Goal: Transaction & Acquisition: Purchase product/service

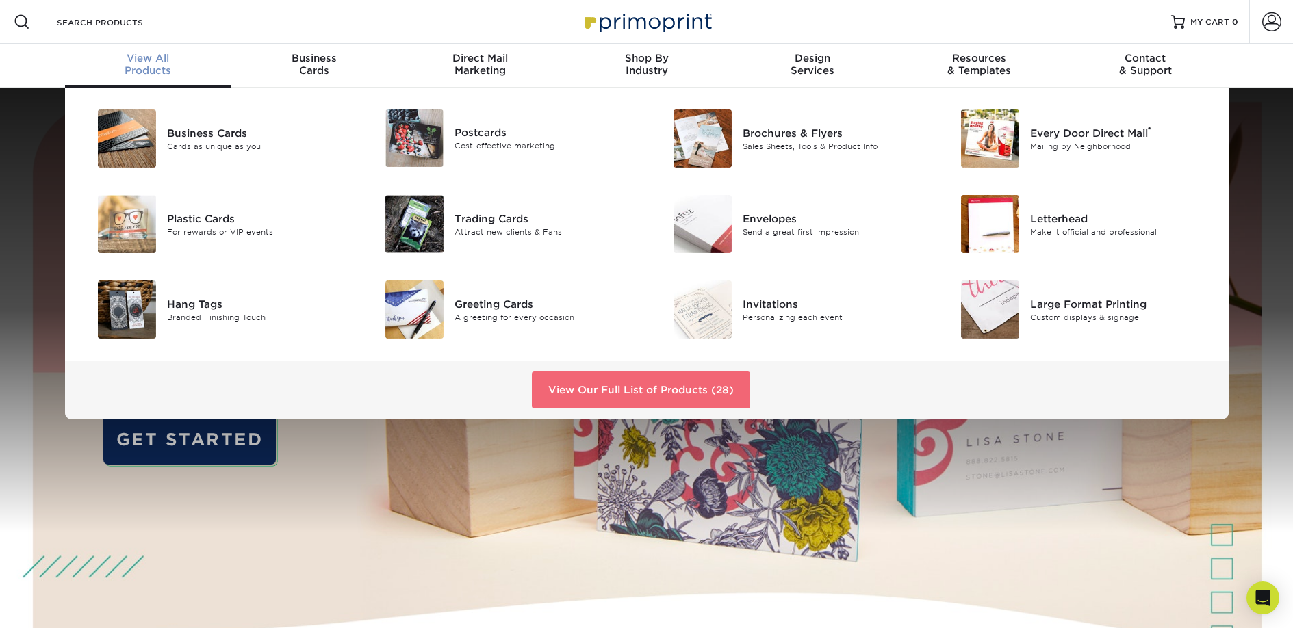
click at [658, 389] on link "View Our Full List of Products (28)" at bounding box center [641, 390] width 218 height 37
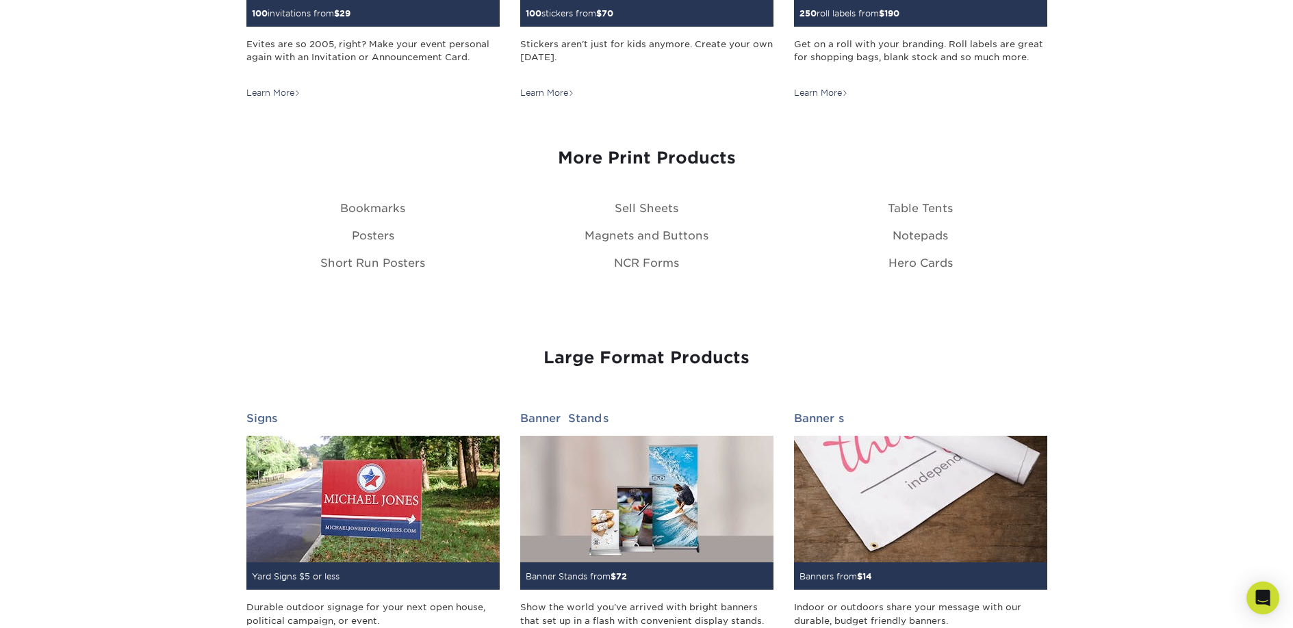
scroll to position [1579, 0]
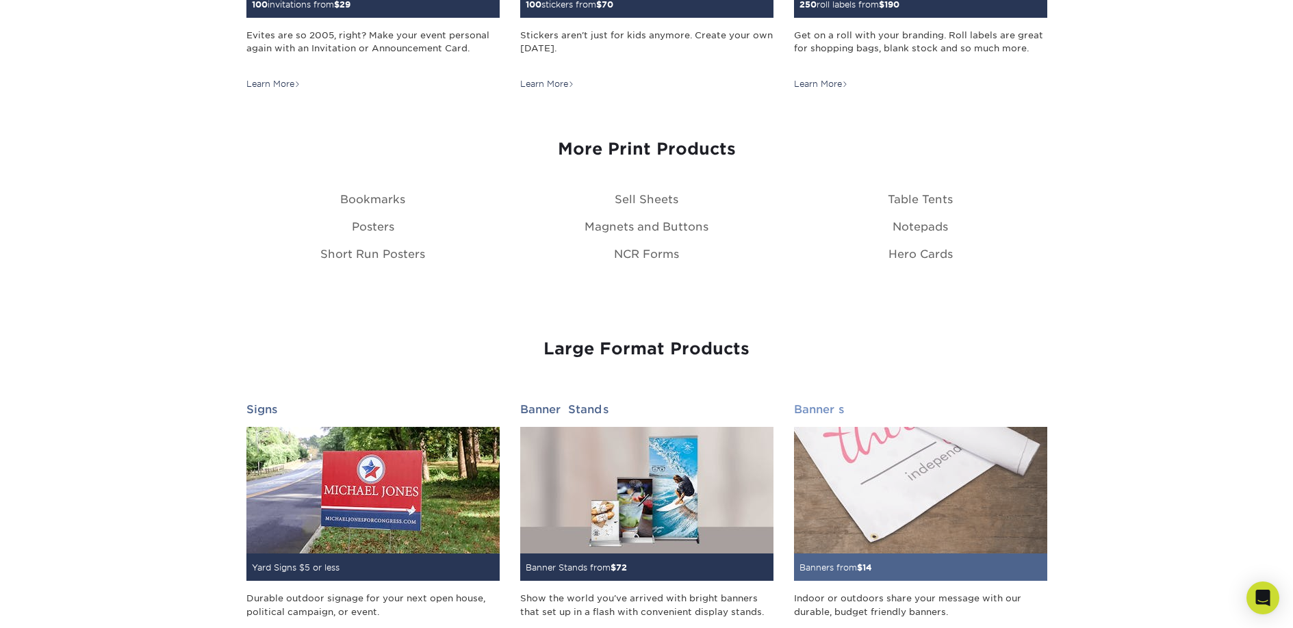
click at [873, 435] on img at bounding box center [920, 490] width 253 height 127
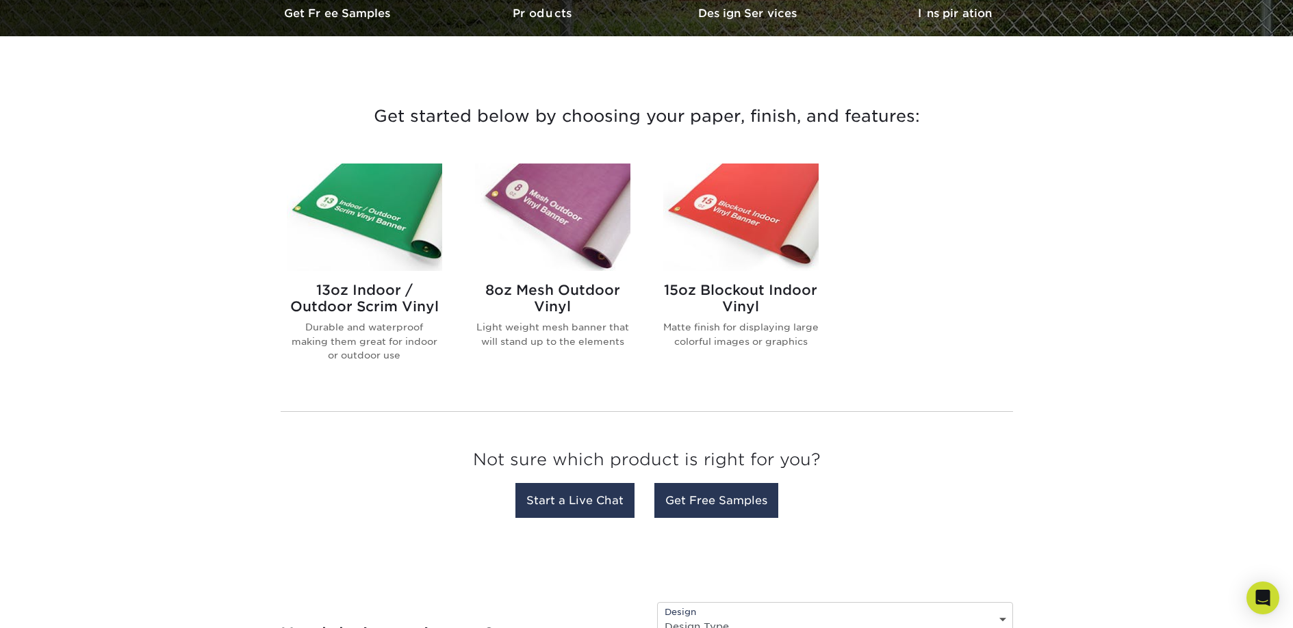
scroll to position [450, 0]
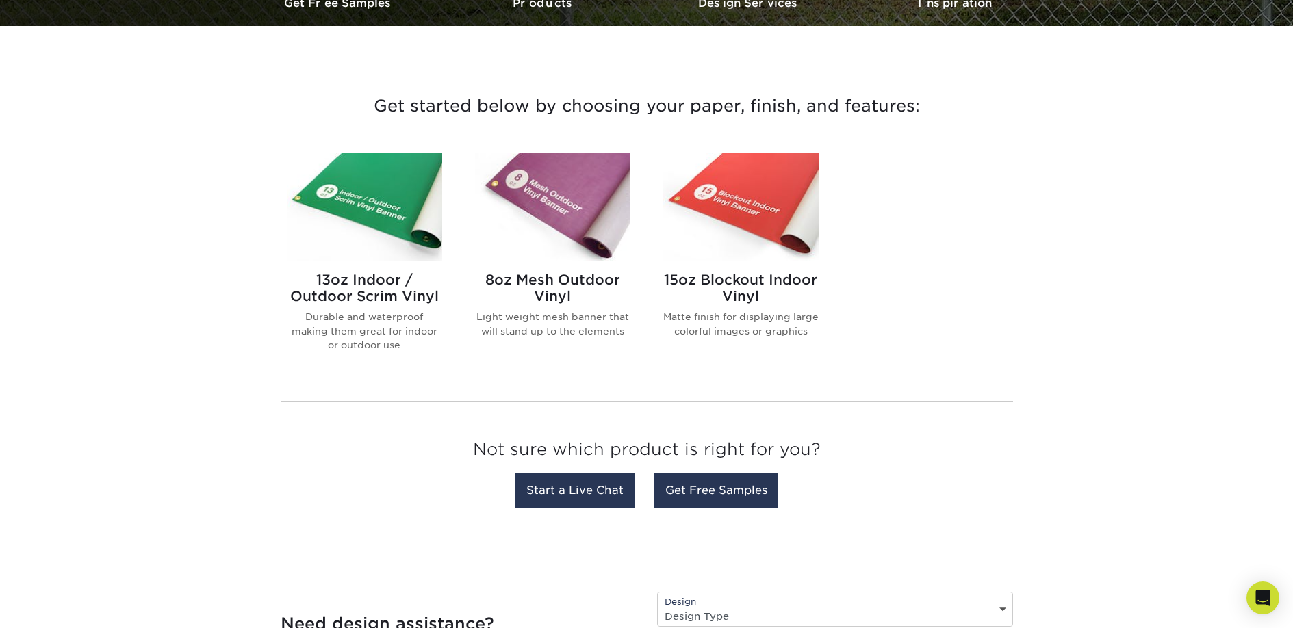
click at [365, 305] on div "13oz Indoor / Outdoor Scrim Vinyl Durable and waterproof making them great for …" at bounding box center [364, 317] width 155 height 113
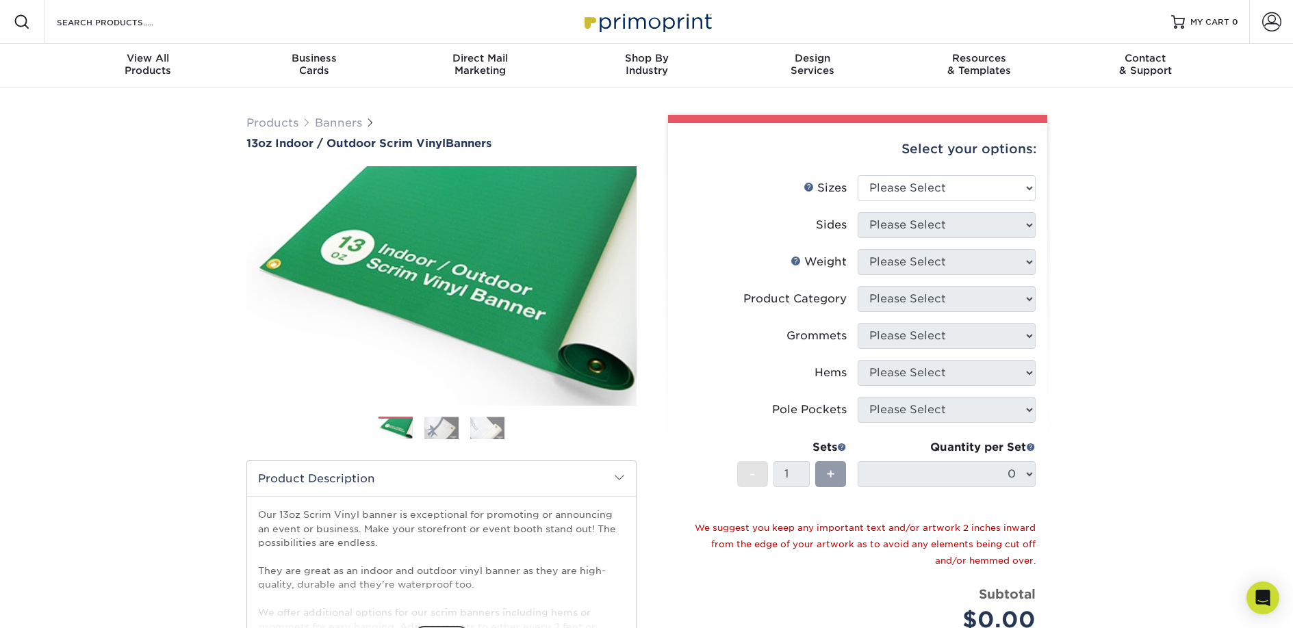
scroll to position [3, 0]
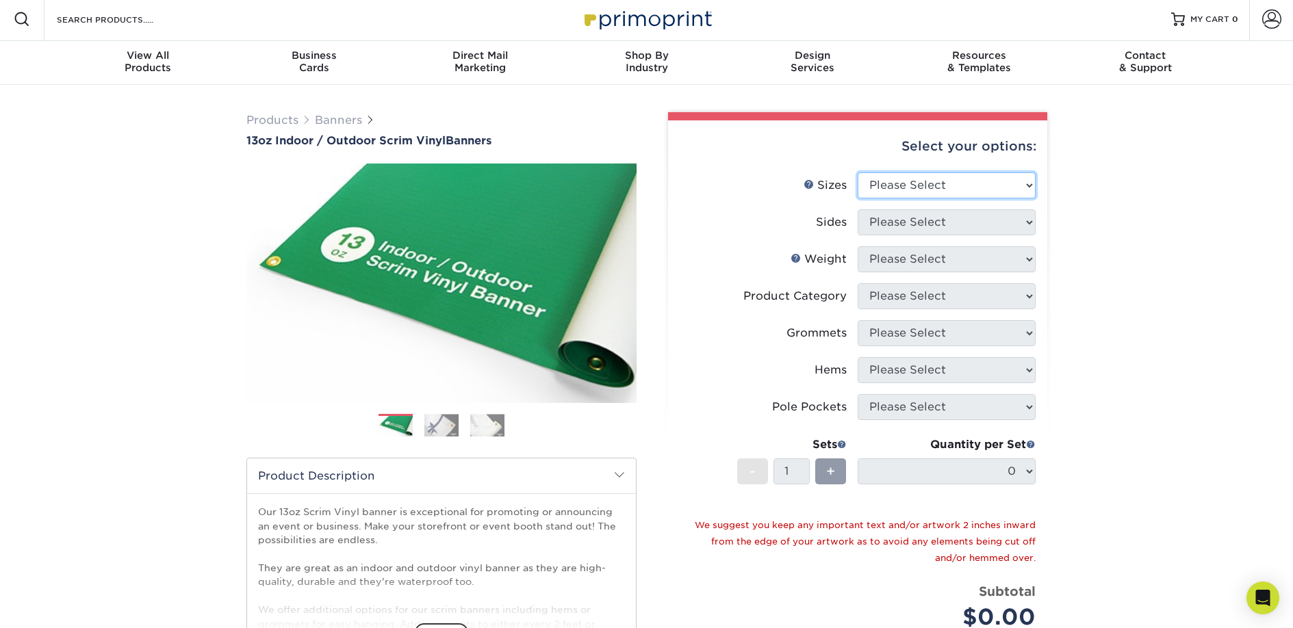
click at [1012, 179] on select "Please Select 24" x 36" 24" x 48" 36" x 48" 36" x 60" 36" x 72" 36" x 96" 36" x…" at bounding box center [946, 185] width 178 height 26
select select "36.00x72.00"
click at [857, 172] on select "Please Select 24" x 36" 24" x 48" 36" x 48" 36" x 60" 36" x 72" 36" x 96" 36" x…" at bounding box center [946, 185] width 178 height 26
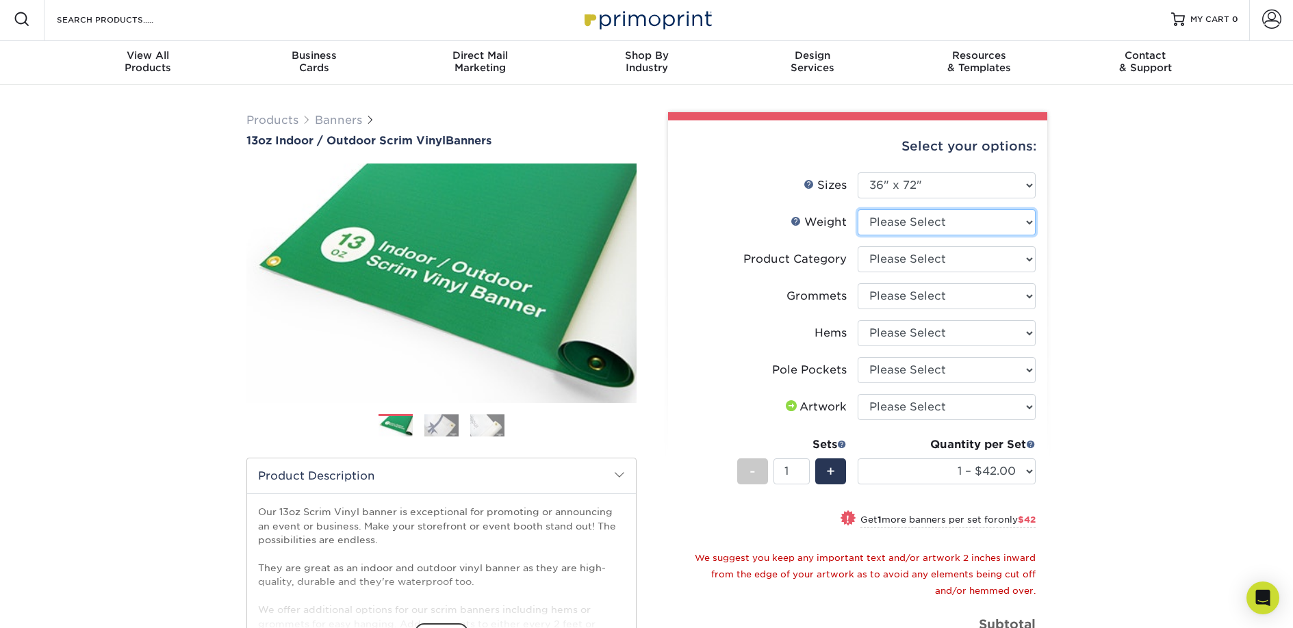
click at [973, 230] on select "Please Select 13OZ" at bounding box center [946, 222] width 178 height 26
select select "13OZ"
click at [857, 209] on select "Please Select 13OZ" at bounding box center [946, 222] width 178 height 26
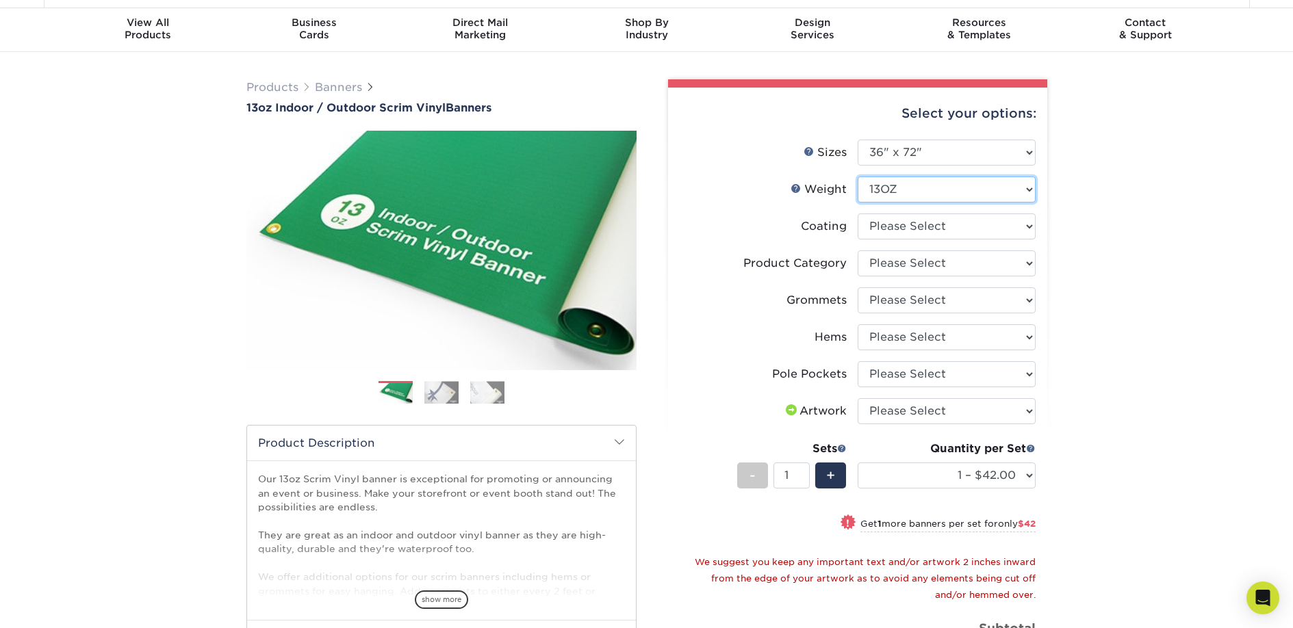
scroll to position [36, 0]
click at [960, 222] on select at bounding box center [946, 226] width 178 height 26
click at [1002, 263] on select "Please Select 13oz Scrim Vinyl Banner - Matte" at bounding box center [946, 263] width 178 height 26
select select "bb192c35-bb20-422d-b6fe-0c7f48e5aa48"
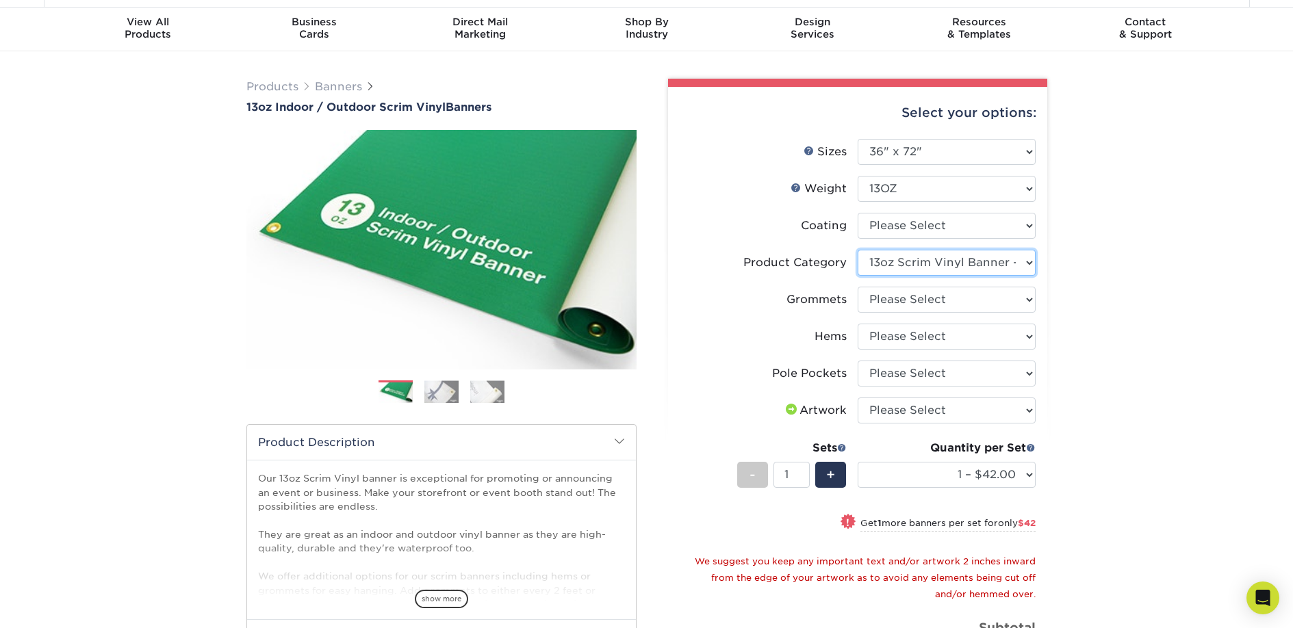
click at [857, 250] on select "Please Select 13oz Scrim Vinyl Banner - Matte" at bounding box center [946, 263] width 178 height 26
click at [992, 226] on select at bounding box center [946, 226] width 178 height 26
select select "3e7618de-abca-4bda-9f97-8b9129e913d8"
click at [857, 213] on select at bounding box center [946, 226] width 178 height 26
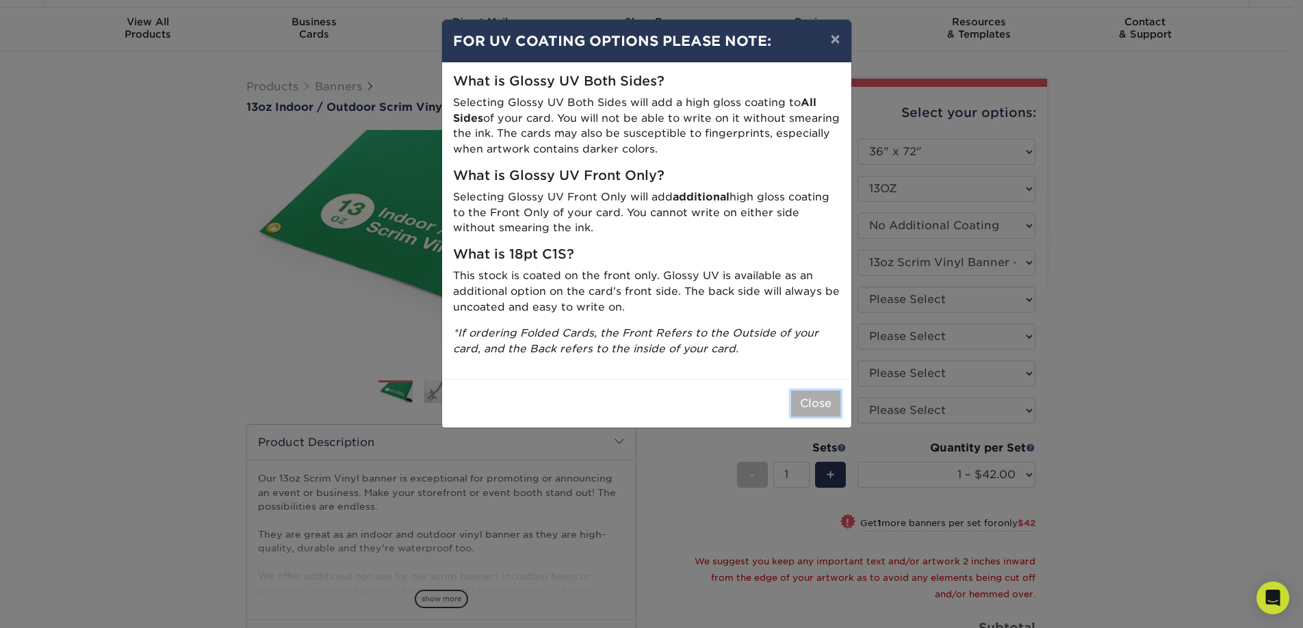
click at [809, 407] on button "Close" at bounding box center [815, 404] width 49 height 26
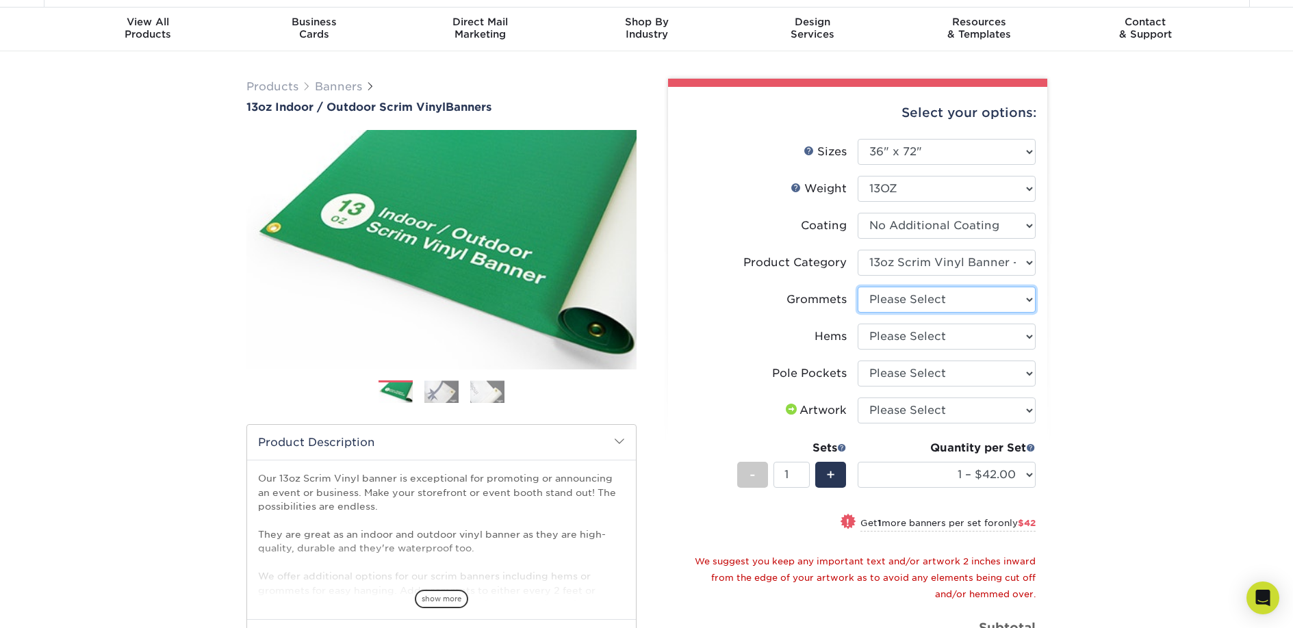
click at [1012, 302] on select "Please Select No Grommets Yes, Grommet All 4 Corners Yes, Grommets Every 1 ft. …" at bounding box center [946, 300] width 178 height 26
select select "844af484-45a3-48a0-88de-19e51b139d69"
click at [857, 287] on select "Please Select No Grommets Yes, Grommet All 4 Corners Yes, Grommets Every 1 ft. …" at bounding box center [946, 300] width 178 height 26
click at [1020, 344] on select "Please Select No Hems/Pole Pockets Yes, Hems Top and Bottom Only Yes, Hems All …" at bounding box center [946, 337] width 178 height 26
select select "8230230f-c794-4a86-888a-1e780ae7e418"
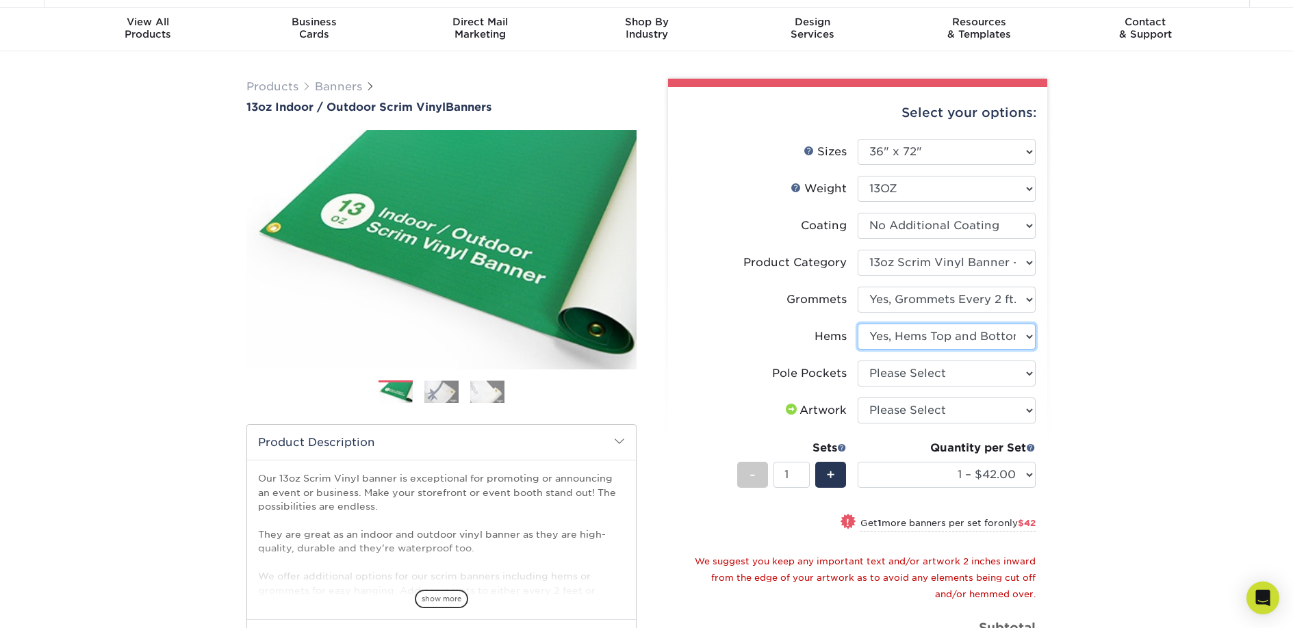
click at [857, 324] on select "Please Select No Hems/Pole Pockets Yes, Hems Top and Bottom Only Yes, Hems All …" at bounding box center [946, 337] width 178 height 26
click at [1002, 373] on select "Please Select No Pole Pockets 2 in. Left and Right 2 in. Top and Bottom 4 in. L…" at bounding box center [946, 374] width 178 height 26
select select "462c5fe9-21e9-49a0-afb4-1c6e8664fe13"
click at [857, 361] on select "Please Select No Pole Pockets 2 in. Left and Right 2 in. Top and Bottom 4 in. L…" at bounding box center [946, 374] width 178 height 26
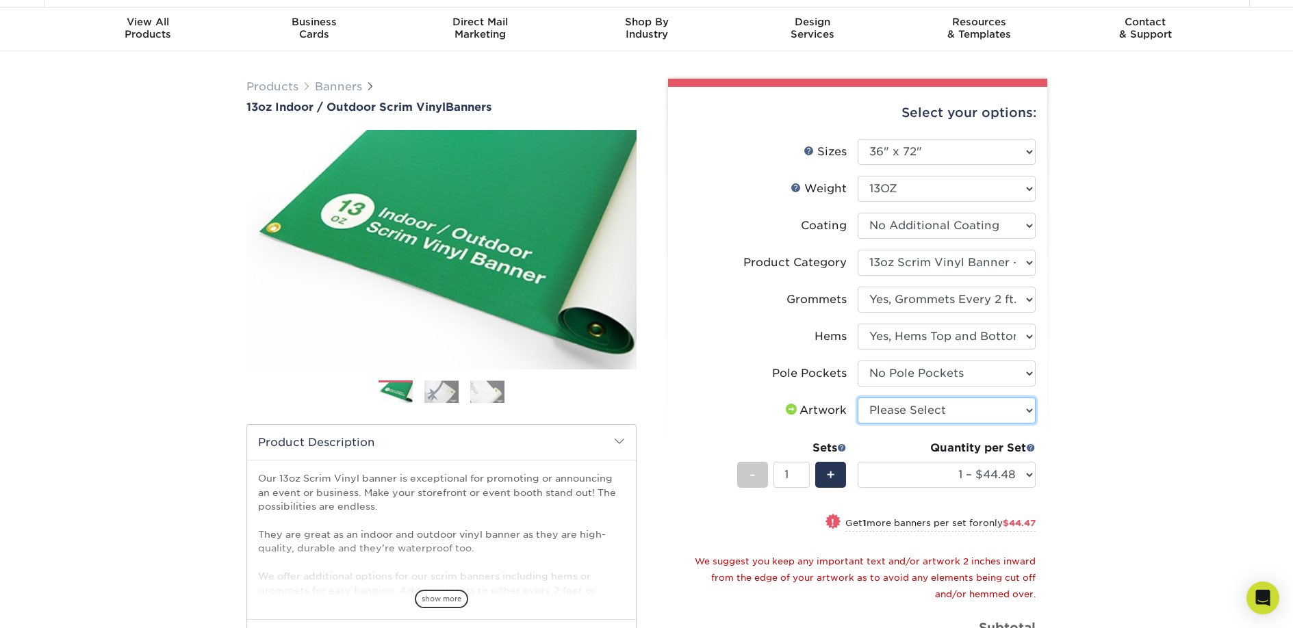
click at [1011, 408] on select "Please Select I will upload files I need a design - $50" at bounding box center [946, 411] width 178 height 26
select select "upload"
click at [857, 398] on select "Please Select I will upload files I need a design - $50" at bounding box center [946, 411] width 178 height 26
click at [834, 473] on span "+" at bounding box center [830, 475] width 9 height 21
type input "2"
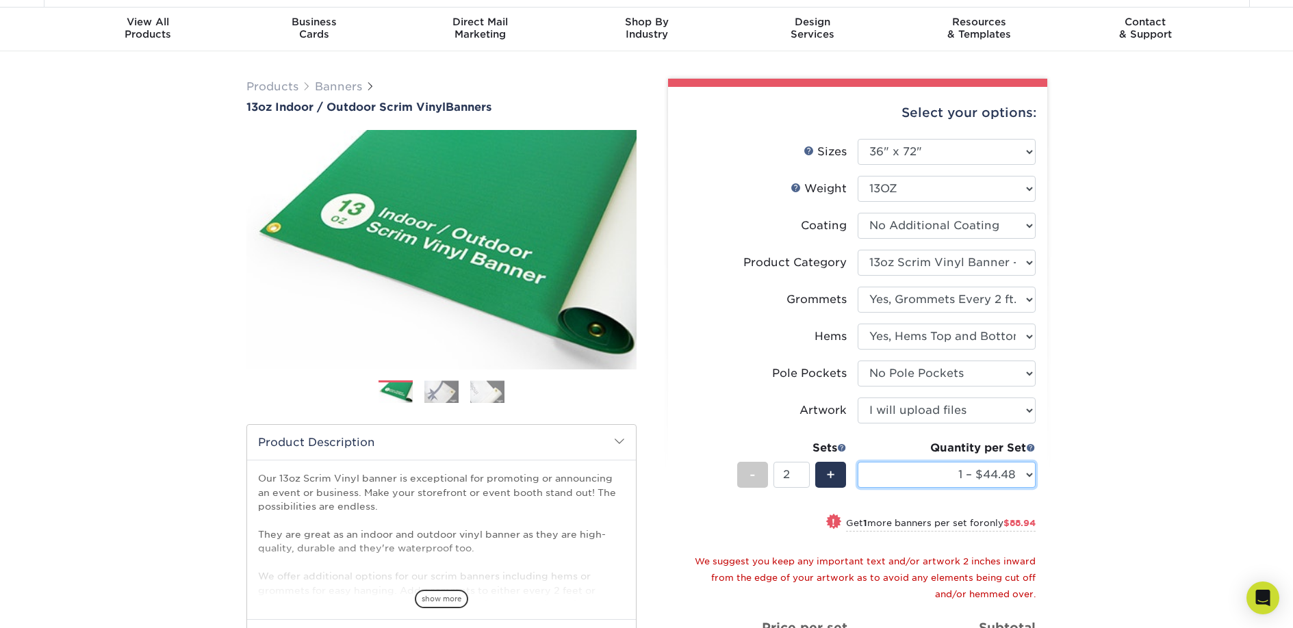
click at [1004, 474] on select "1 – $44.48 2 – $88.95 3 – $133.43 4 – $177.90 5 – $222.38 6 – $266.85 7 – $311.…" at bounding box center [946, 475] width 178 height 26
select select "2 – $88.95"
click at [857, 462] on select "1 – $44.48 2 – $88.95 3 – $133.43 4 – $177.90 5 – $222.38 6 – $266.85 7 – $311.…" at bounding box center [946, 475] width 178 height 26
click at [758, 476] on div "-" at bounding box center [752, 475] width 31 height 26
type input "1"
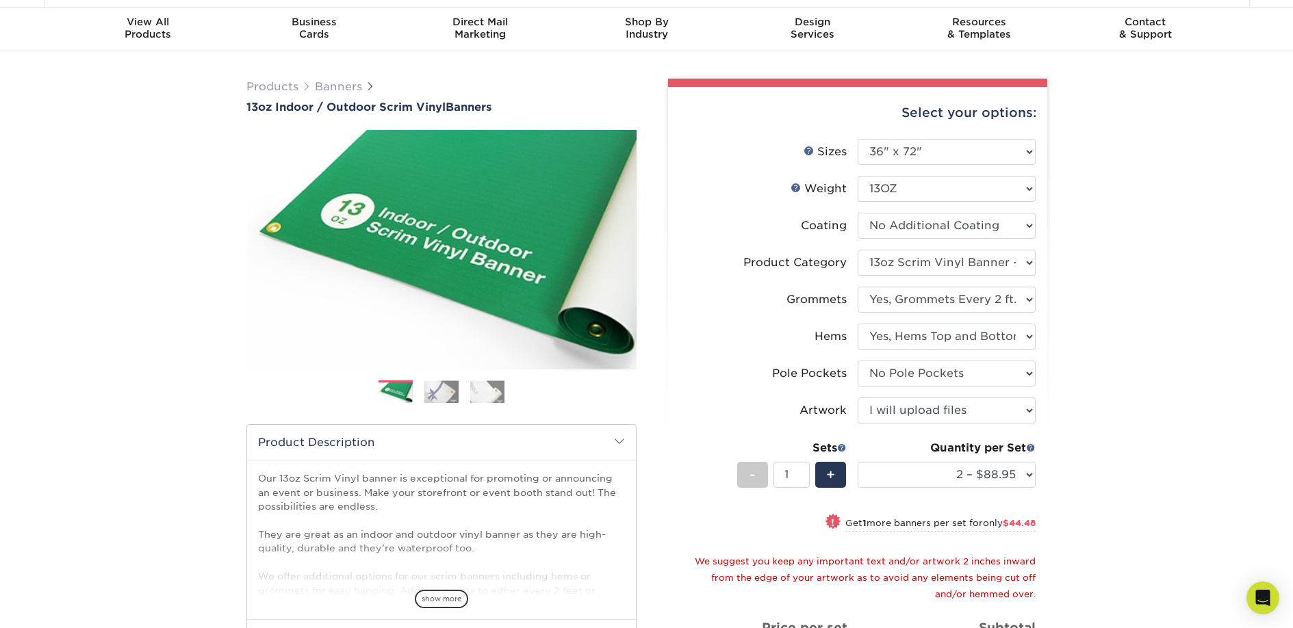
click at [1091, 480] on div "Products Banners 13oz Indoor / Outdoor Scrim Vinyl Banners Previous Next" at bounding box center [646, 462] width 1293 height 822
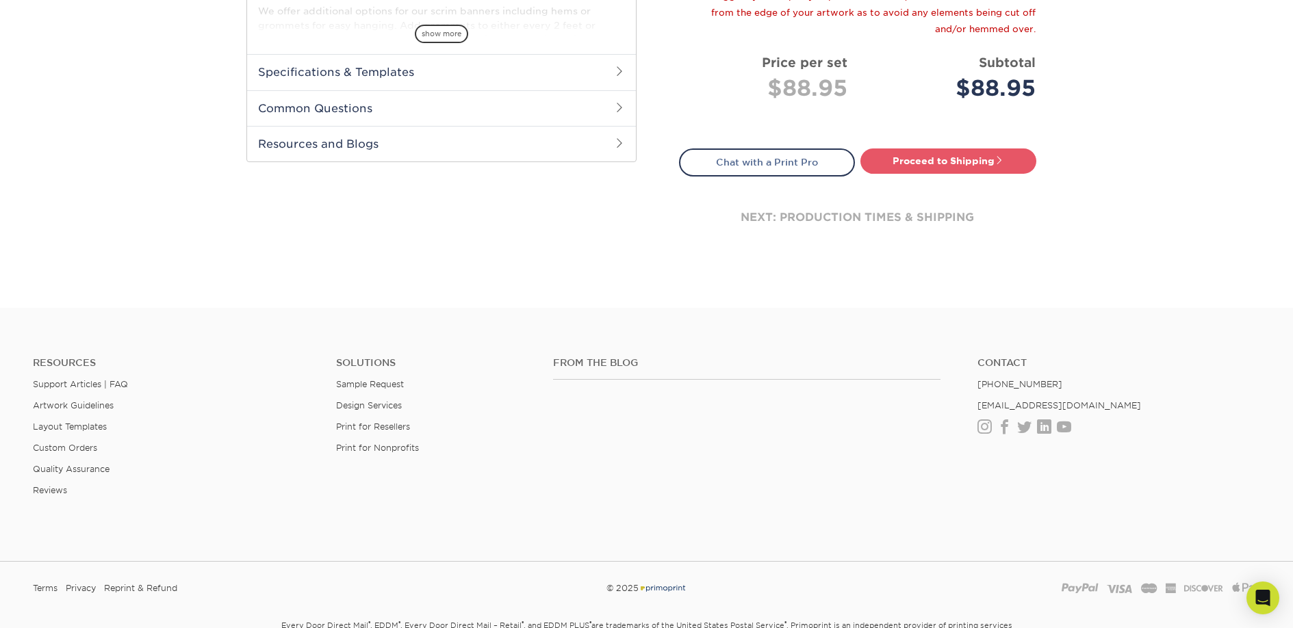
scroll to position [308, 0]
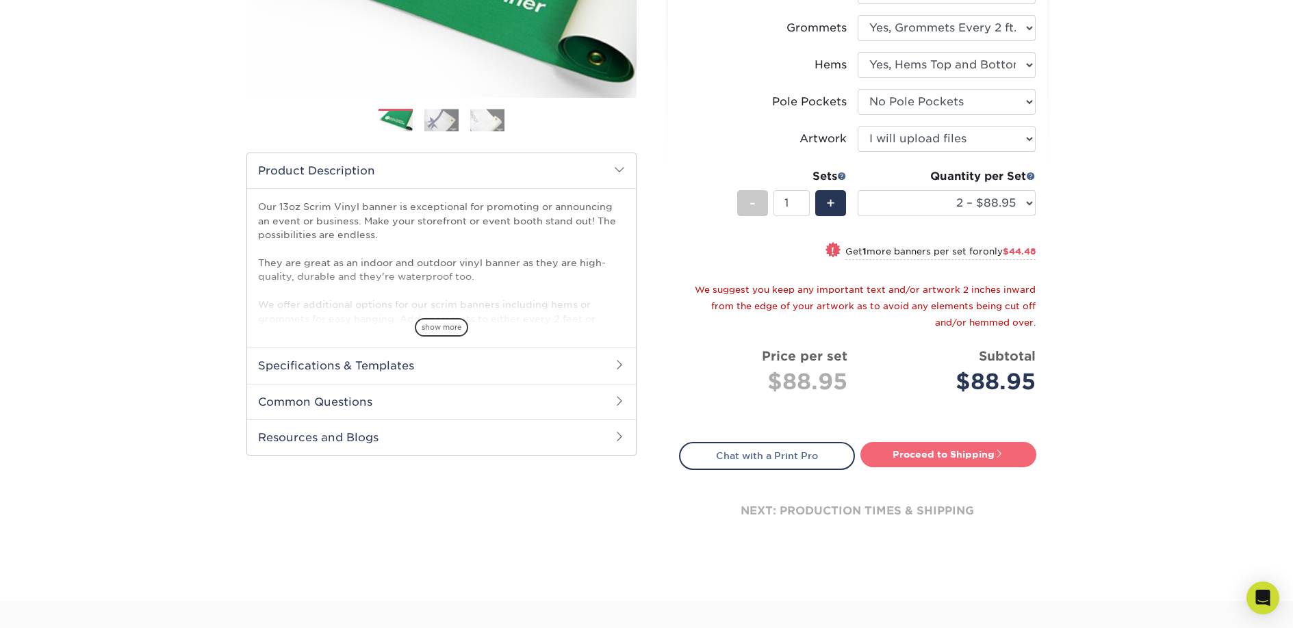
click at [959, 461] on link "Proceed to Shipping" at bounding box center [948, 454] width 176 height 25
type input "Set 1"
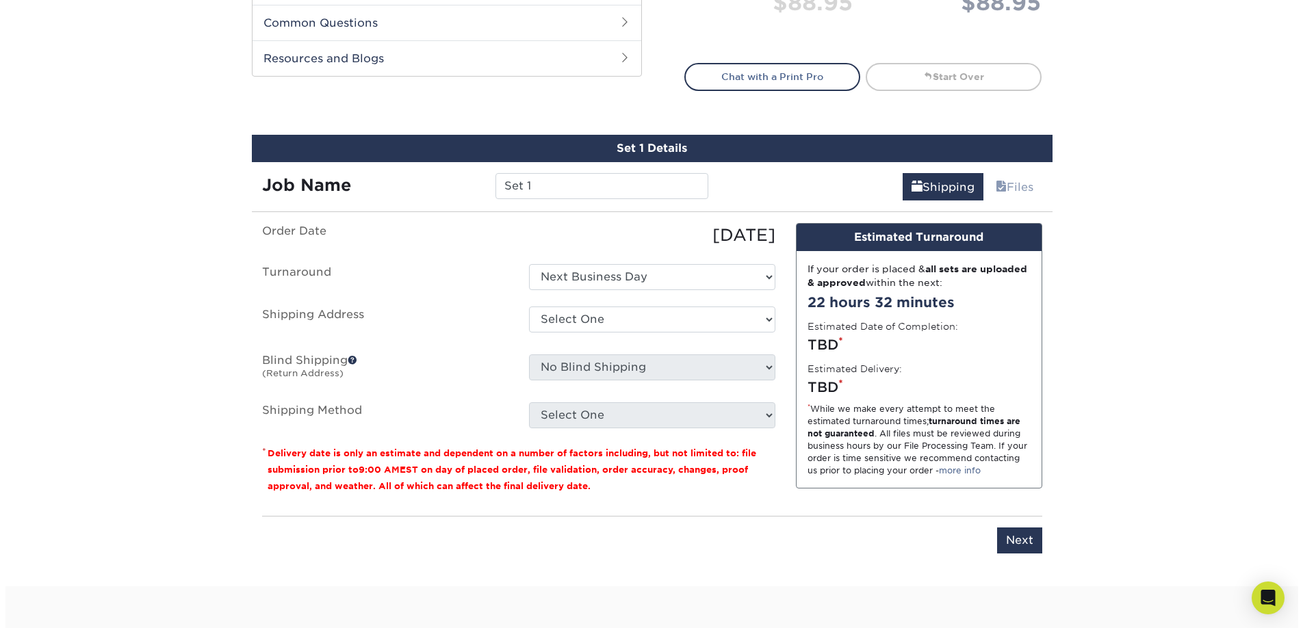
scroll to position [788, 0]
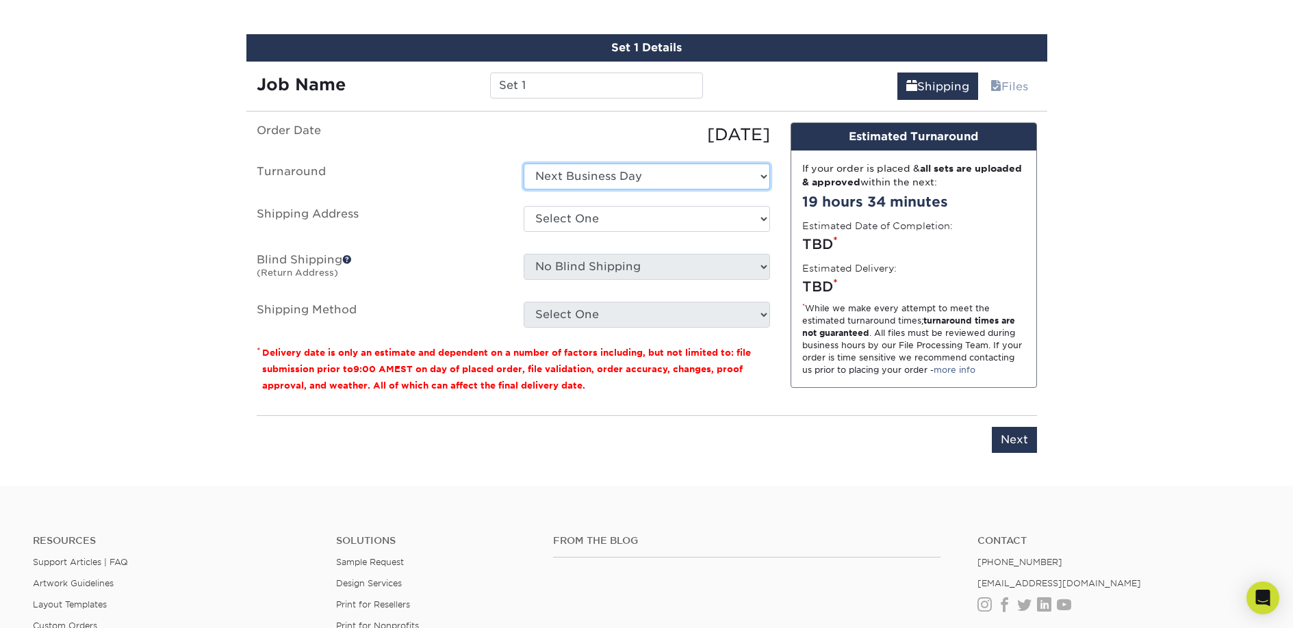
click at [688, 174] on select "Select One Next Business Day" at bounding box center [646, 177] width 246 height 26
click at [523, 164] on select "Select One Next Business Day" at bounding box center [646, 177] width 246 height 26
click at [553, 166] on select "Select One Next Business Day" at bounding box center [646, 177] width 246 height 26
select select "-1"
click at [523, 164] on select "Select One Next Business Day" at bounding box center [646, 177] width 246 height 26
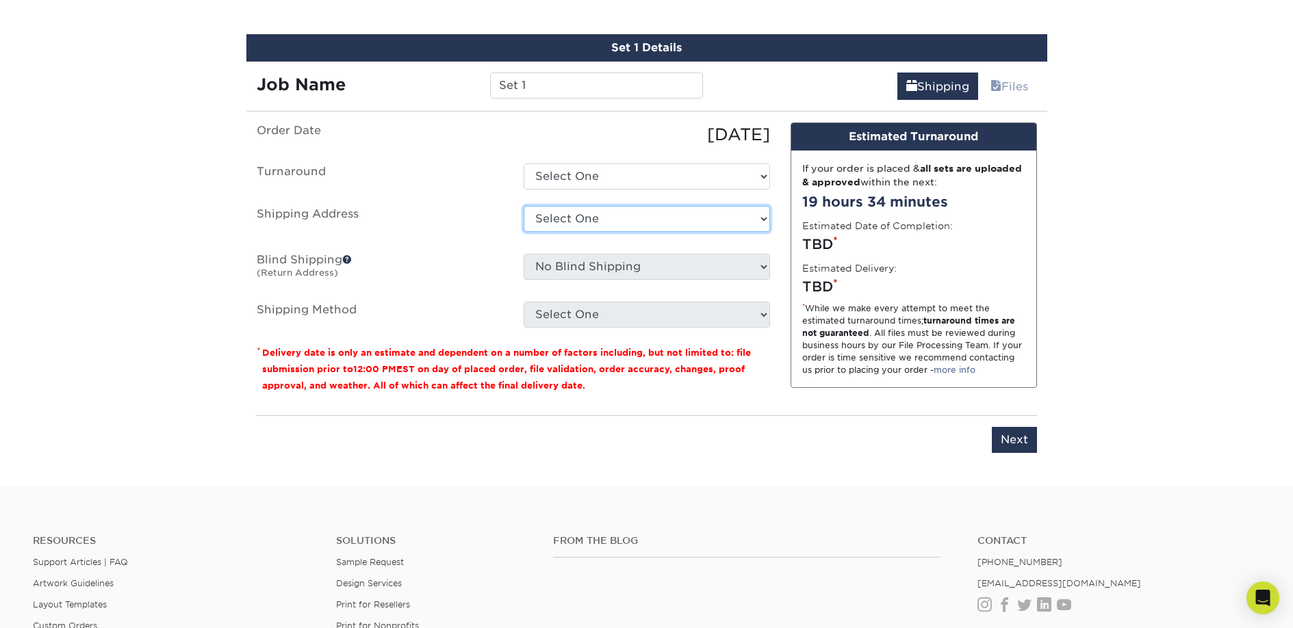
click at [597, 213] on select "Select One + Add New Address - Login" at bounding box center [646, 219] width 246 height 26
select select "newaddress"
click at [523, 206] on select "Select One + Add New Address - Login" at bounding box center [646, 219] width 246 height 26
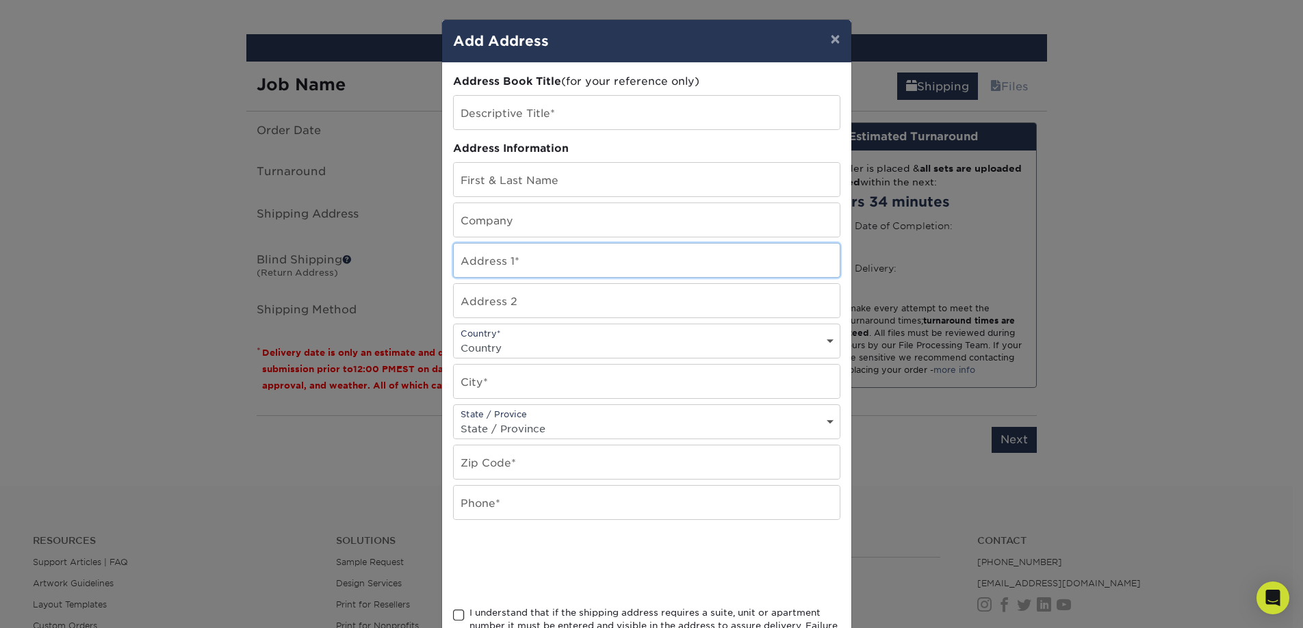
click at [493, 274] on input "text" at bounding box center [647, 261] width 386 height 34
type input "[STREET_ADDRESS][PERSON_NAME]"
type input "[PERSON_NAME]"
select select "US"
type input "Somerville"
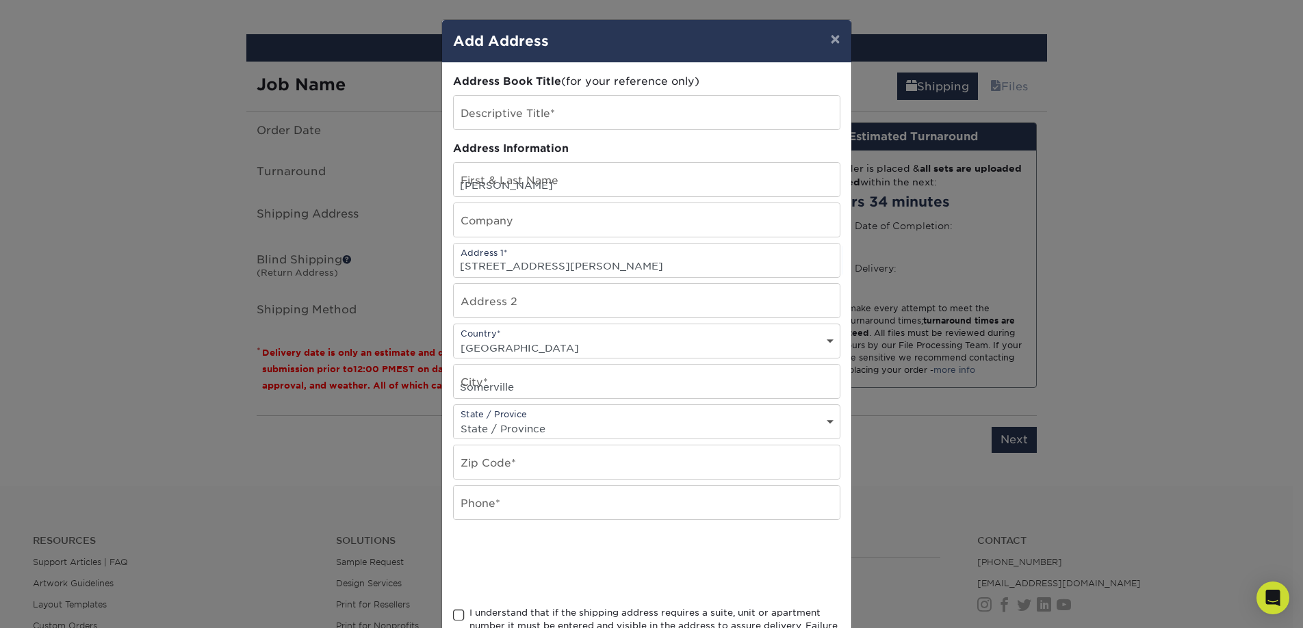
select select "MA"
type input "02143"
type input "6173049341"
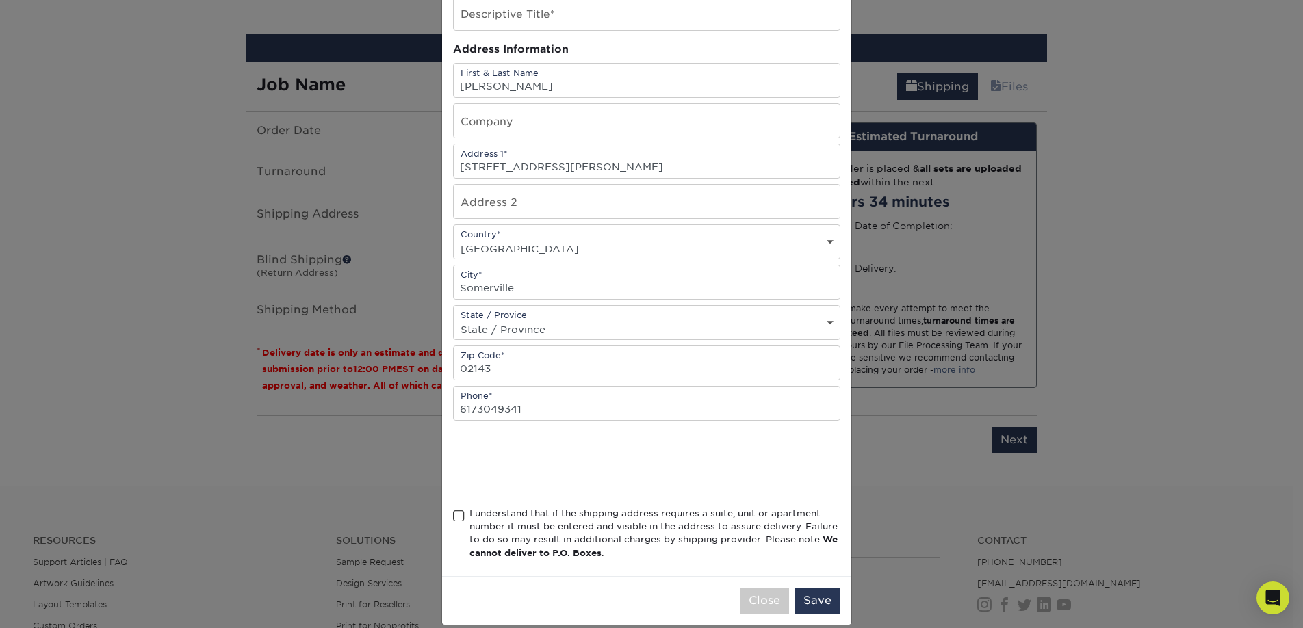
scroll to position [116, 0]
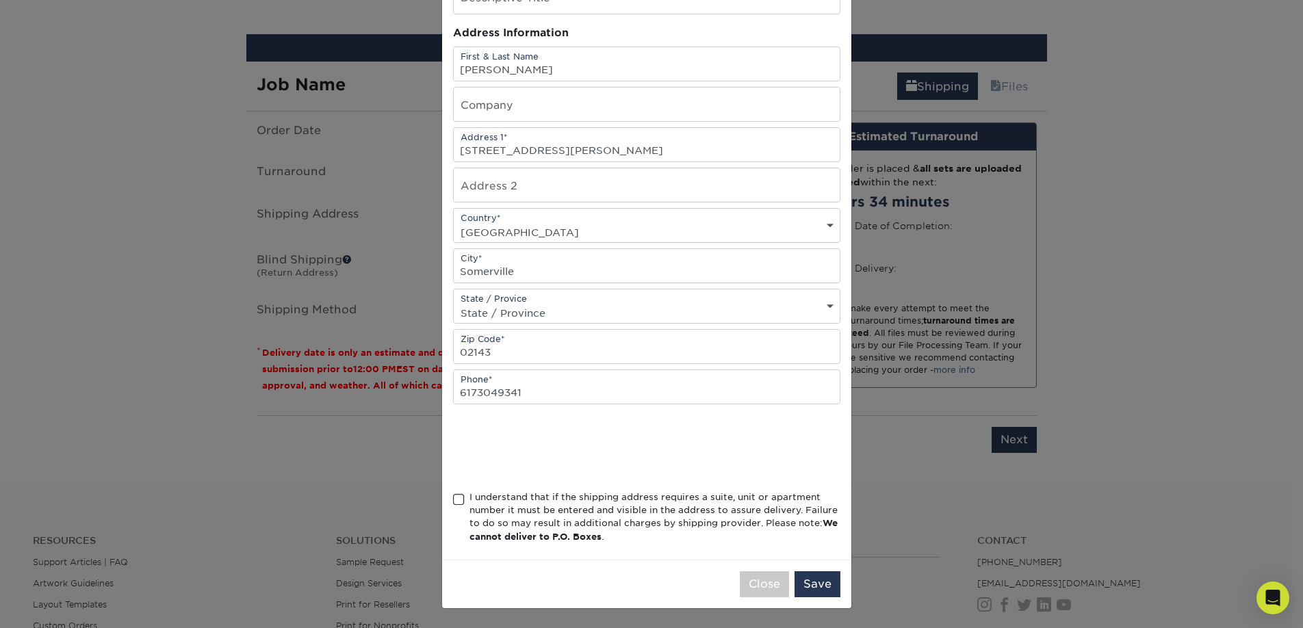
click at [453, 499] on span at bounding box center [459, 499] width 12 height 13
click at [0, 0] on input "I understand that if the shipping address requires a suite, unit or apartment n…" at bounding box center [0, 0] width 0 height 0
click at [814, 590] on button "Save" at bounding box center [817, 584] width 46 height 26
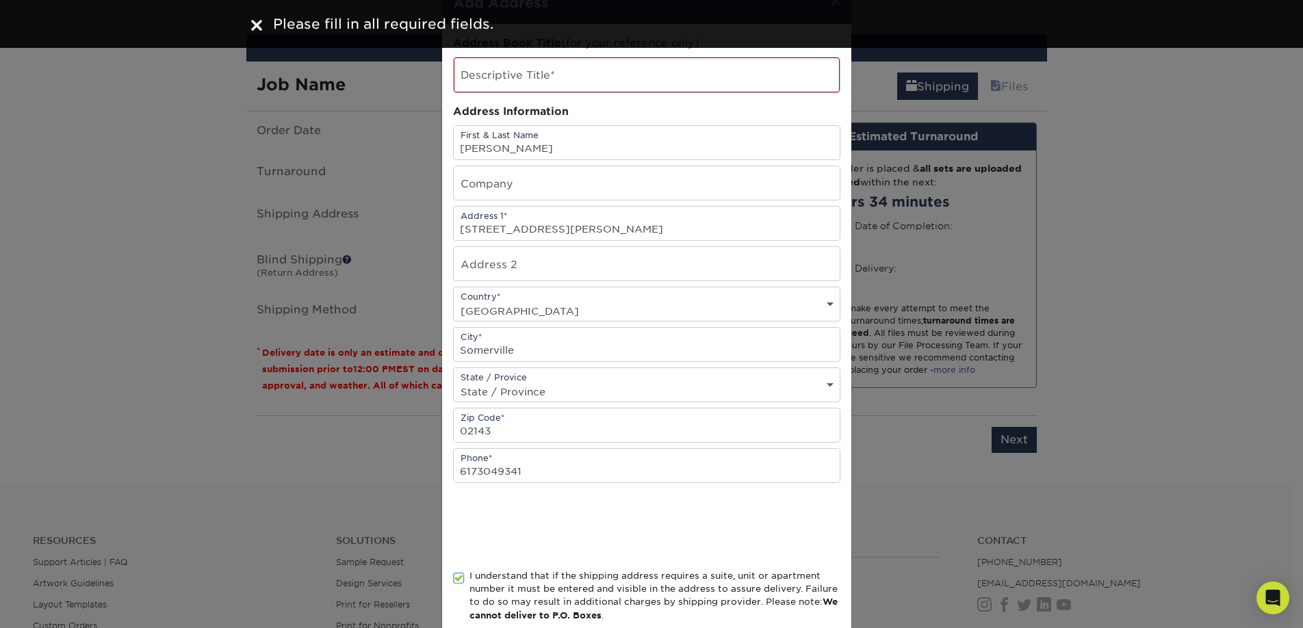
scroll to position [0, 0]
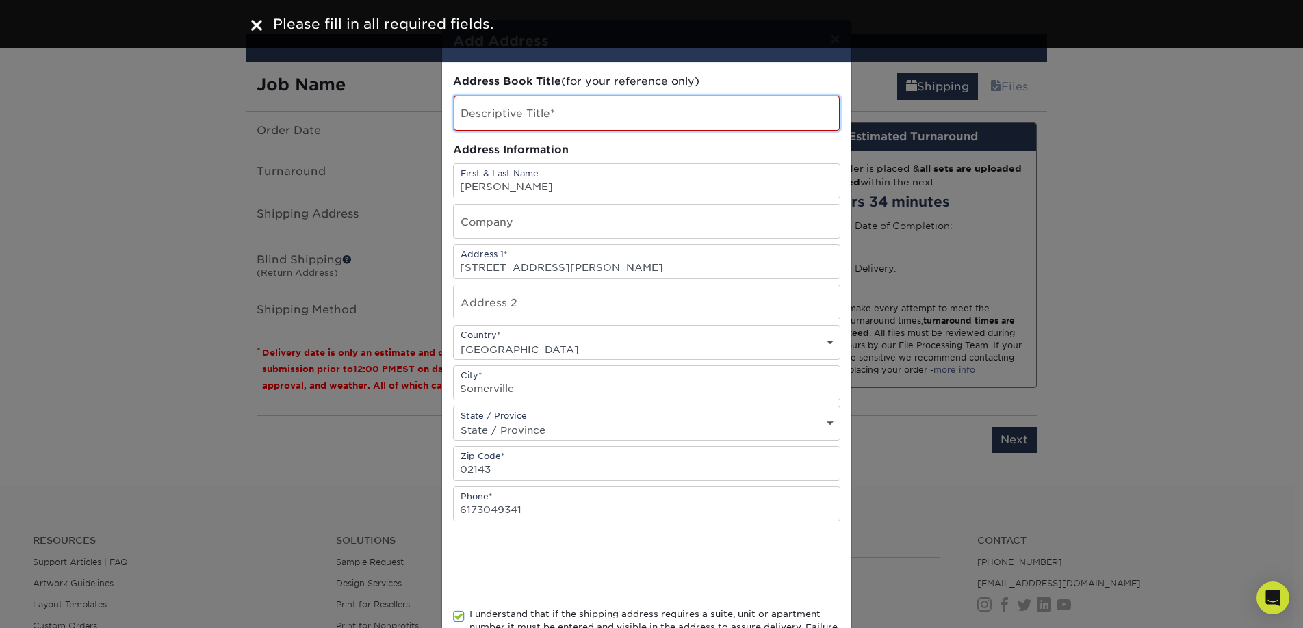
click at [504, 118] on input "text" at bounding box center [647, 113] width 386 height 35
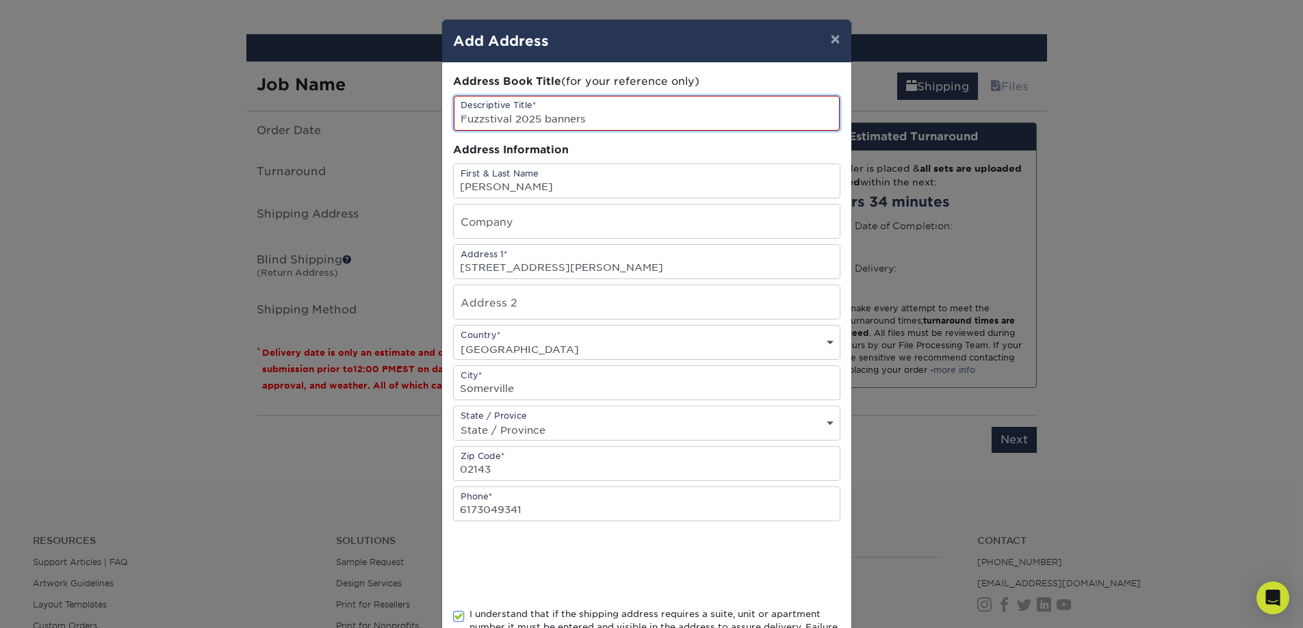
type input "Fuzzstival 2025 banners"
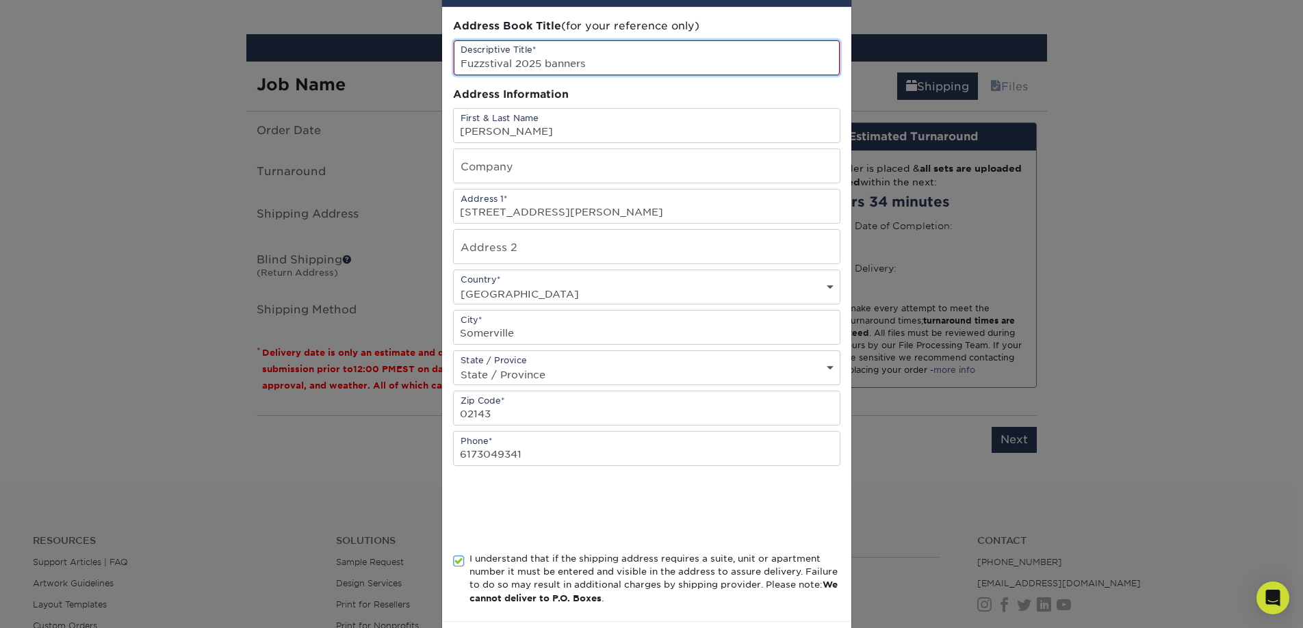
scroll to position [117, 0]
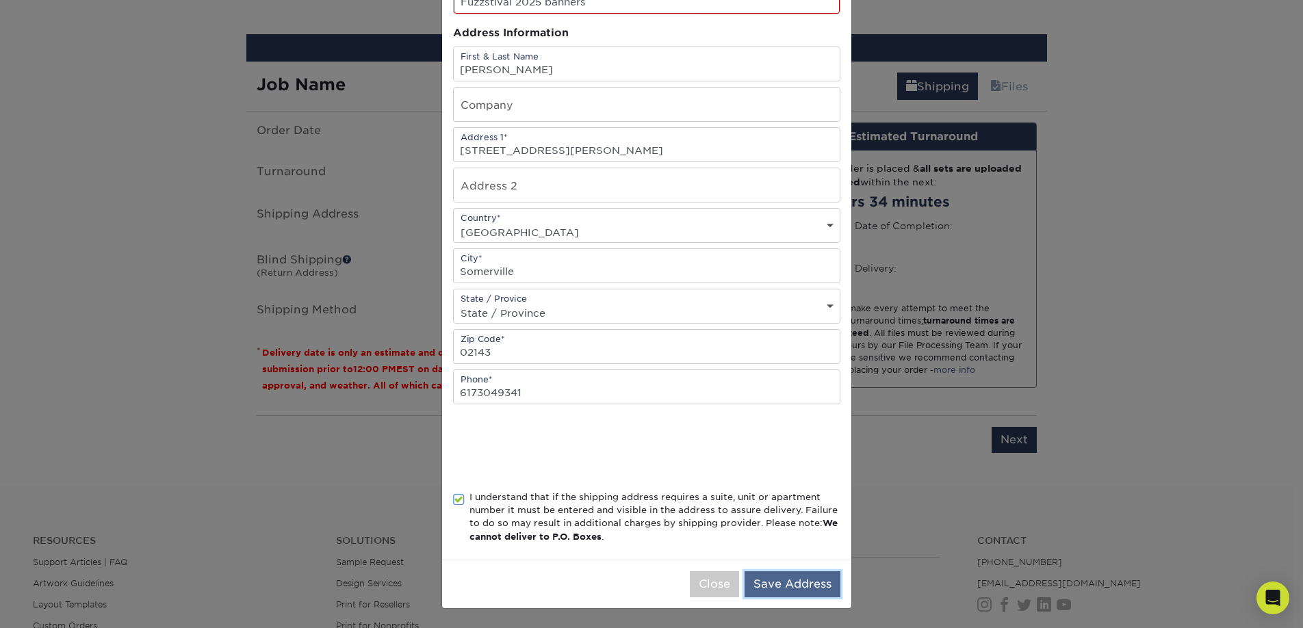
click at [818, 586] on button "Save Address" at bounding box center [792, 584] width 96 height 26
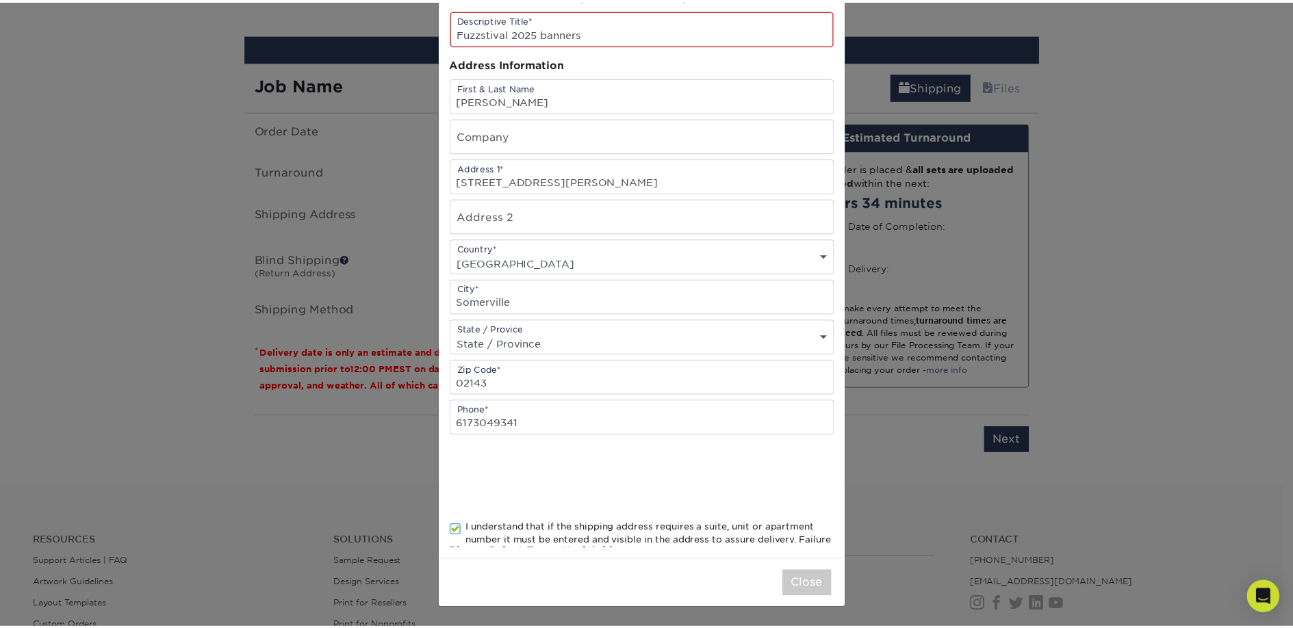
scroll to position [0, 0]
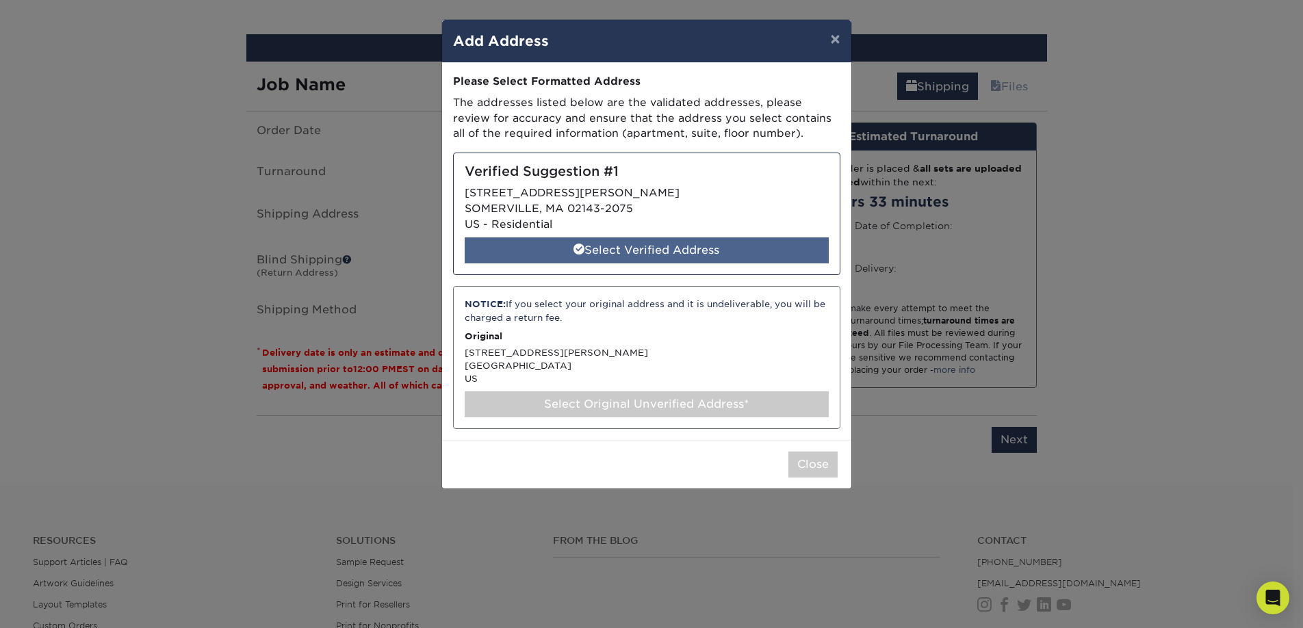
click at [628, 257] on div "Select Verified Address" at bounding box center [647, 250] width 364 height 26
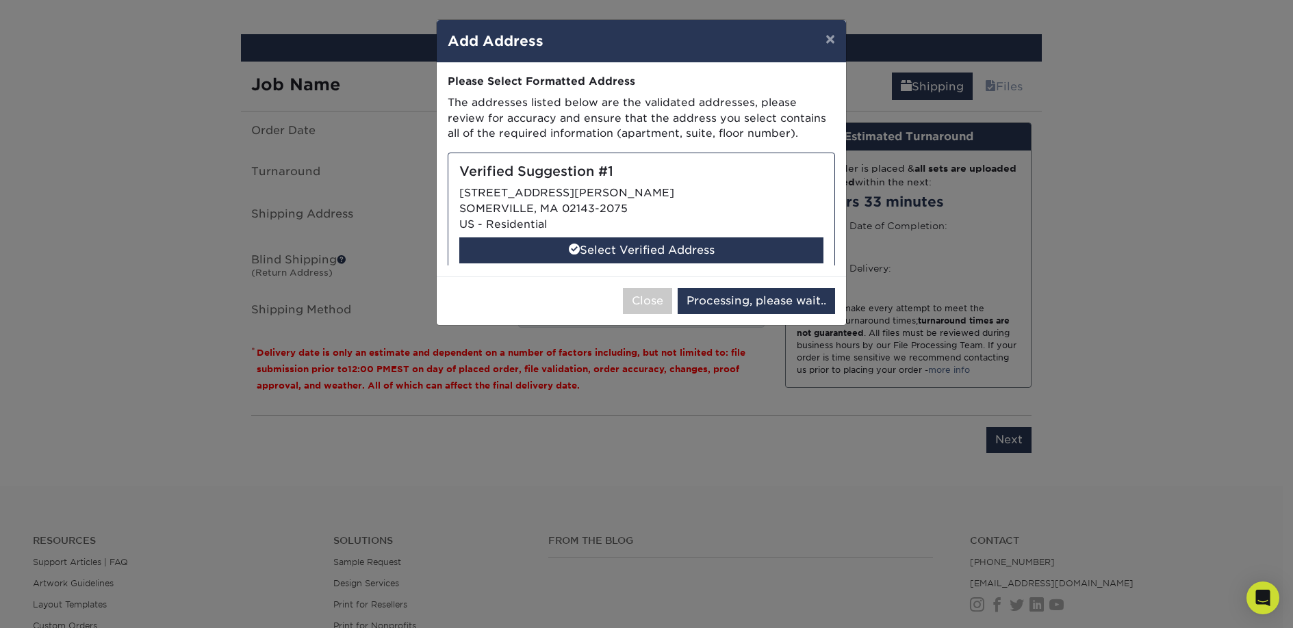
select select "285820"
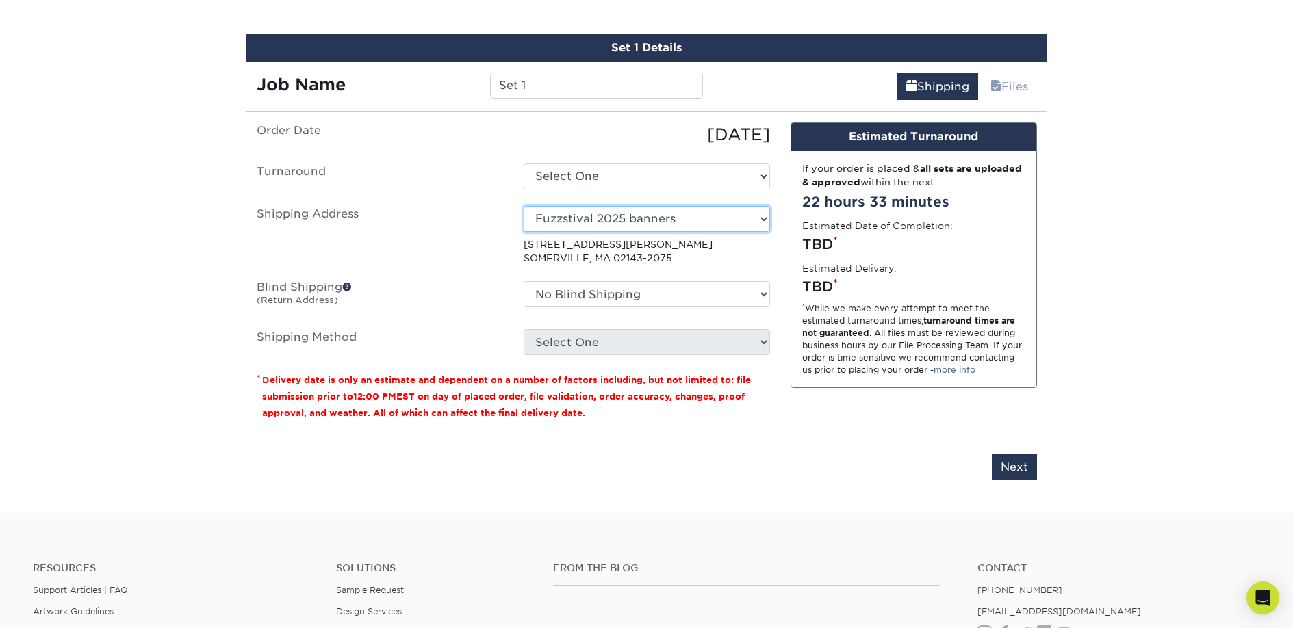
click at [586, 214] on select "Select One Fuzzstival 2025 banners + Add New Address - Login" at bounding box center [646, 219] width 246 height 26
click at [600, 254] on p "4 MUNROE ST SOMERVILLE, MA 02143-2075" at bounding box center [646, 251] width 246 height 28
click at [588, 253] on p "4 MUNROE ST SOMERVILLE, MA 02143-2075" at bounding box center [646, 251] width 246 height 28
click at [588, 252] on p "4 MUNROE ST SOMERVILLE, MA 02143-2075" at bounding box center [646, 251] width 246 height 28
click at [580, 252] on p "4 MUNROE ST SOMERVILLE, MA 02143-2075" at bounding box center [646, 251] width 246 height 28
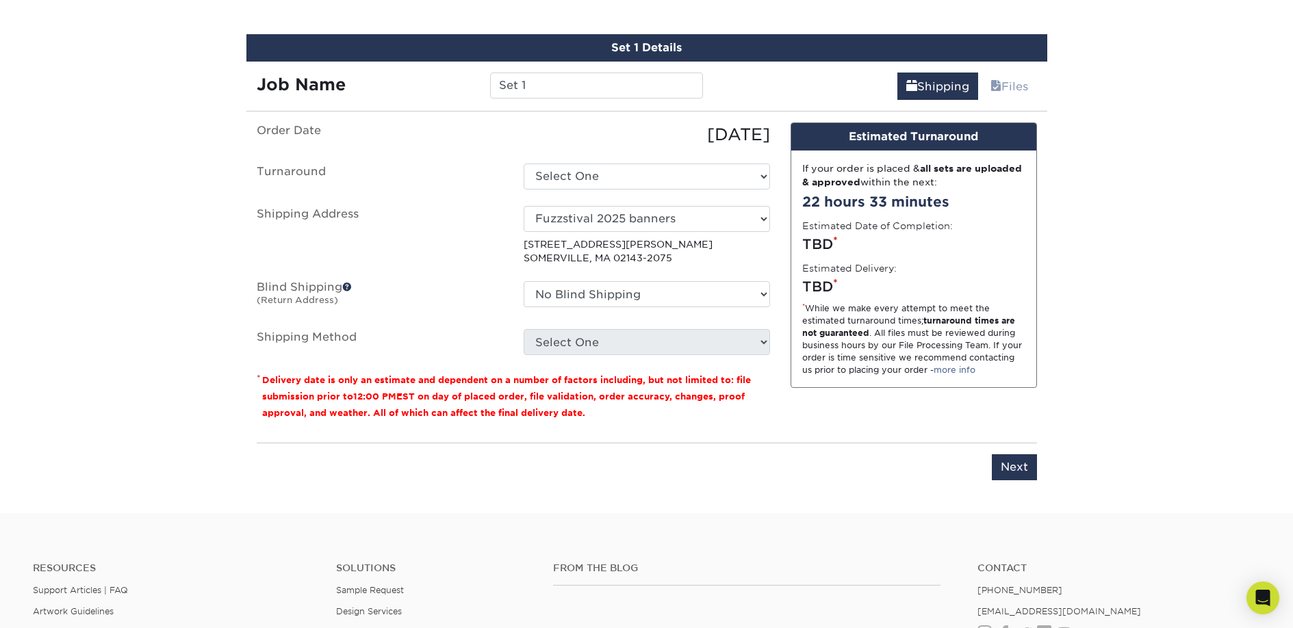
click at [311, 215] on label "Shipping Address" at bounding box center [379, 236] width 267 height 60
click at [573, 182] on select "Select One Next Business Day" at bounding box center [646, 177] width 246 height 26
select select "9d4f31a4-a1ae-45cc-8d58-3a0f17c68074"
click at [636, 285] on select "No Blind Shipping + Add New Address" at bounding box center [646, 294] width 246 height 26
click at [577, 350] on select "Please Select G4M Flat Rate Shipping (+$11.20) Ground Shipping (+$20.27) 3 Day …" at bounding box center [646, 342] width 246 height 26
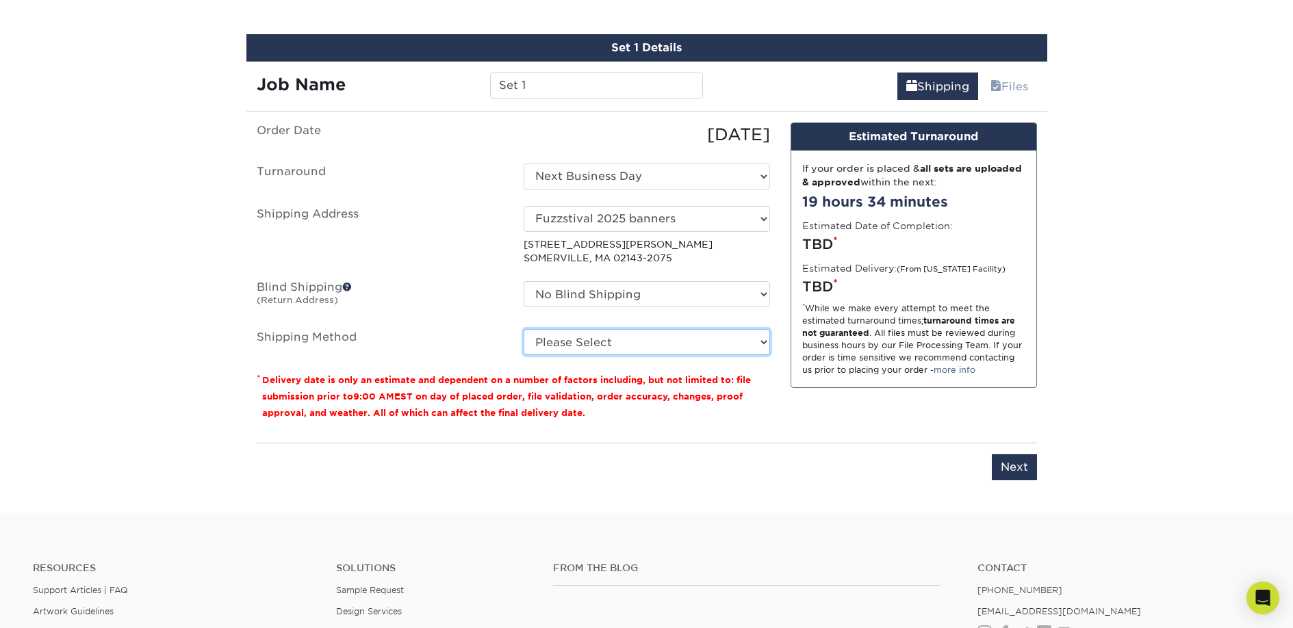
select select "03"
click at [523, 329] on select "Please Select G4M Flat Rate Shipping (+$11.20) Ground Shipping (+$20.27) 3 Day …" at bounding box center [646, 342] width 246 height 26
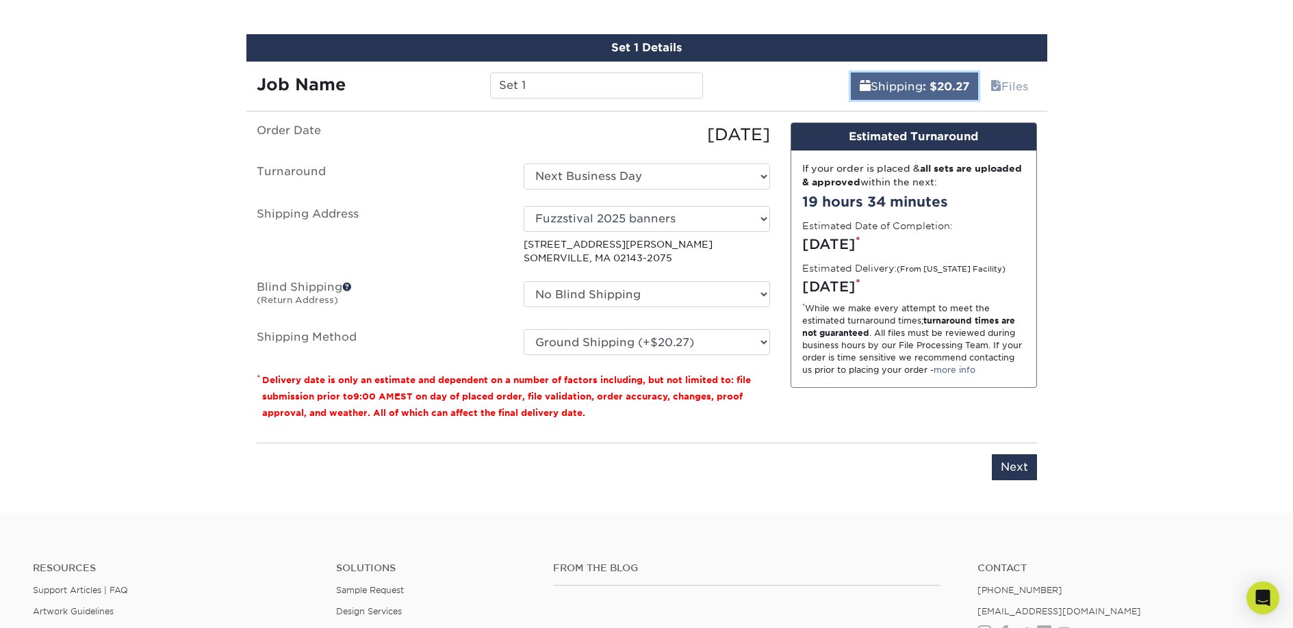
click at [914, 91] on link "Shipping : $20.27" at bounding box center [914, 86] width 127 height 27
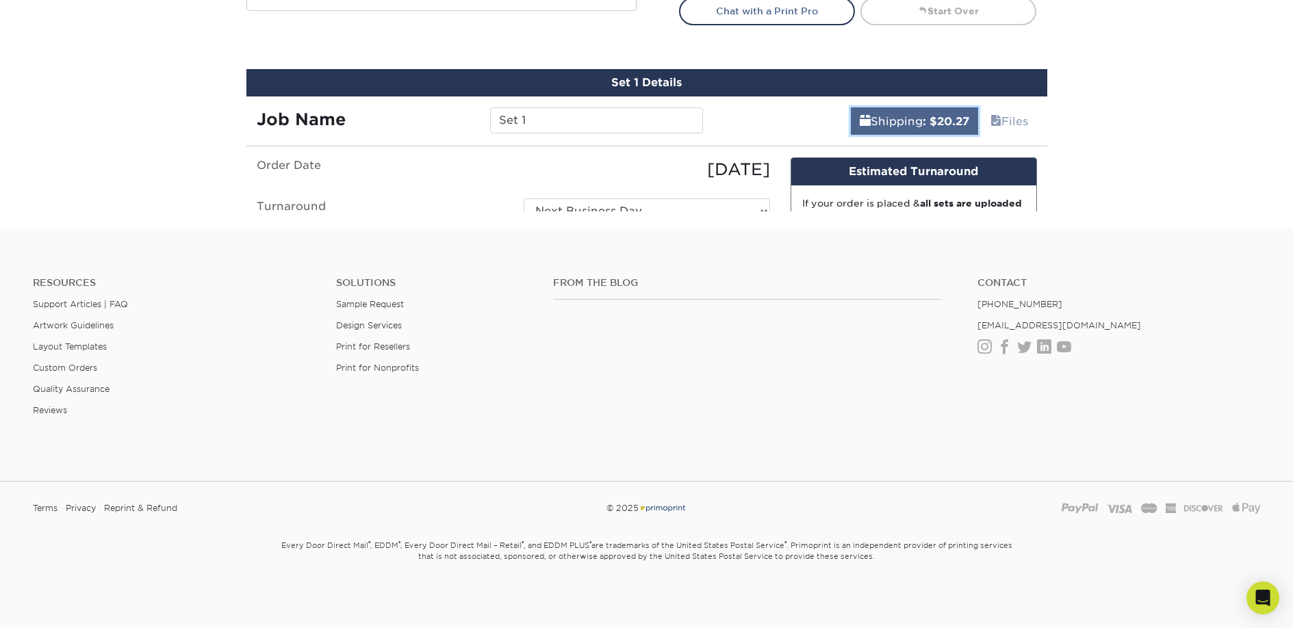
scroll to position [688, 0]
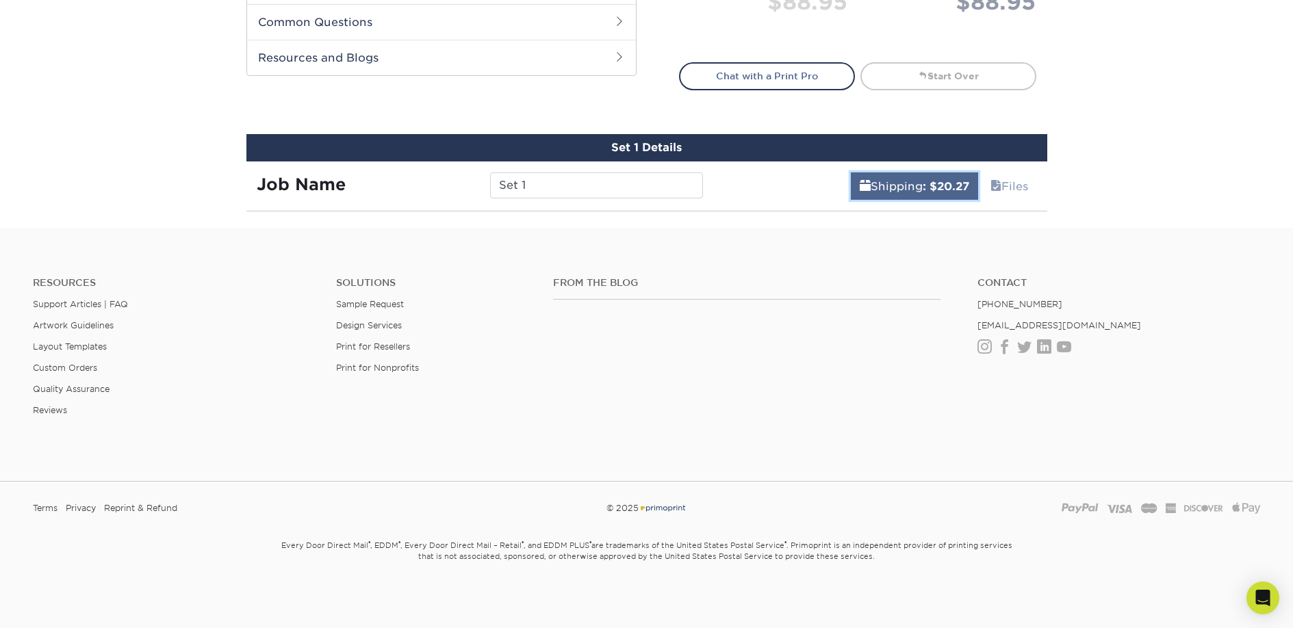
click at [900, 194] on link "Shipping : $20.27" at bounding box center [914, 185] width 127 height 27
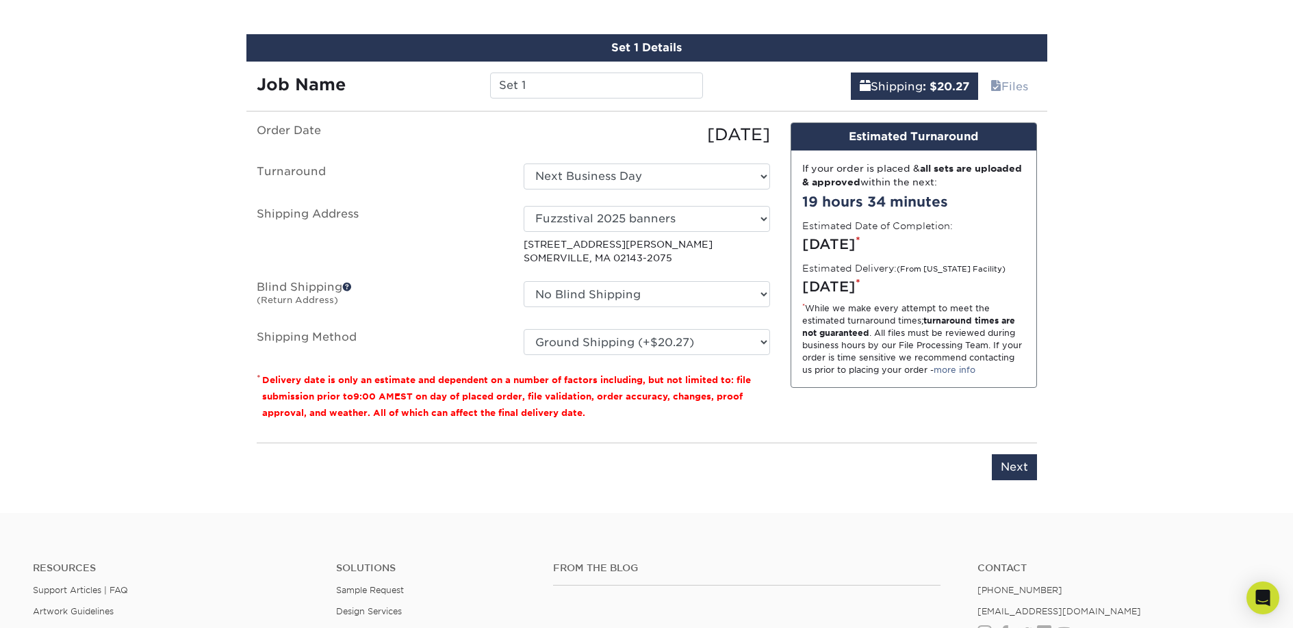
click at [580, 249] on p "4 MUNROE ST SOMERVILLE, MA 02143-2075" at bounding box center [646, 251] width 246 height 28
click at [371, 247] on label "Shipping Address" at bounding box center [379, 236] width 267 height 60
drag, startPoint x: 406, startPoint y: 244, endPoint x: 645, endPoint y: 244, distance: 238.1
click at [610, 244] on li "Shipping Address Select One Fuzzstival 2025 banners + Add New Address - Login 4…" at bounding box center [513, 236] width 534 height 60
click at [707, 247] on p "4 MUNROE ST SOMERVILLE, MA 02143-2075" at bounding box center [646, 251] width 246 height 28
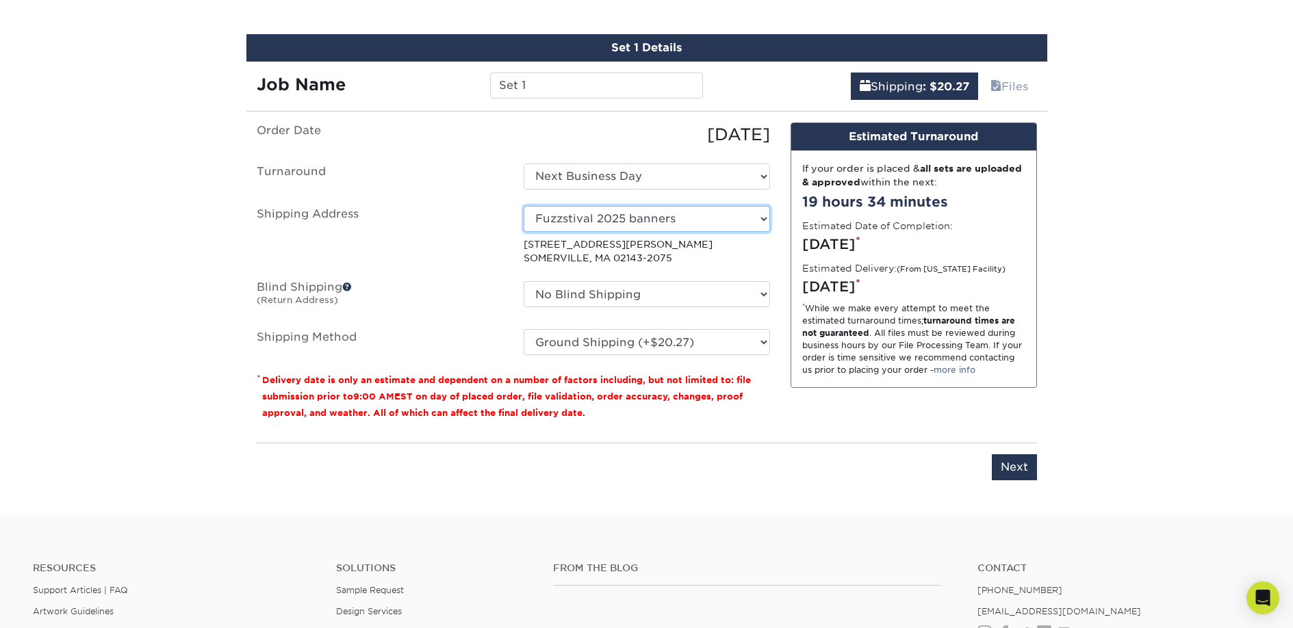
click at [679, 222] on select "Select One Fuzzstival 2025 banners + Add New Address - Login" at bounding box center [646, 219] width 246 height 26
click at [523, 206] on select "Select One Fuzzstival 2025 banners + Add New Address - Login" at bounding box center [646, 219] width 246 height 26
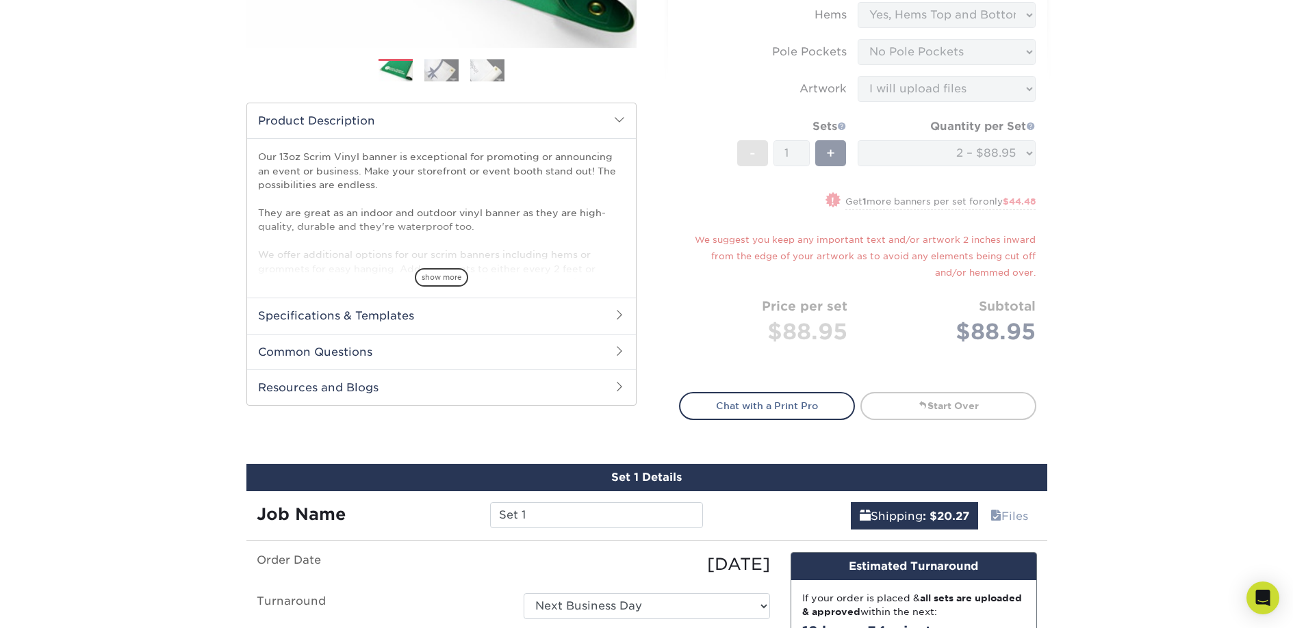
scroll to position [0, 0]
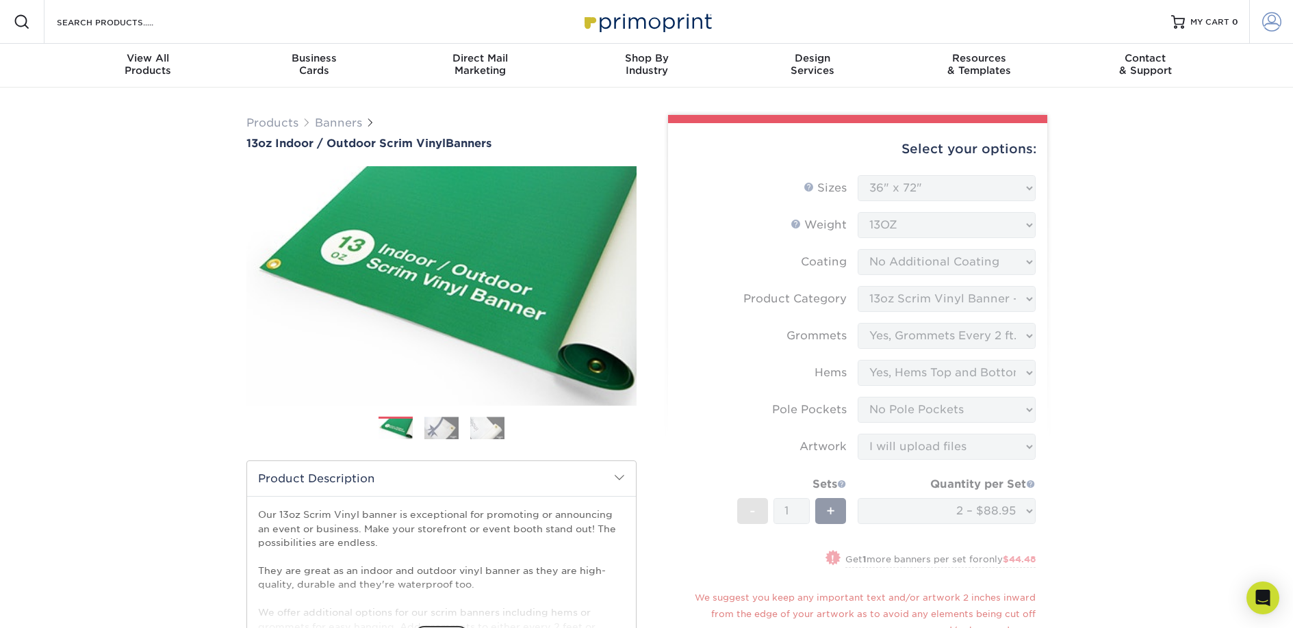
click at [1265, 18] on span at bounding box center [1271, 21] width 19 height 19
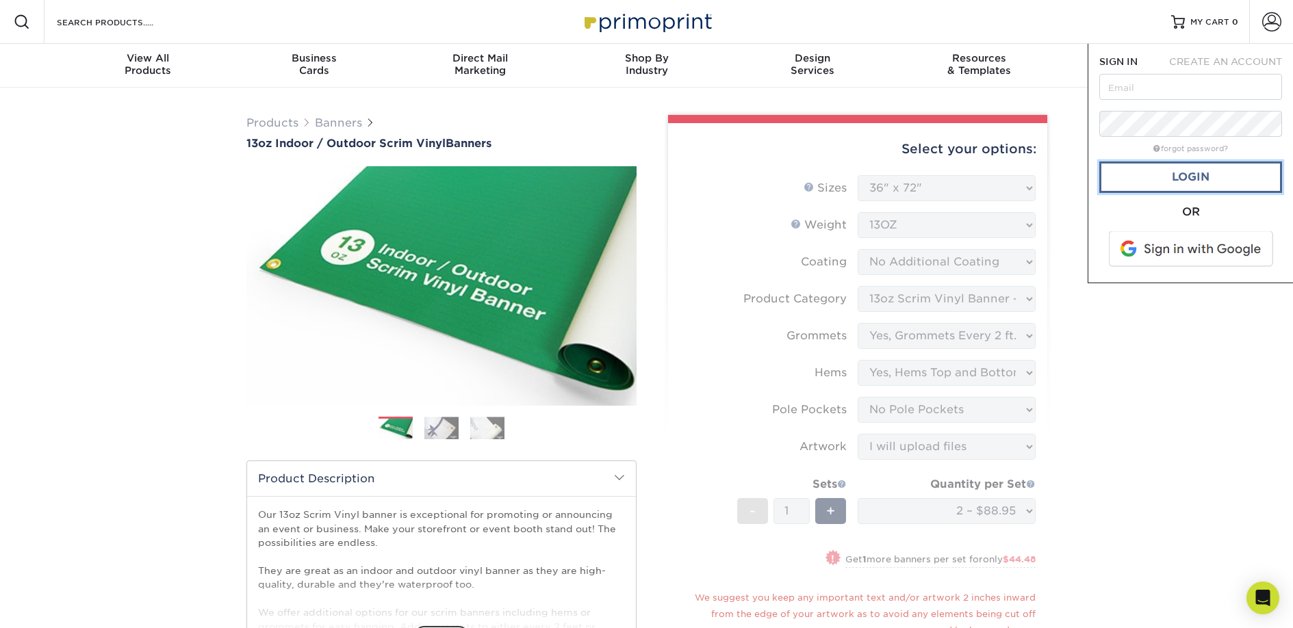
click at [1176, 177] on link "Login" at bounding box center [1190, 176] width 183 height 31
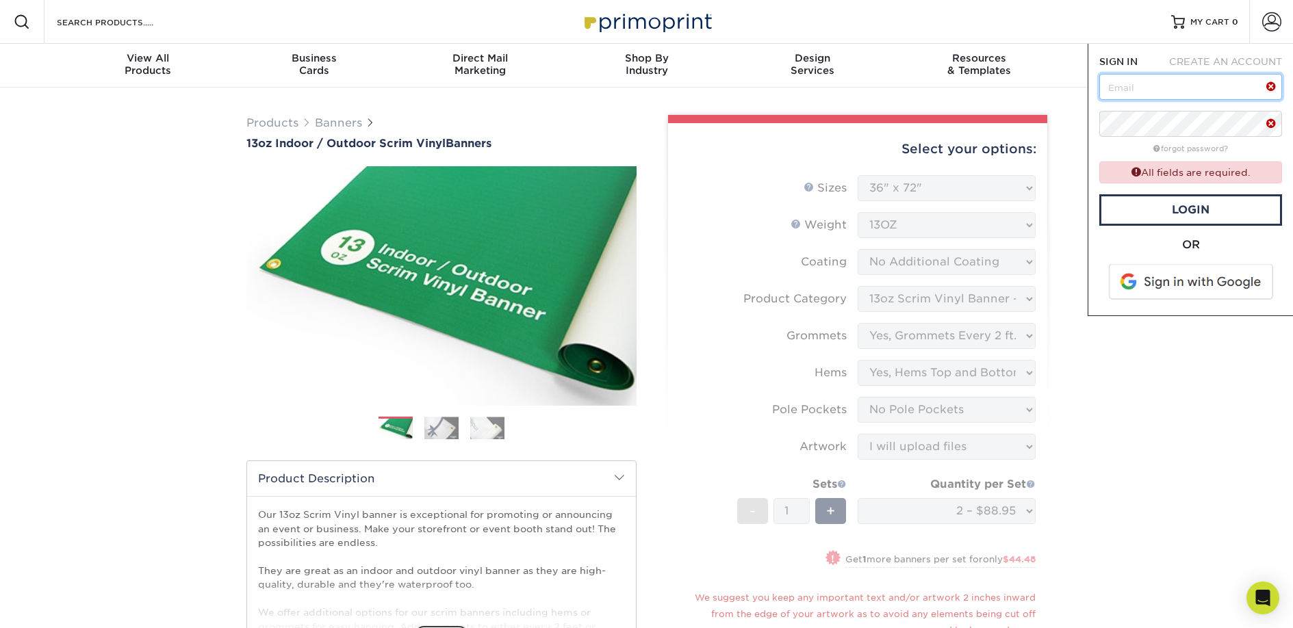
click at [1139, 96] on input "text" at bounding box center [1190, 87] width 183 height 26
type input "jasontrefts@gmail.com"
click at [1205, 144] on link "forgot password?" at bounding box center [1190, 148] width 75 height 9
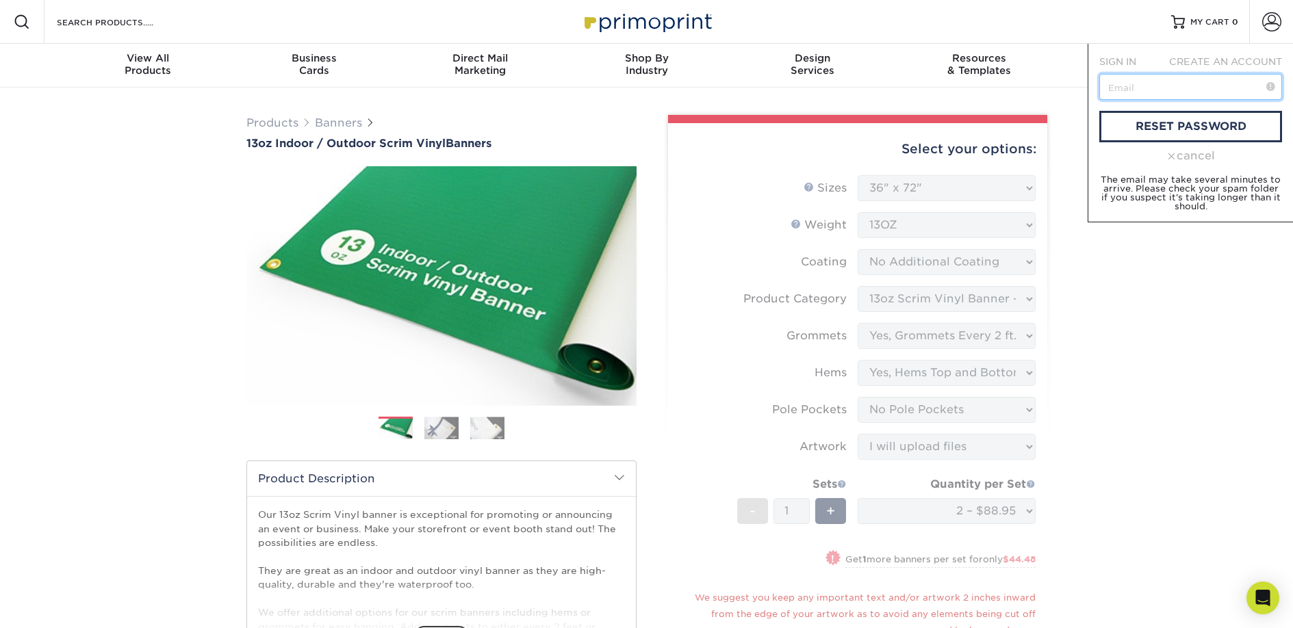
click at [1117, 94] on input "text" at bounding box center [1190, 87] width 183 height 26
type input "jasontrefts@gmail.com"
click at [1253, 129] on link "reset password" at bounding box center [1190, 126] width 183 height 31
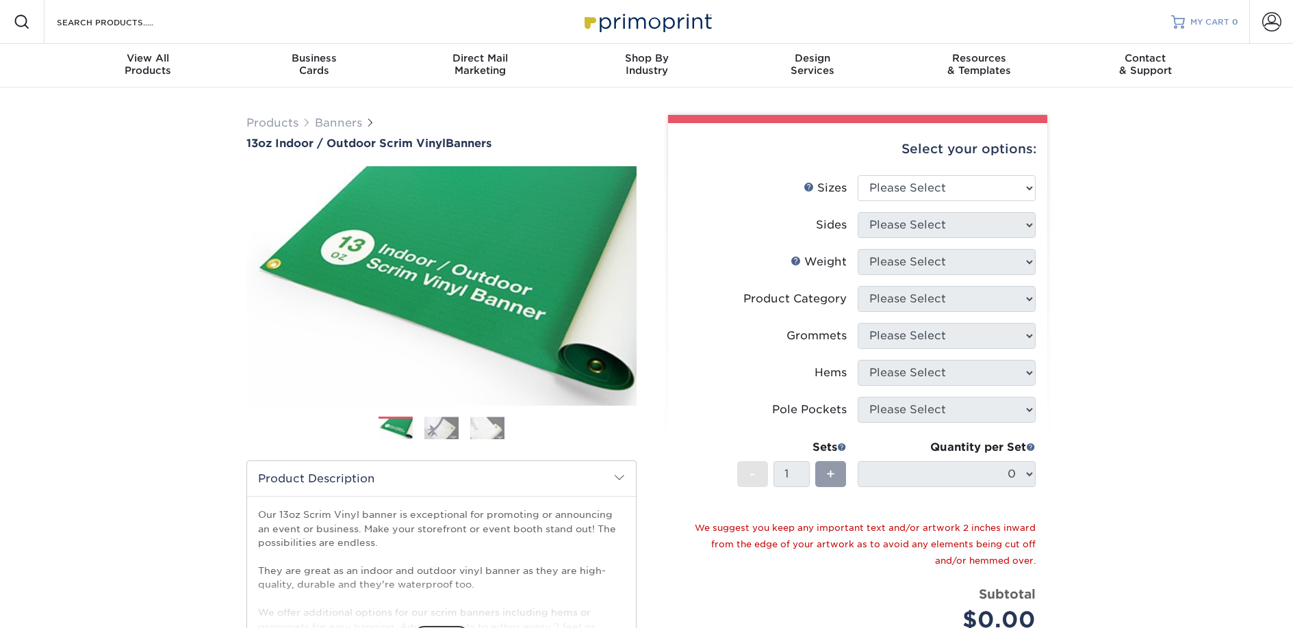
click at [1208, 18] on span "MY CART" at bounding box center [1209, 22] width 39 height 12
click at [946, 172] on div "Select your options:" at bounding box center [857, 149] width 357 height 52
click at [951, 185] on select "Please Select 24" x 36" 24" x 48" 36" x 48" 36" x 60" 36" x 72" 36" x 96" 36" x…" at bounding box center [946, 188] width 178 height 26
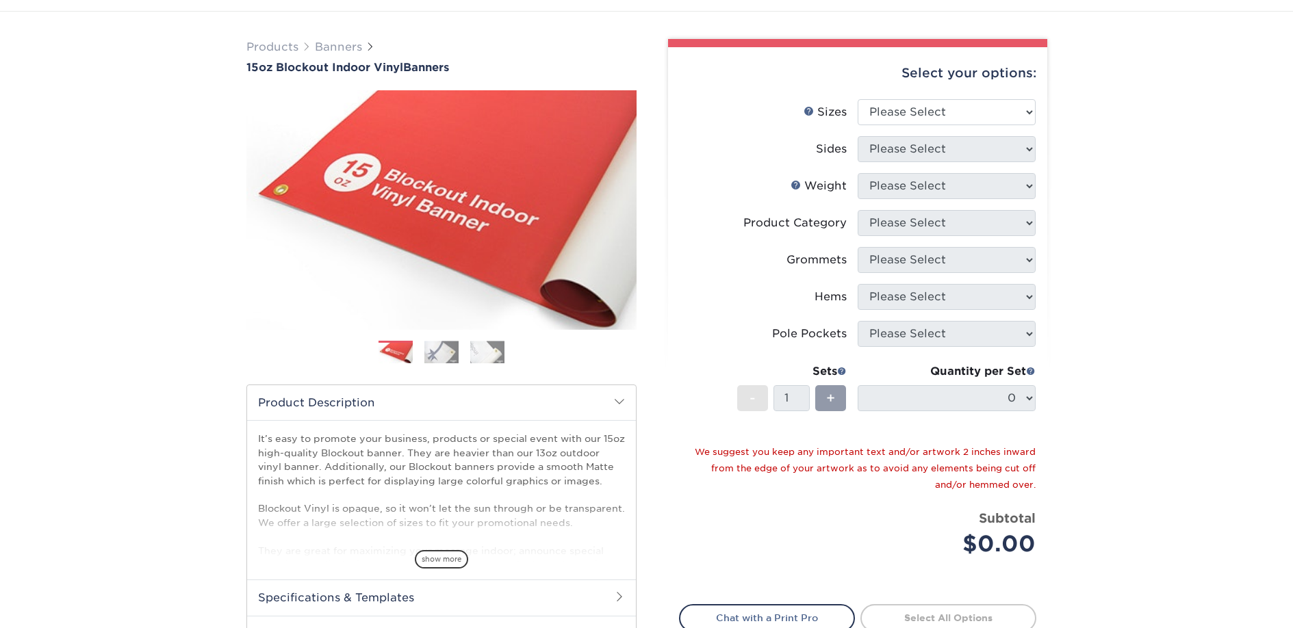
scroll to position [68, 0]
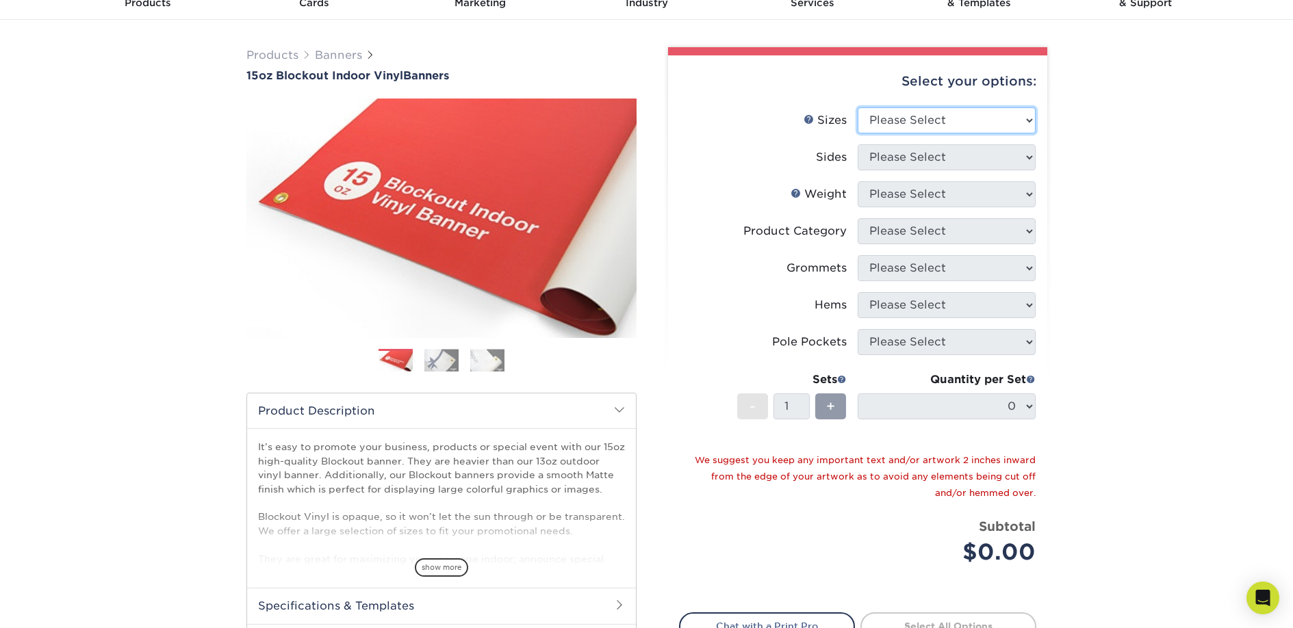
click at [963, 127] on select "Please Select 17" x 32" 18" x 24" 21" x 192" 22" x 35" 22" x 69" 24" x 36" 24" …" at bounding box center [946, 120] width 178 height 26
select select "36.00x72.00"
click at [857, 107] on select "Please Select 17" x 32" 18" x 24" 21" x 192" 22" x 35" 22" x 69" 24" x 36" 24" …" at bounding box center [946, 120] width 178 height 26
click at [959, 157] on select "Please Select Print Both Sides Print Front Only" at bounding box center [946, 157] width 178 height 26
select select "32d3c223-f82c-492b-b915-ba065a00862f"
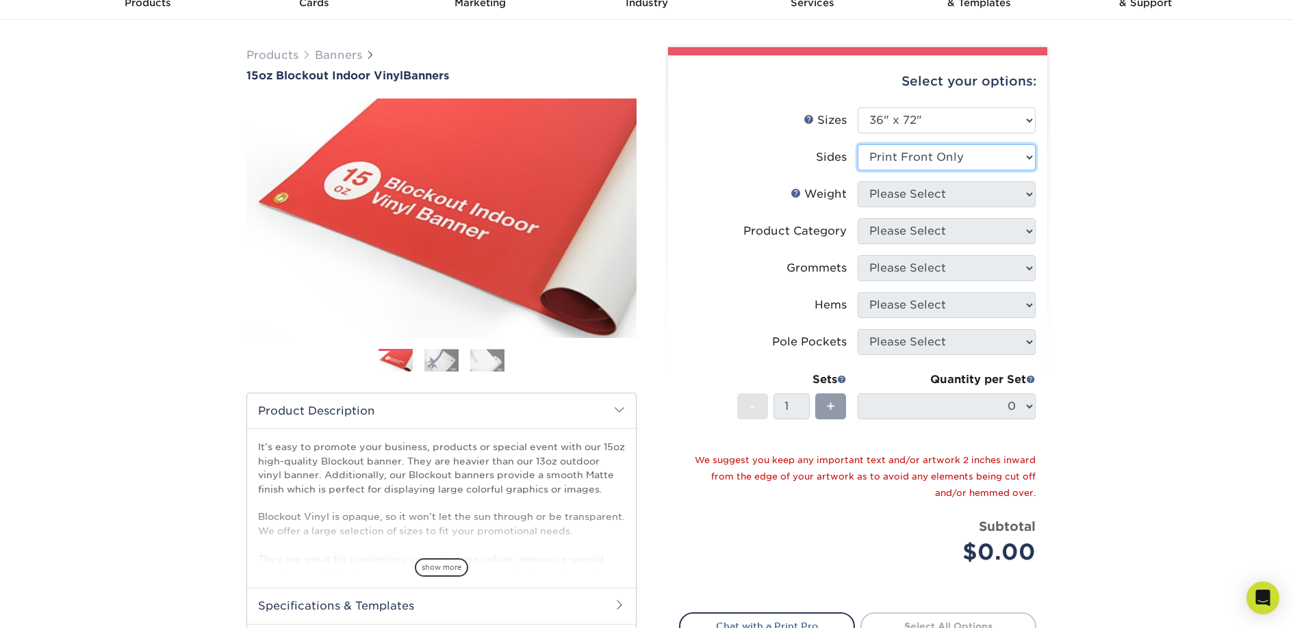
click at [857, 144] on select "Please Select Print Both Sides Print Front Only" at bounding box center [946, 157] width 178 height 26
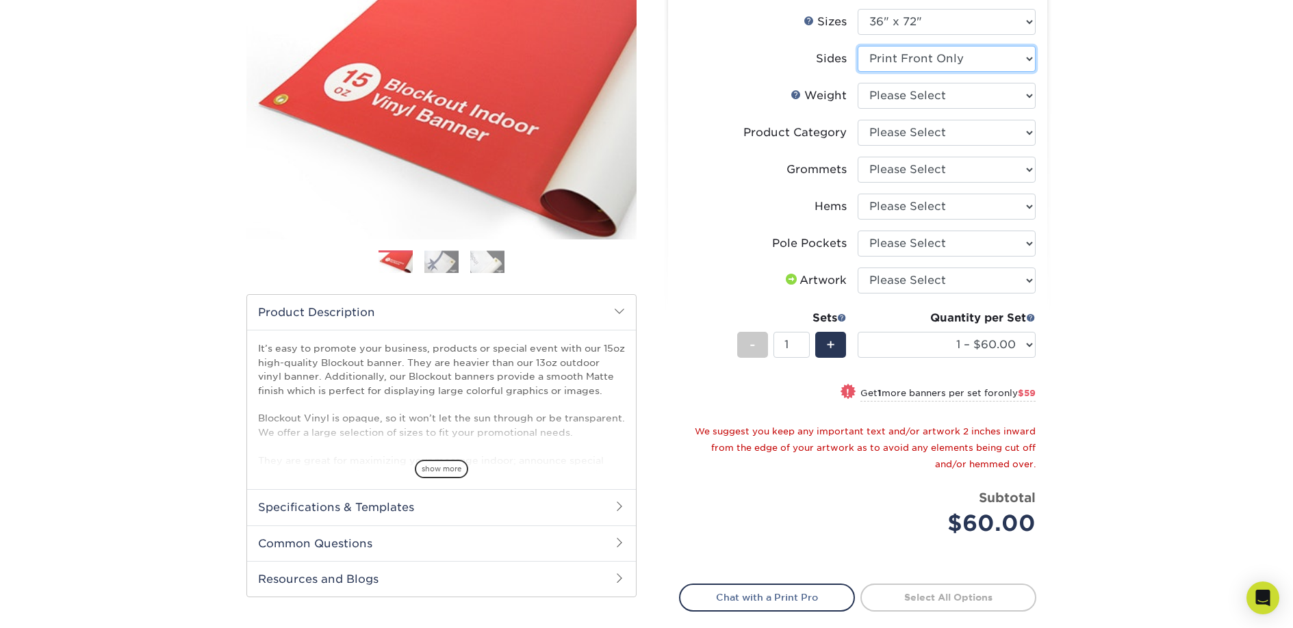
scroll to position [161, 0]
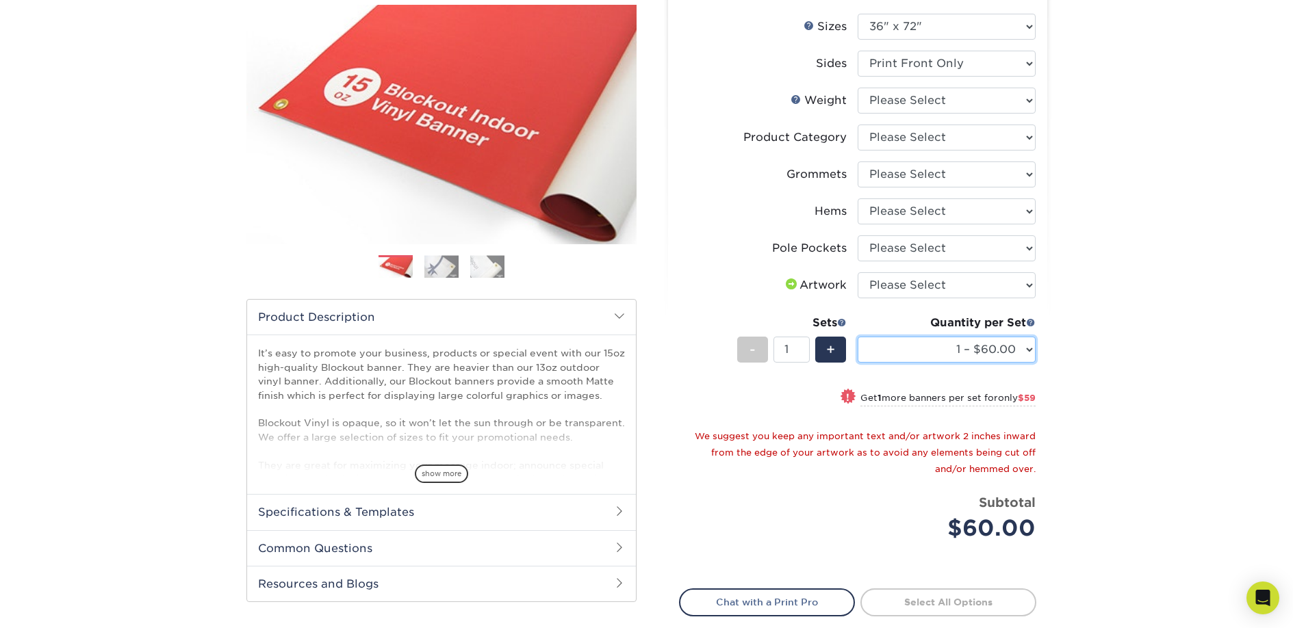
click at [1003, 338] on select "1 – $60.00 2 – $119.00 3 – $178.00 4 – $238.00 5 – $297.00 6 – $356.00 7 – $415…" at bounding box center [946, 350] width 178 height 26
select select "2 – $119.00"
click at [857, 337] on select "1 – $60.00 2 – $119.00 3 – $178.00 4 – $238.00 5 – $297.00 6 – $356.00 7 – $415…" at bounding box center [946, 350] width 178 height 26
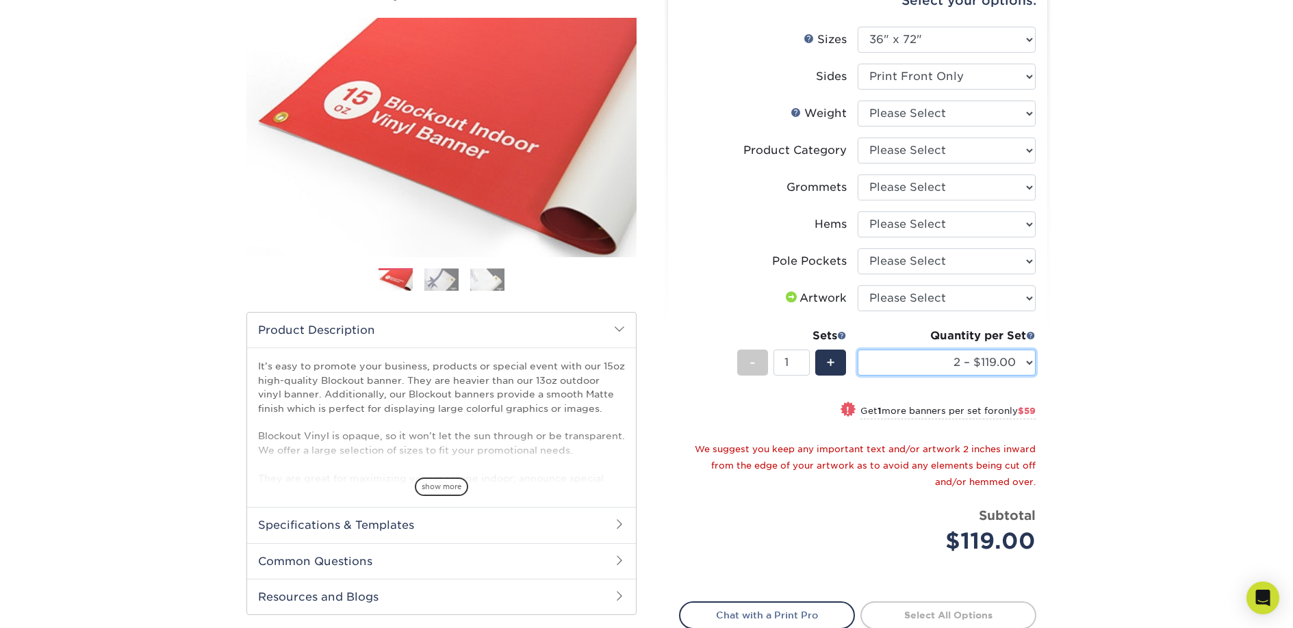
scroll to position [135, 0]
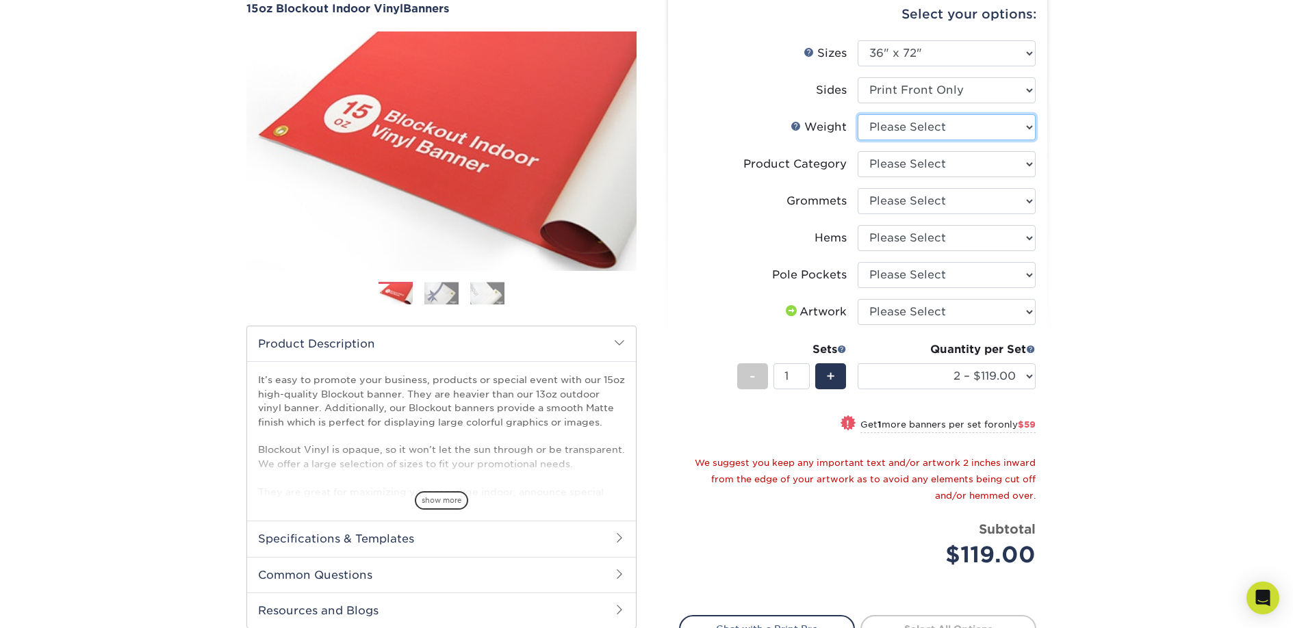
click at [953, 118] on select "Please Select 15OZBLOCKOUT" at bounding box center [946, 127] width 178 height 26
select select "15OZBLOCKOUT"
click at [857, 114] on select "Please Select 15OZBLOCKOUT" at bounding box center [946, 127] width 178 height 26
select select "-1"
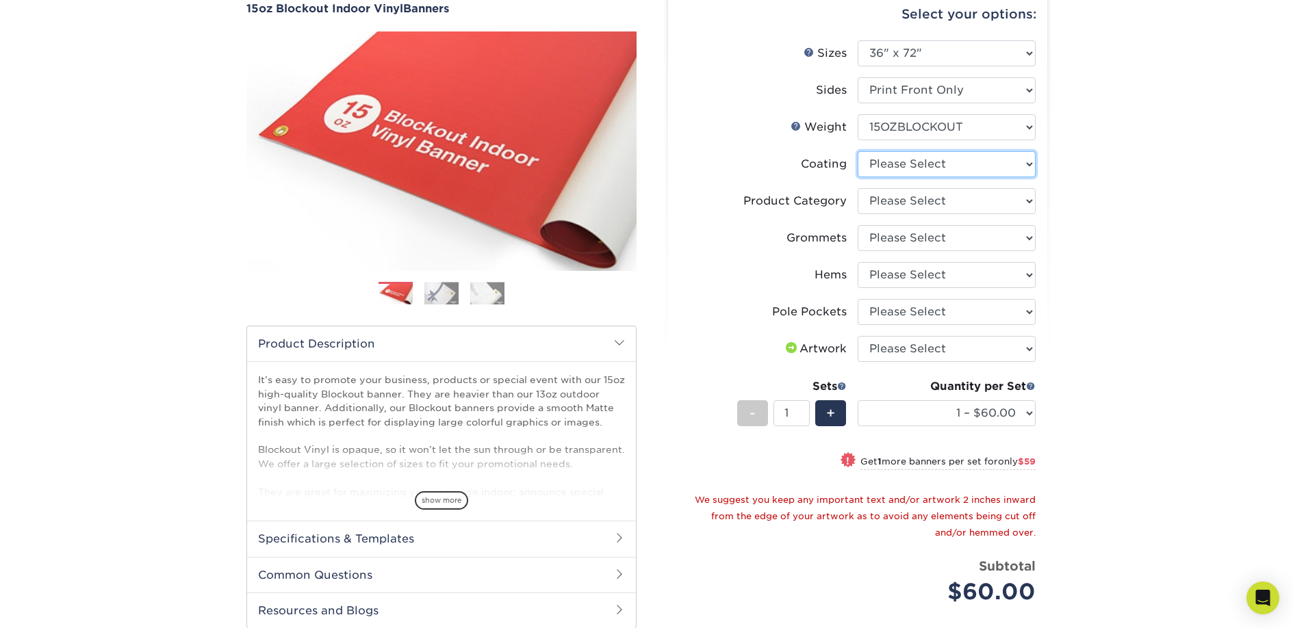
click at [1004, 165] on select at bounding box center [946, 164] width 178 height 26
select select "3e7618de-abca-4bda-9f97-8b9129e913d8"
click at [857, 151] on select at bounding box center [946, 164] width 178 height 26
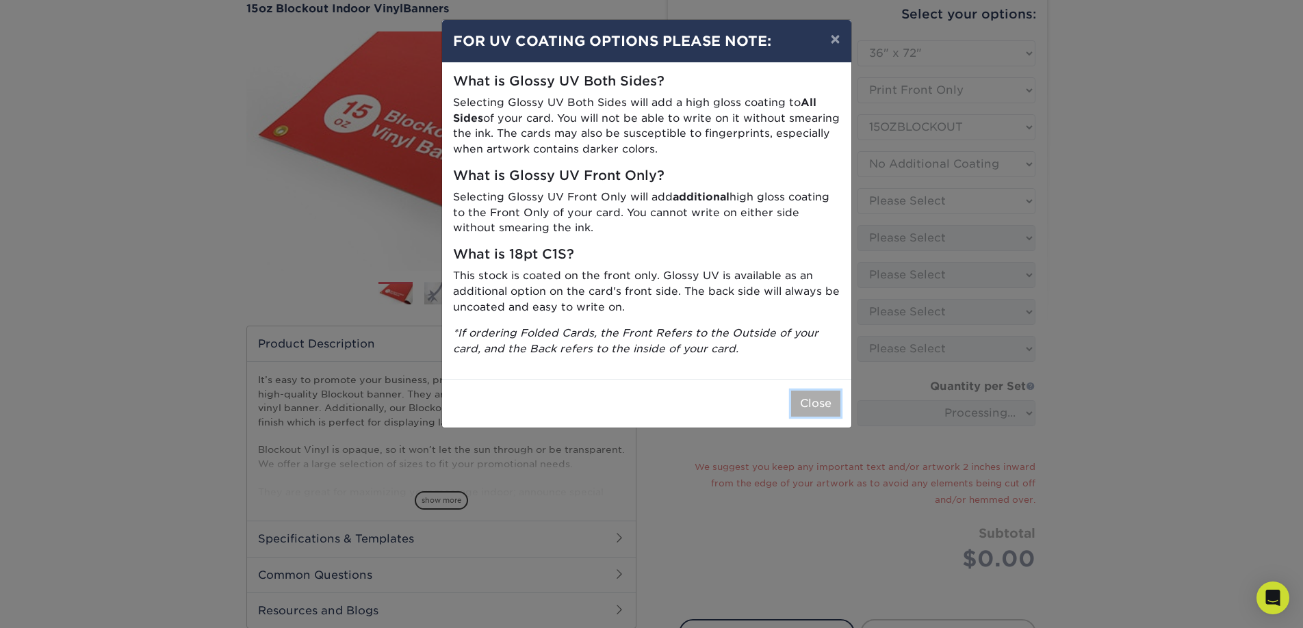
click at [812, 400] on button "Close" at bounding box center [815, 404] width 49 height 26
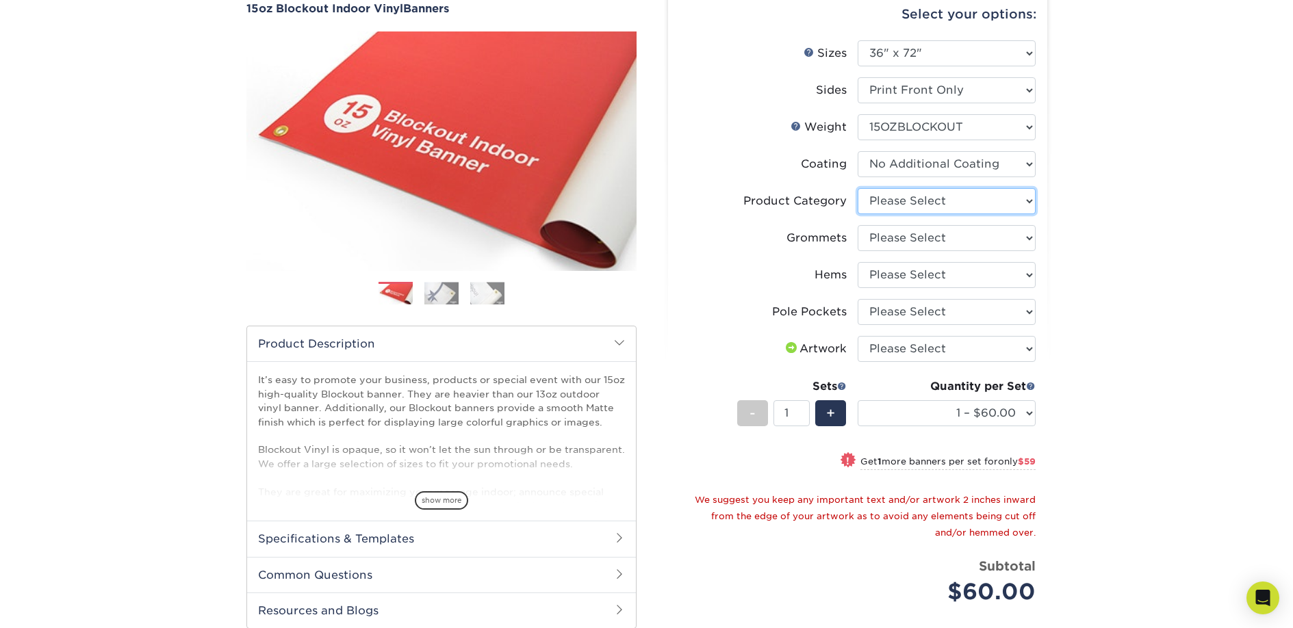
click at [992, 201] on select "Please Select 15oz Blockout Vinyl" at bounding box center [946, 201] width 178 height 26
select select "ab63990c-71be-4401-8343-b30abfa5ad7c"
click at [857, 188] on select "Please Select 15oz Blockout Vinyl" at bounding box center [946, 201] width 178 height 26
click at [996, 233] on select "Please Select No Grommets Yes, Grommet All 4 Corners Yes, Grommets Every 2 ft." at bounding box center [946, 238] width 178 height 26
click at [857, 225] on select "Please Select No Grommets Yes, Grommet All 4 Corners Yes, Grommets Every 2 ft." at bounding box center [946, 238] width 178 height 26
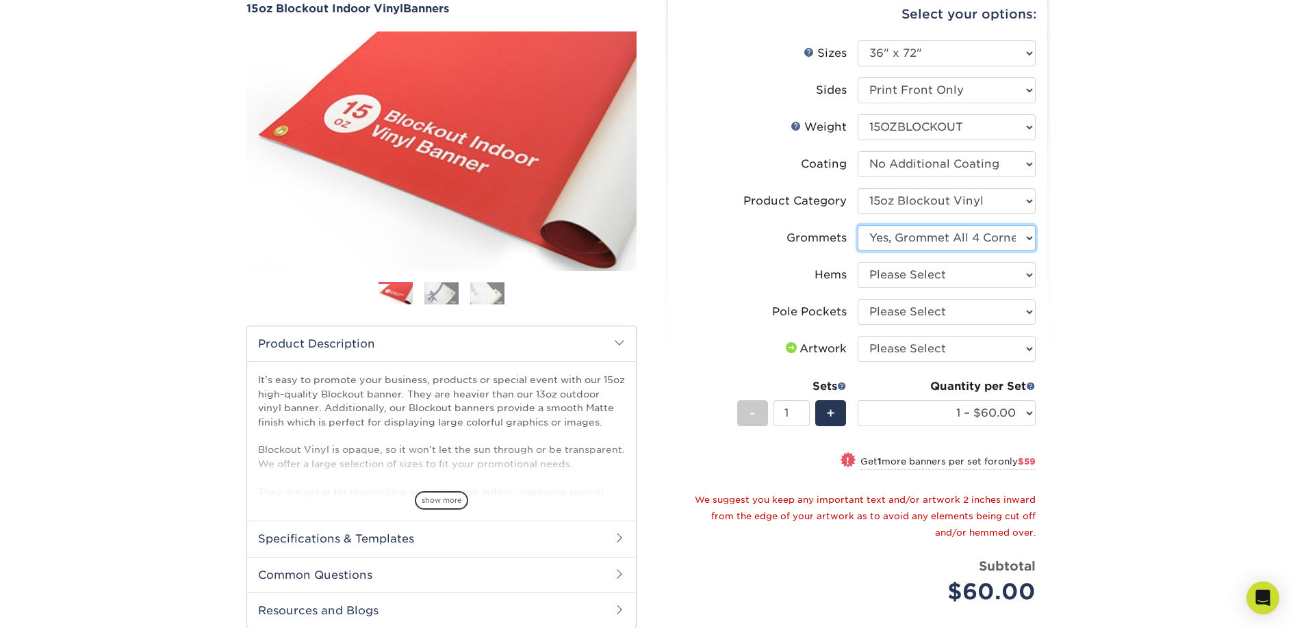
click at [992, 239] on select "Please Select No Grommets Yes, Grommet All 4 Corners Yes, Grommets Every 2 ft." at bounding box center [946, 238] width 178 height 26
select select "844af484-45a3-48a0-88de-19e51b139d69"
click at [857, 225] on select "Please Select No Grommets Yes, Grommet All 4 Corners Yes, Grommets Every 2 ft." at bounding box center [946, 238] width 178 height 26
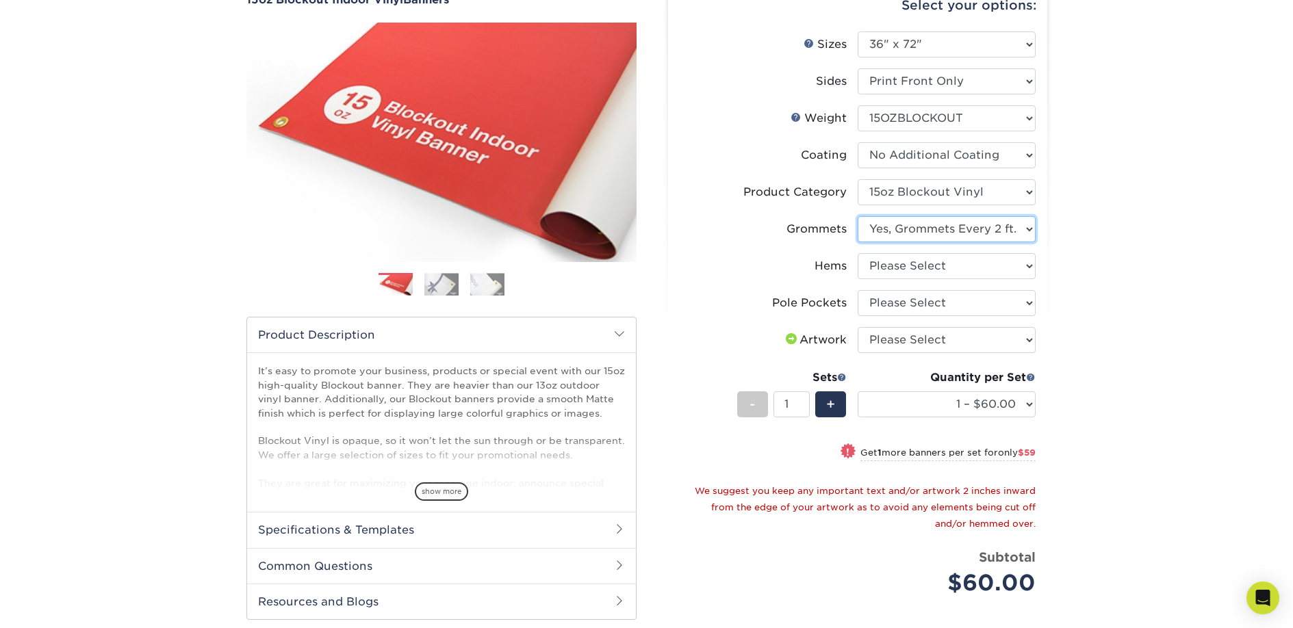
scroll to position [144, 0]
click at [984, 266] on select "Please Select No Hems/Pole Pockets Yes, Hems Top and Bottom Only Yes, Hems All …" at bounding box center [946, 265] width 178 height 26
select select "8230230f-c794-4a86-888a-1e780ae7e418"
click at [857, 252] on select "Please Select No Hems/Pole Pockets Yes, Hems Top and Bottom Only Yes, Hems All …" at bounding box center [946, 265] width 178 height 26
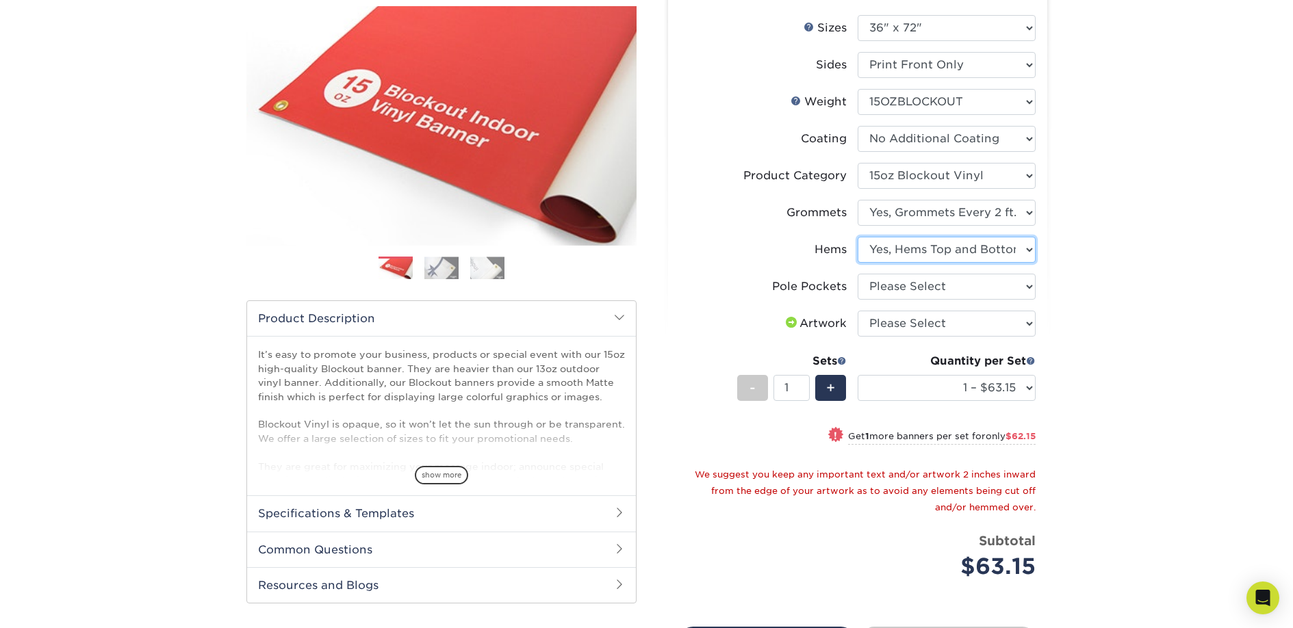
scroll to position [178, 0]
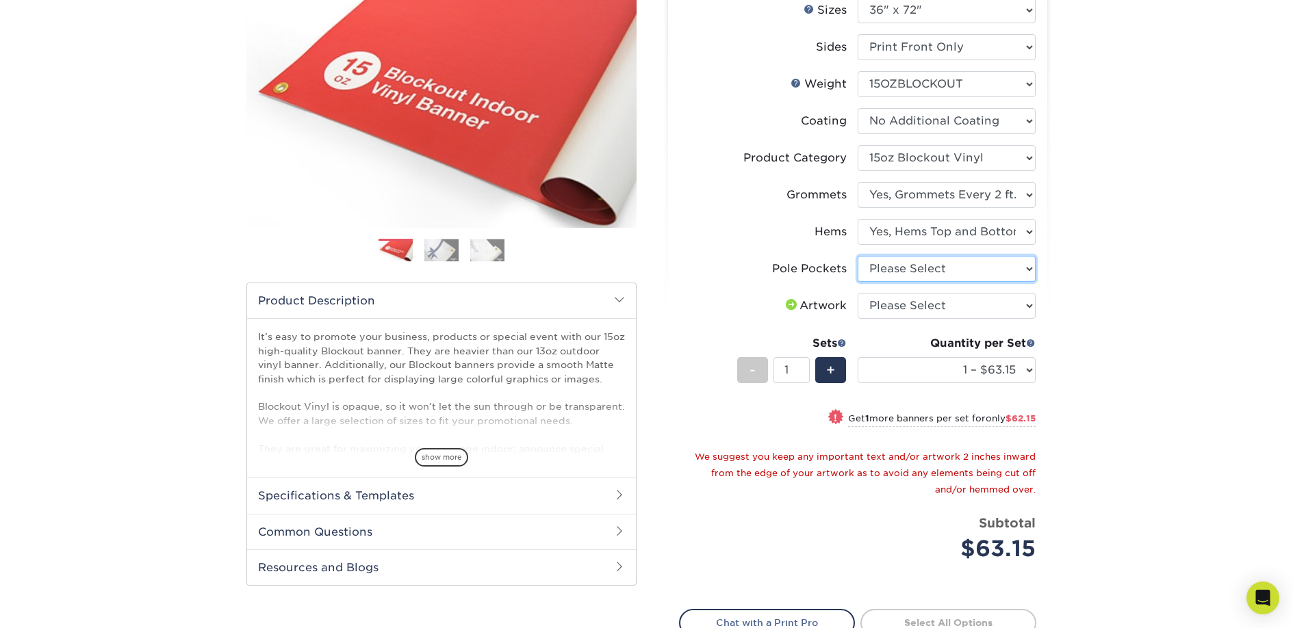
click at [996, 272] on select "Please Select No Pole Pockets 2 in. Left and Right 2 in. Top and Bottom 4 in. L…" at bounding box center [946, 269] width 178 height 26
select select "462c5fe9-21e9-49a0-afb4-1c6e8664fe13"
click at [857, 256] on select "Please Select No Pole Pockets 2 in. Left and Right 2 in. Top and Bottom 4 in. L…" at bounding box center [946, 269] width 178 height 26
click at [993, 301] on select "Please Select I will upload files I need a design - $50" at bounding box center [946, 306] width 178 height 26
select select "upload"
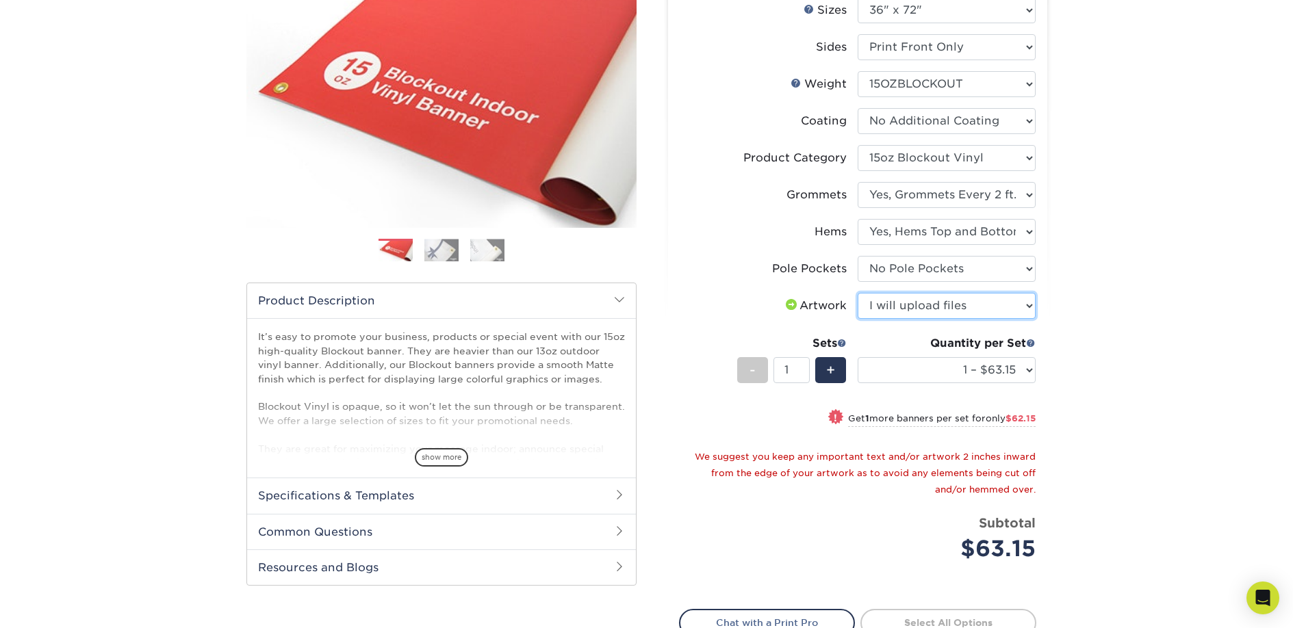
click at [857, 293] on select "Please Select I will upload files I need a design - $50" at bounding box center [946, 306] width 178 height 26
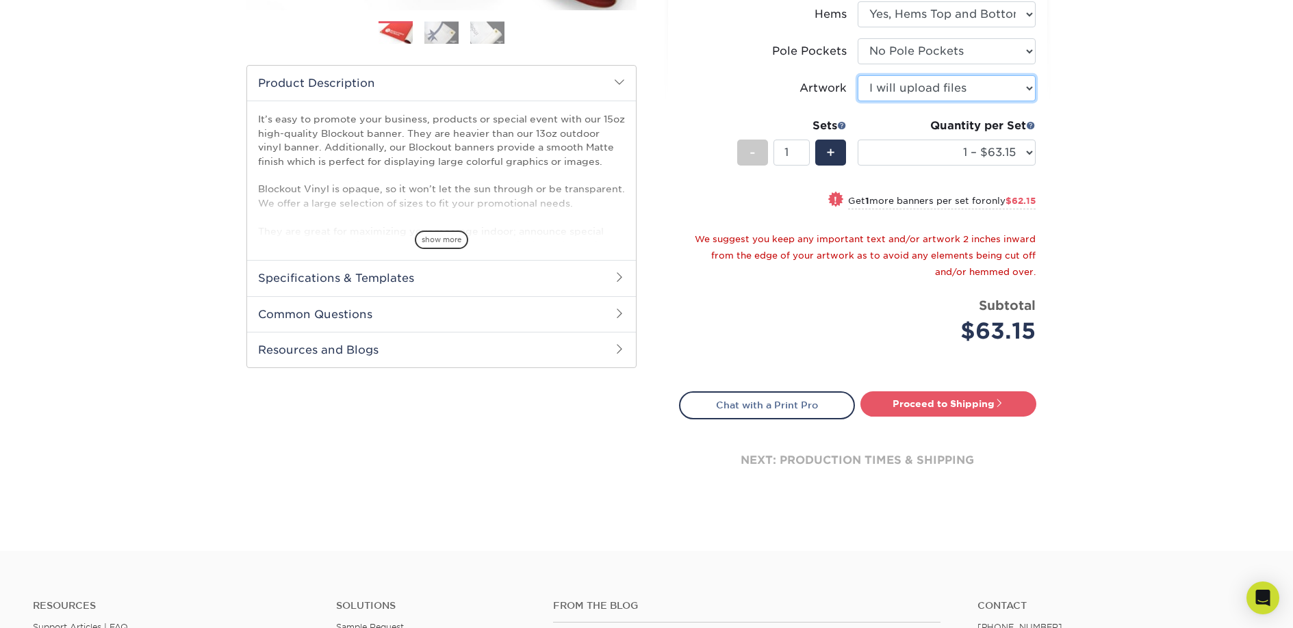
scroll to position [383, 0]
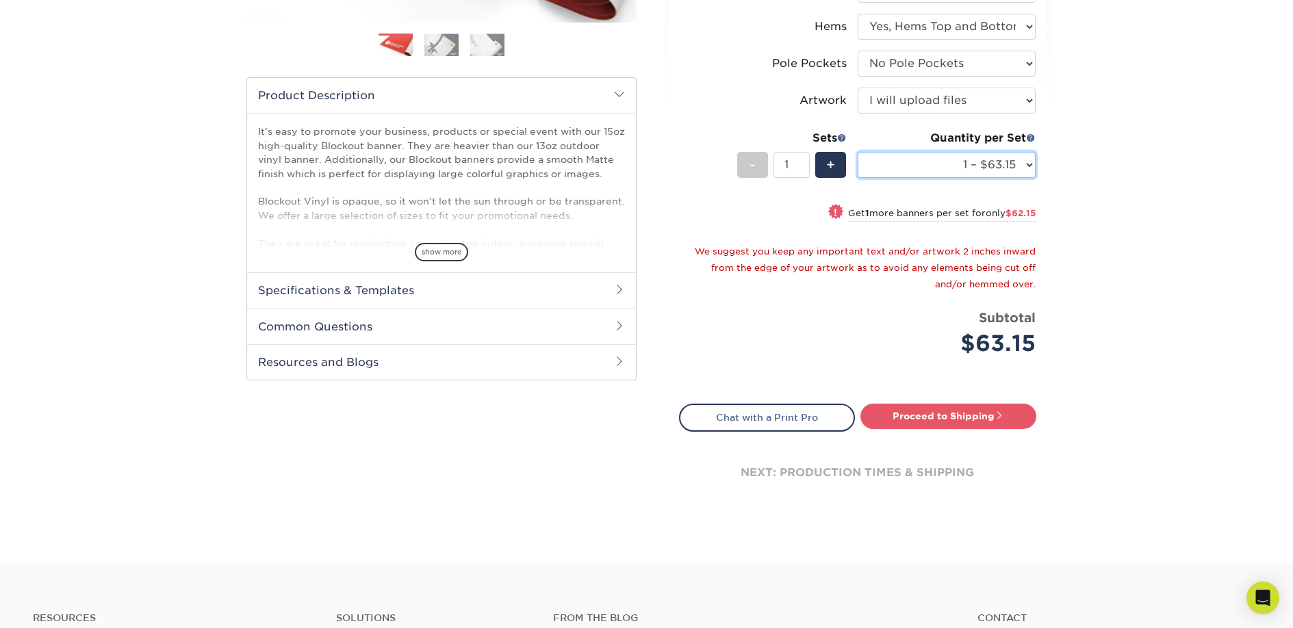
click at [1007, 164] on select "1 – $63.15 2 – $125.30 3 – $187.45 4 – $250.60 5 – $312.75 6 – $374.90 7 – $437…" at bounding box center [946, 165] width 178 height 26
select select "2 – $125.30"
click at [857, 152] on select "1 – $63.15 2 – $125.30 3 – $187.45 4 – $250.60 5 – $312.75 6 – $374.90 7 – $437…" at bounding box center [946, 165] width 178 height 26
click at [995, 421] on link "Proceed to Shipping" at bounding box center [948, 416] width 176 height 25
type input "Set 1"
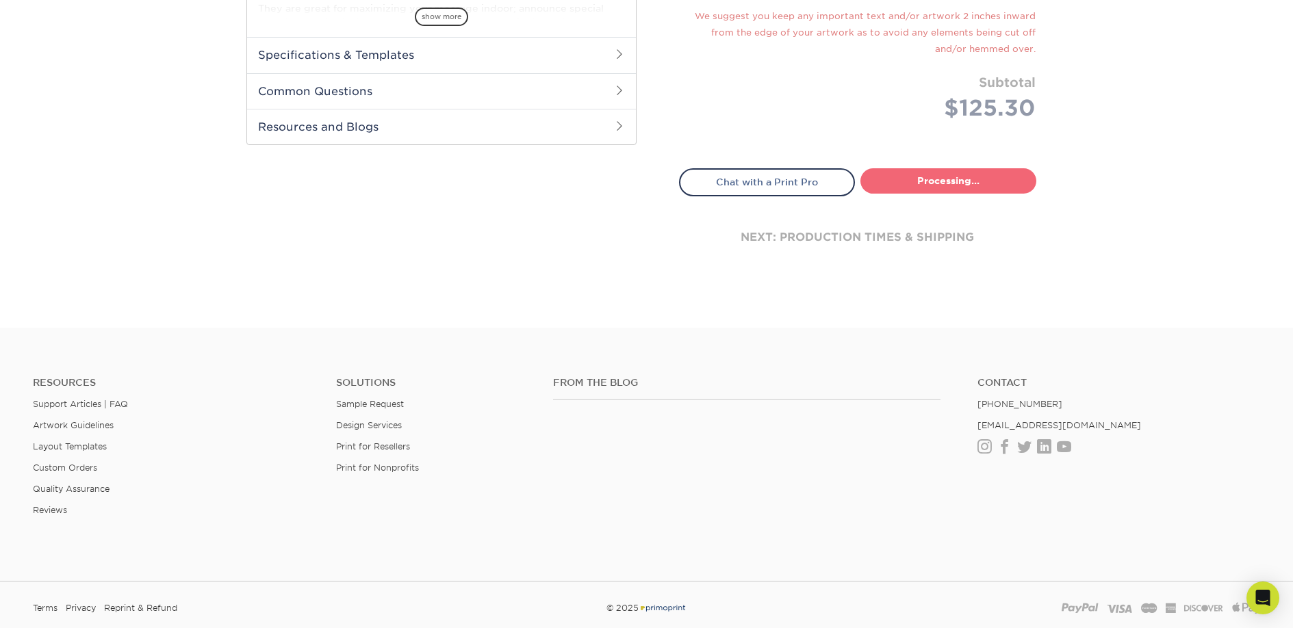
select select "c1beb565-9437-4536-9308-ef087bd35dd3"
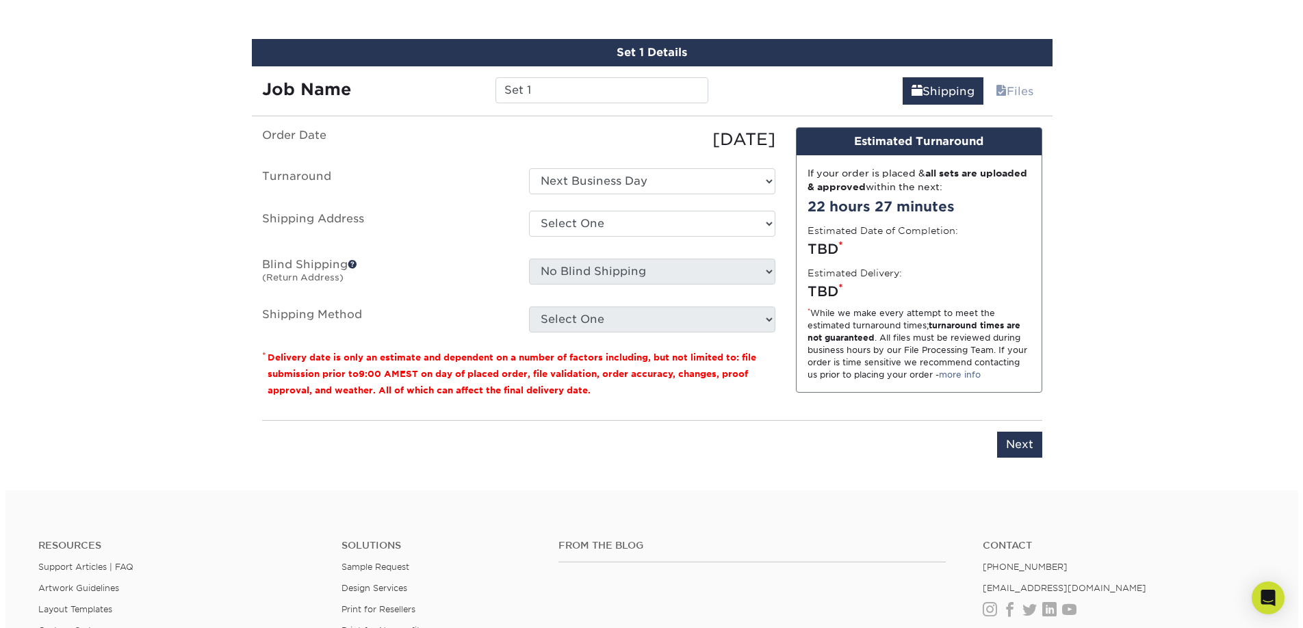
scroll to position [825, 0]
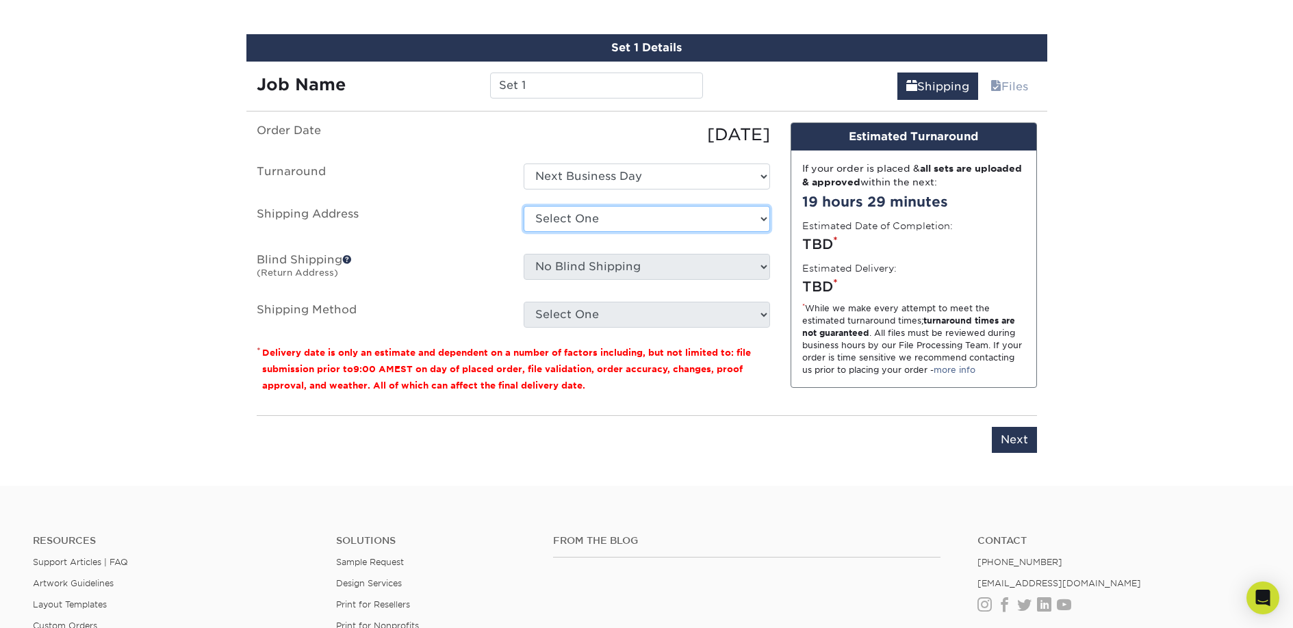
click at [603, 215] on select "Select One Fuzzstival 2025 banners + Add New Address - Login" at bounding box center [646, 219] width 246 height 26
select select "newaddress"
click at [523, 206] on select "Select One Fuzzstival 2025 banners + Add New Address - Login" at bounding box center [646, 219] width 246 height 26
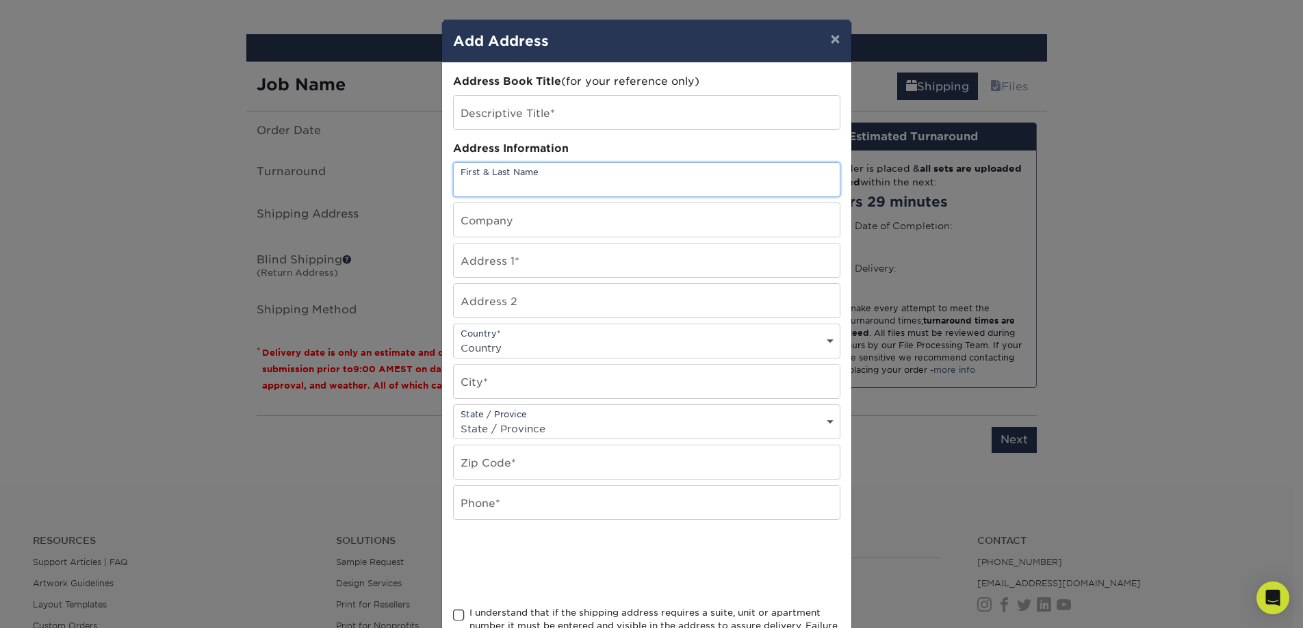
click at [537, 183] on input "text" at bounding box center [647, 180] width 386 height 34
type input "[PERSON_NAME]"
type input "[STREET_ADDRESS][PERSON_NAME]"
select select "US"
type input "Somerville"
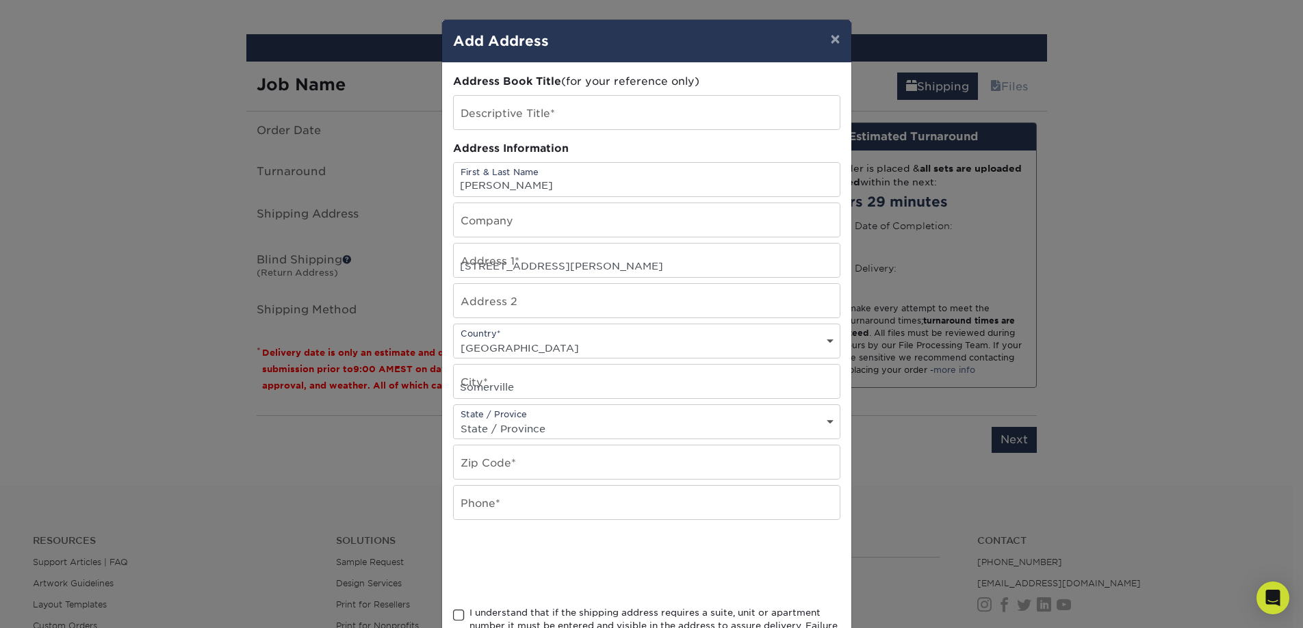
select select "MA"
type input "02143"
type input "6173049341"
drag, startPoint x: 578, startPoint y: 259, endPoint x: 521, endPoint y: 256, distance: 57.5
click at [521, 256] on input "[STREET_ADDRESS][PERSON_NAME]" at bounding box center [647, 261] width 386 height 34
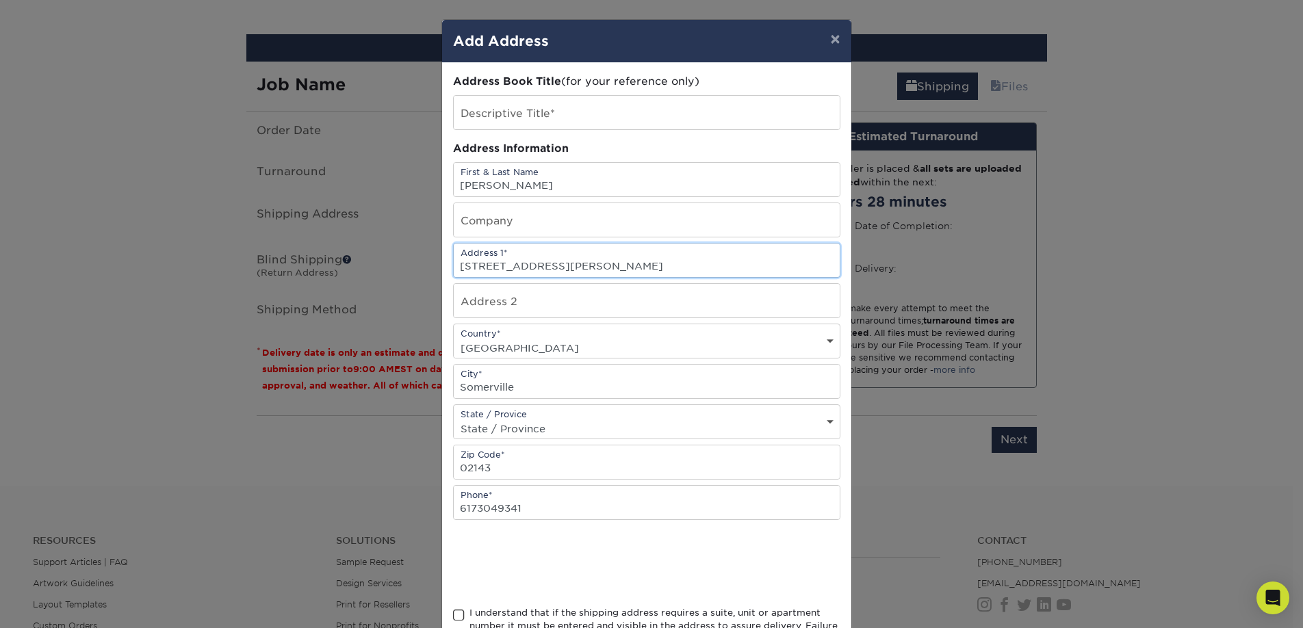
click at [521, 263] on input "[STREET_ADDRESS][PERSON_NAME]" at bounding box center [647, 261] width 386 height 34
drag, startPoint x: 541, startPoint y: 268, endPoint x: 573, endPoint y: 269, distance: 32.2
click at [573, 269] on input "[STREET_ADDRESS][PERSON_NAME]" at bounding box center [647, 261] width 386 height 34
type input "[STREET_ADDRESS][PERSON_NAME]"
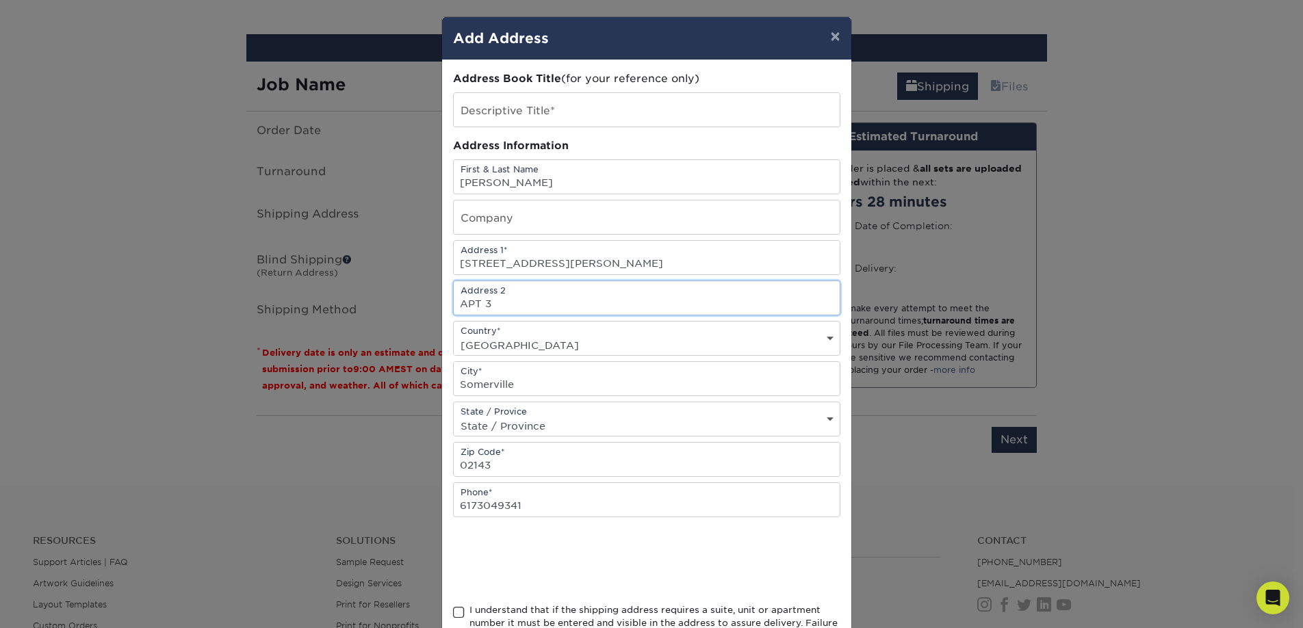
type input "APT 3"
click at [593, 109] on input "text" at bounding box center [647, 110] width 386 height 34
type input "Fuzzstival 2025 banners"
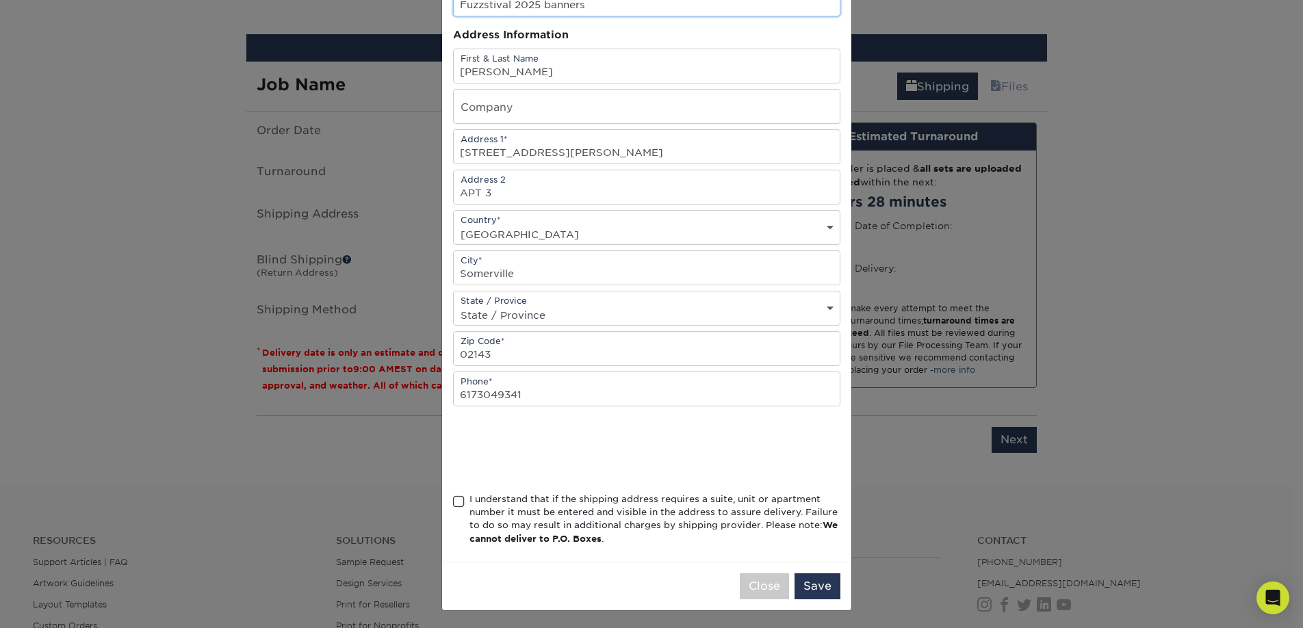
scroll to position [116, 0]
click at [807, 580] on button "Save" at bounding box center [817, 584] width 46 height 26
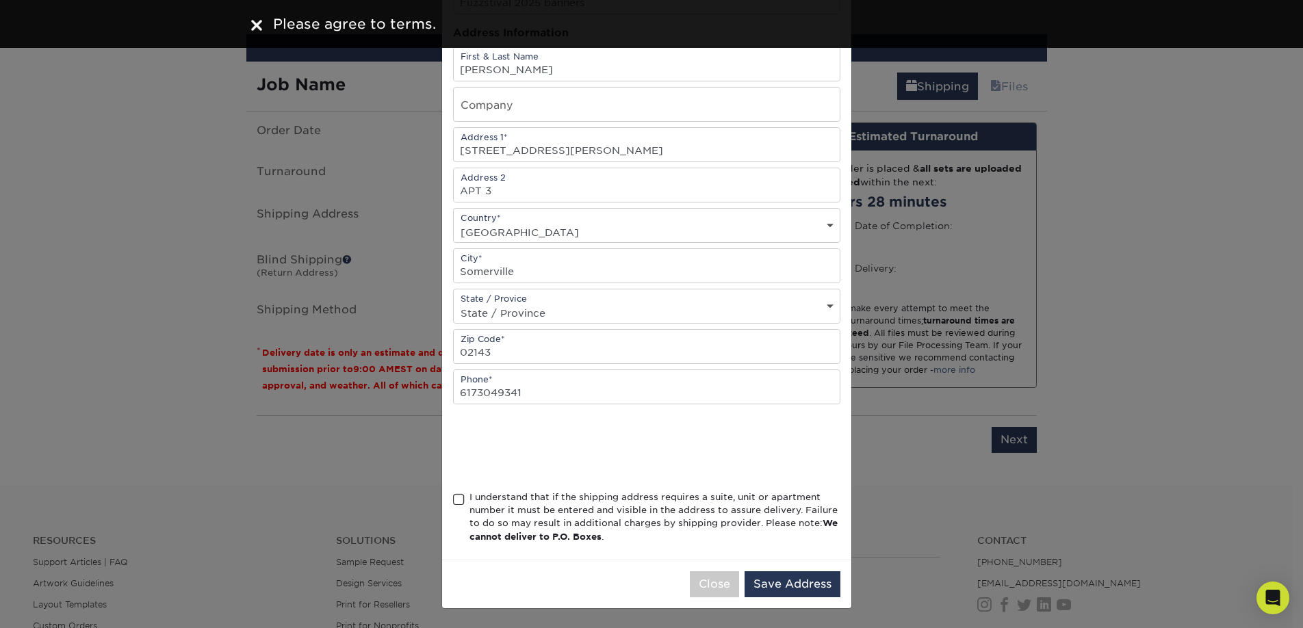
click at [456, 503] on span at bounding box center [459, 499] width 12 height 13
click at [0, 0] on input "I understand that if the shipping address requires a suite, unit or apartment n…" at bounding box center [0, 0] width 0 height 0
click at [773, 586] on button "Save Address" at bounding box center [792, 584] width 96 height 26
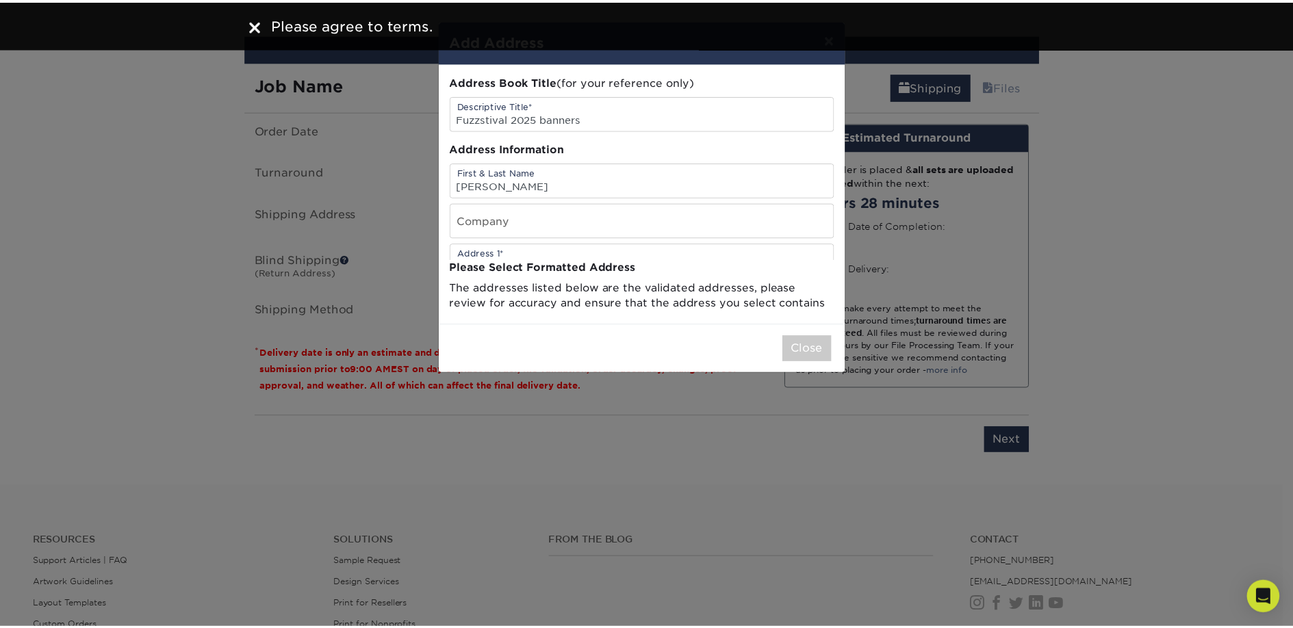
scroll to position [0, 0]
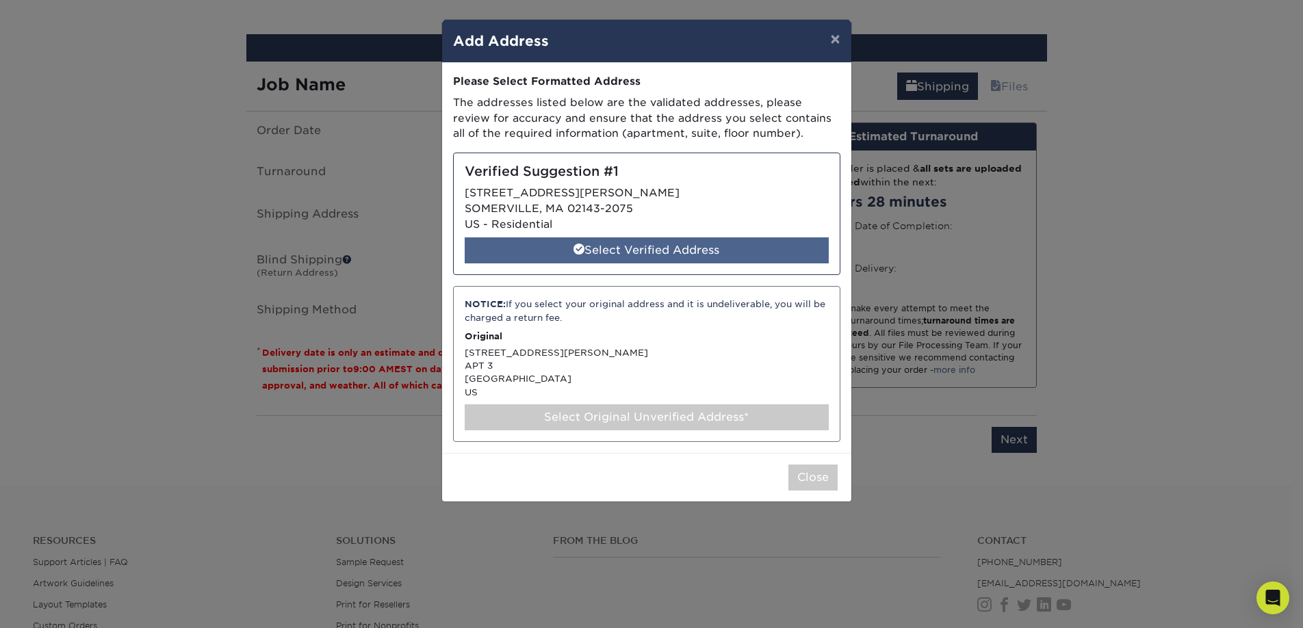
click at [687, 259] on div "Select Verified Address" at bounding box center [647, 250] width 364 height 26
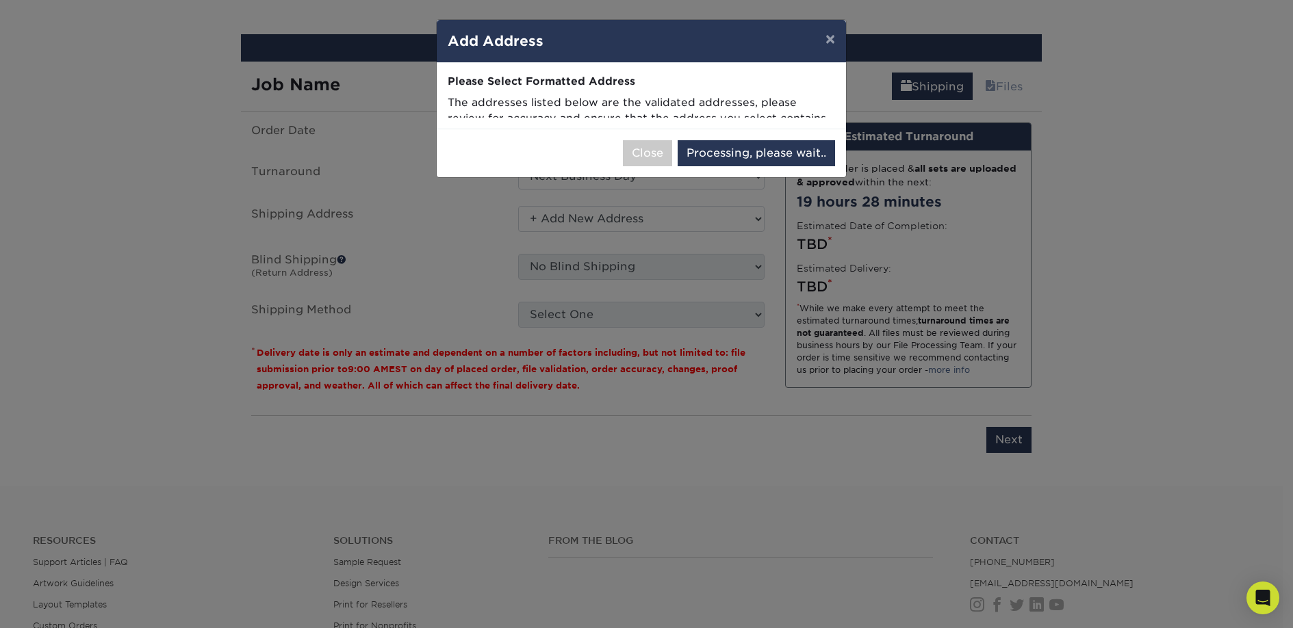
select select "285822"
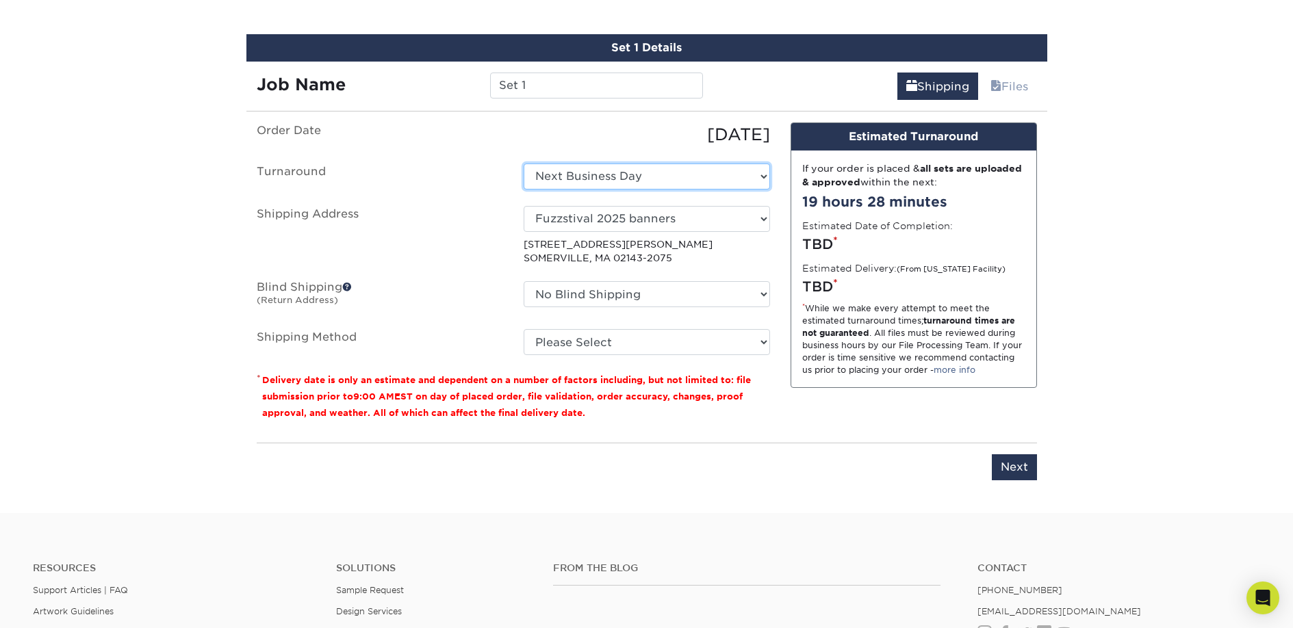
click at [688, 174] on select "Select One Next Business Day" at bounding box center [646, 177] width 246 height 26
click at [523, 164] on select "Select One Next Business Day" at bounding box center [646, 177] width 246 height 26
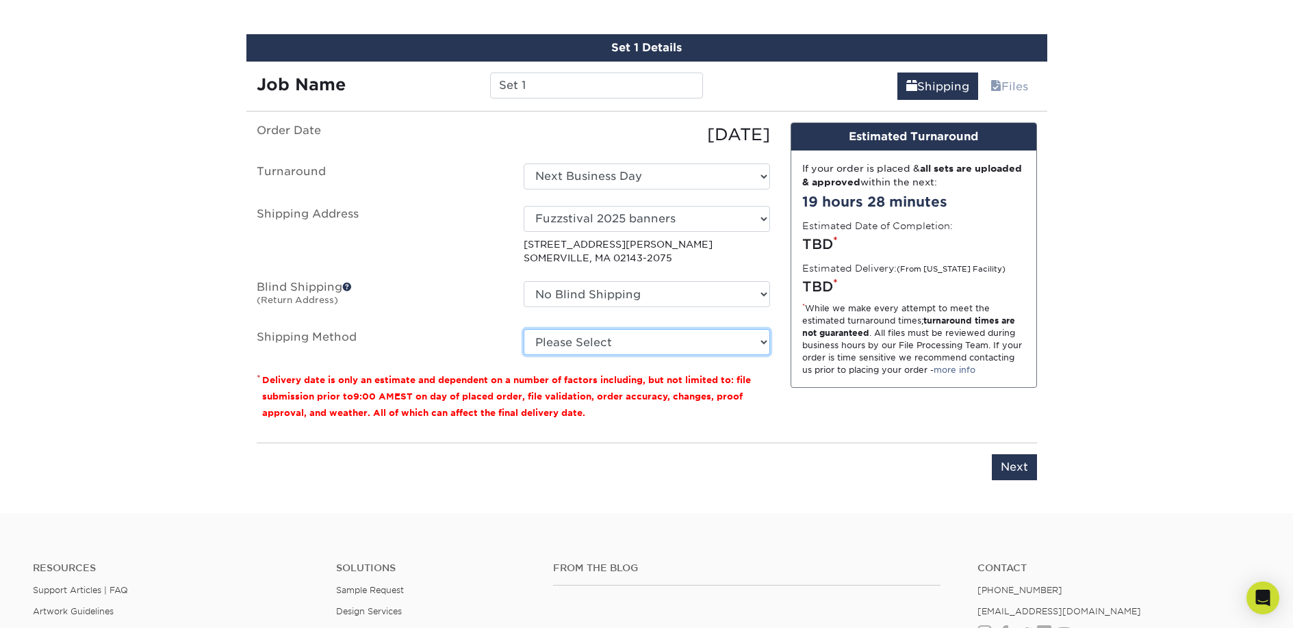
click at [671, 336] on select "Please Select G4M Flat Rate Shipping (+$11.20) Ground Shipping (+$20.27) 3 Day …" at bounding box center [646, 342] width 246 height 26
click at [523, 329] on select "Please Select G4M Flat Rate Shipping (+$11.20) Ground Shipping (+$20.27) 3 Day …" at bounding box center [646, 342] width 246 height 26
click at [648, 344] on select "Please Select G4M Flat Rate Shipping (+$11.20) Ground Shipping (+$20.27) 3 Day …" at bounding box center [646, 342] width 246 height 26
click at [523, 329] on select "Please Select G4M Flat Rate Shipping (+$11.20) Ground Shipping (+$20.27) 3 Day …" at bounding box center [646, 342] width 246 height 26
click at [658, 343] on select "Please Select G4M Flat Rate Shipping (+$11.20) Ground Shipping (+$20.27) 3 Day …" at bounding box center [646, 342] width 246 height 26
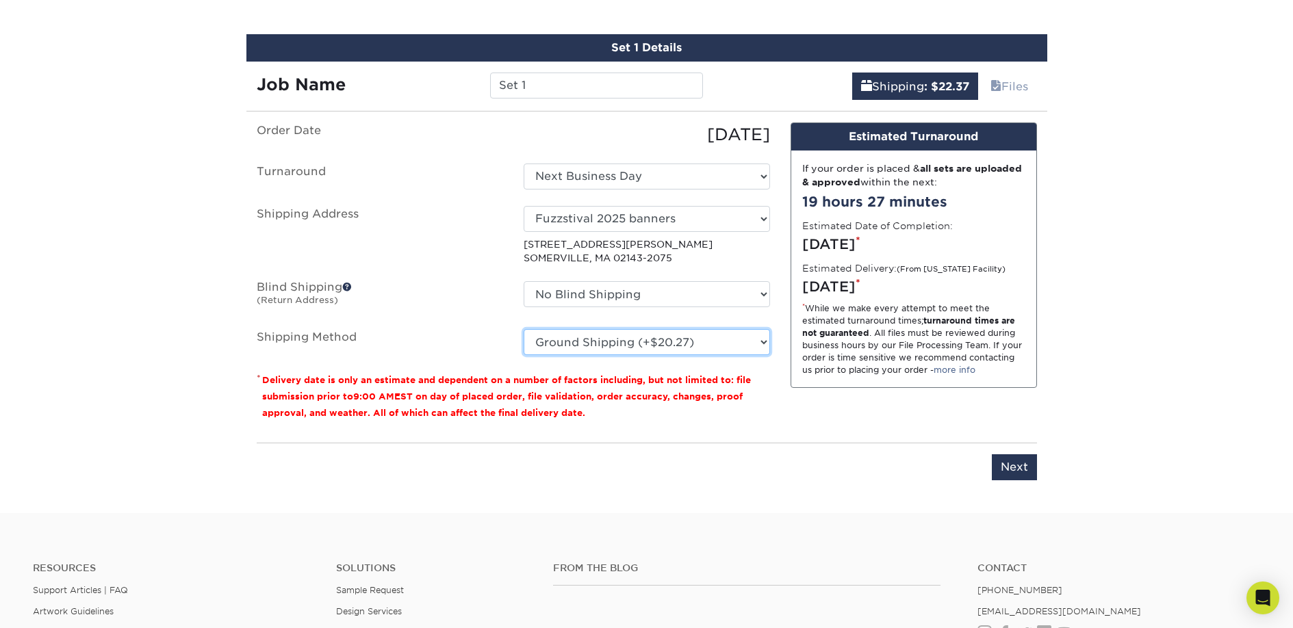
click at [523, 329] on select "Please Select G4M Flat Rate Shipping (+$11.20) Ground Shipping (+$20.27) 3 Day …" at bounding box center [646, 342] width 246 height 26
click at [725, 343] on select "Please Select G4M Flat Rate Shipping (+$11.20) Ground Shipping (+$20.27) 3 Day …" at bounding box center [646, 342] width 246 height 26
click at [523, 329] on select "Please Select G4M Flat Rate Shipping (+$11.20) Ground Shipping (+$20.27) 3 Day …" at bounding box center [646, 342] width 246 height 26
click at [681, 347] on select "Please Select G4M Flat Rate Shipping (+$11.20) Ground Shipping (+$20.27) 3 Day …" at bounding box center [646, 342] width 246 height 26
click at [523, 329] on select "Please Select G4M Flat Rate Shipping (+$11.20) Ground Shipping (+$20.27) 3 Day …" at bounding box center [646, 342] width 246 height 26
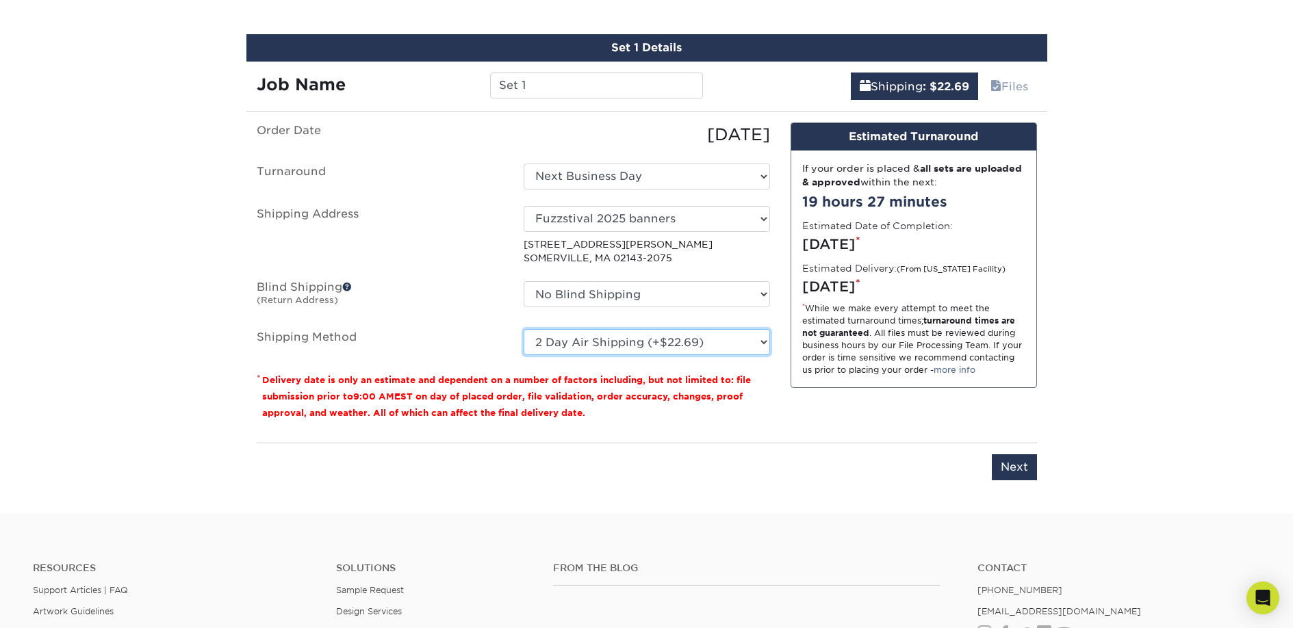
click at [734, 336] on select "Please Select G4M Flat Rate Shipping (+$11.20) Ground Shipping (+$20.27) 3 Day …" at bounding box center [646, 342] width 246 height 26
click at [523, 329] on select "Please Select G4M Flat Rate Shipping (+$11.20) Ground Shipping (+$20.27) 3 Day …" at bounding box center [646, 342] width 246 height 26
click at [741, 339] on select "Please Select G4M Flat Rate Shipping (+$11.20) Ground Shipping (+$20.27) 3 Day …" at bounding box center [646, 342] width 246 height 26
select select "02"
click at [523, 329] on select "Please Select G4M Flat Rate Shipping (+$11.20) Ground Shipping (+$20.27) 3 Day …" at bounding box center [646, 342] width 246 height 26
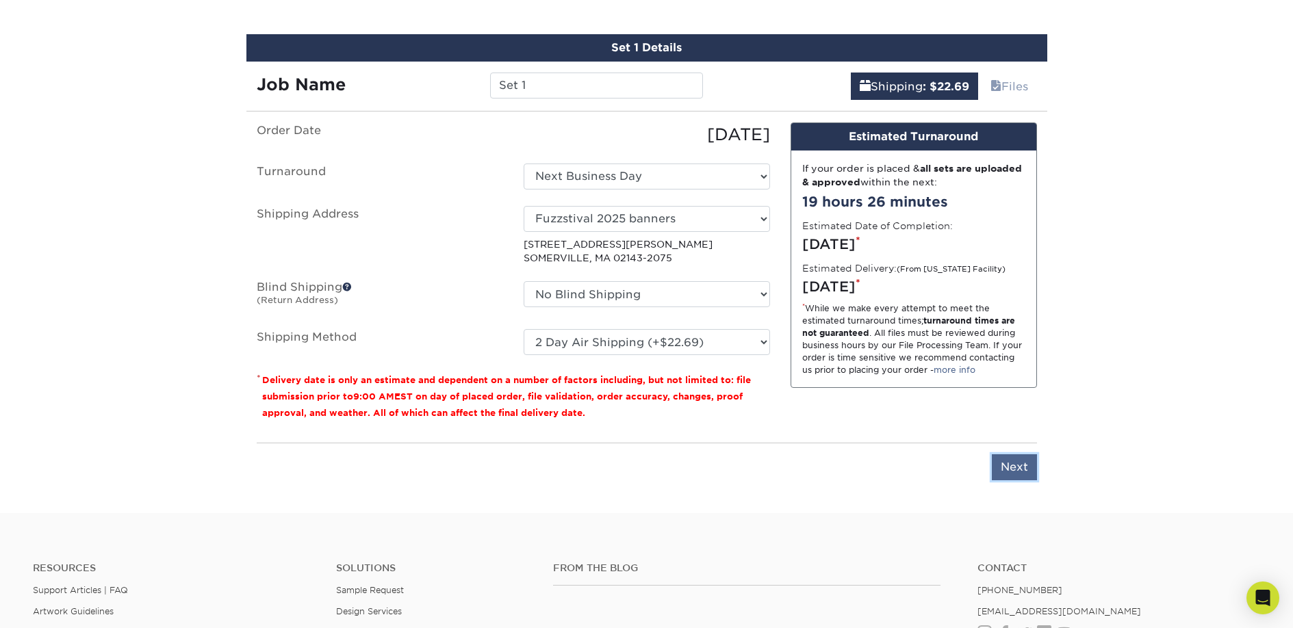
click at [1002, 468] on input "Next" at bounding box center [1013, 467] width 45 height 26
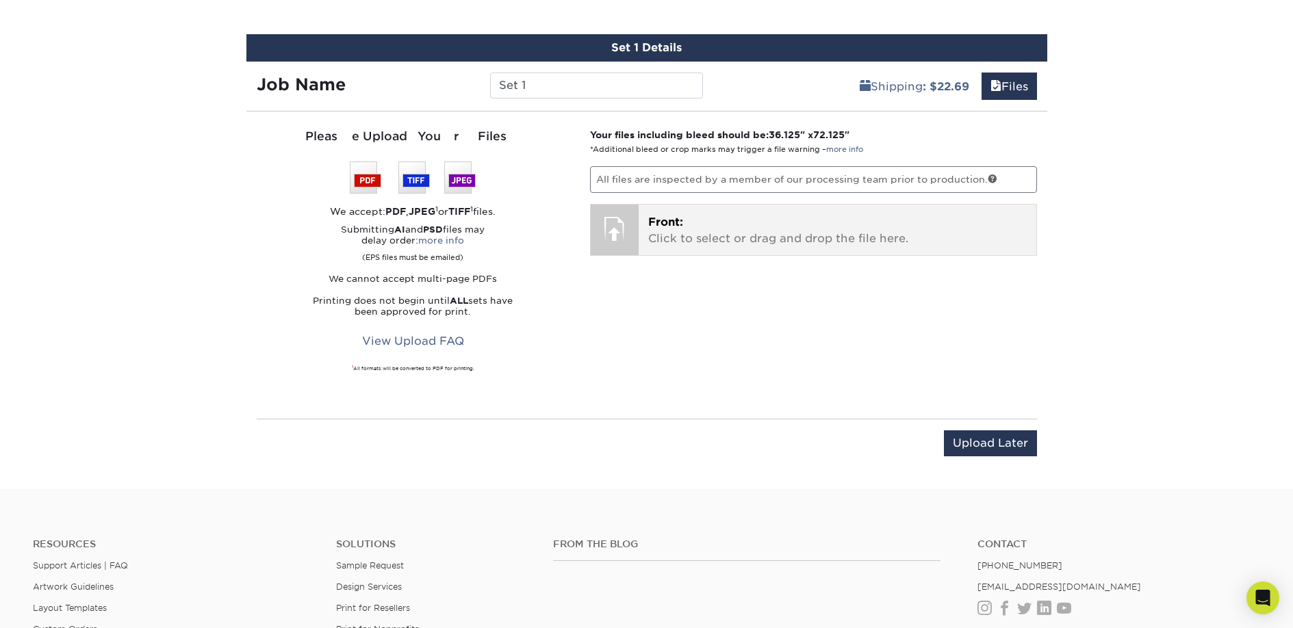
click at [624, 239] on div at bounding box center [614, 229] width 48 height 48
click at [660, 228] on span "Front:" at bounding box center [665, 222] width 35 height 13
